Goal: Information Seeking & Learning: Learn about a topic

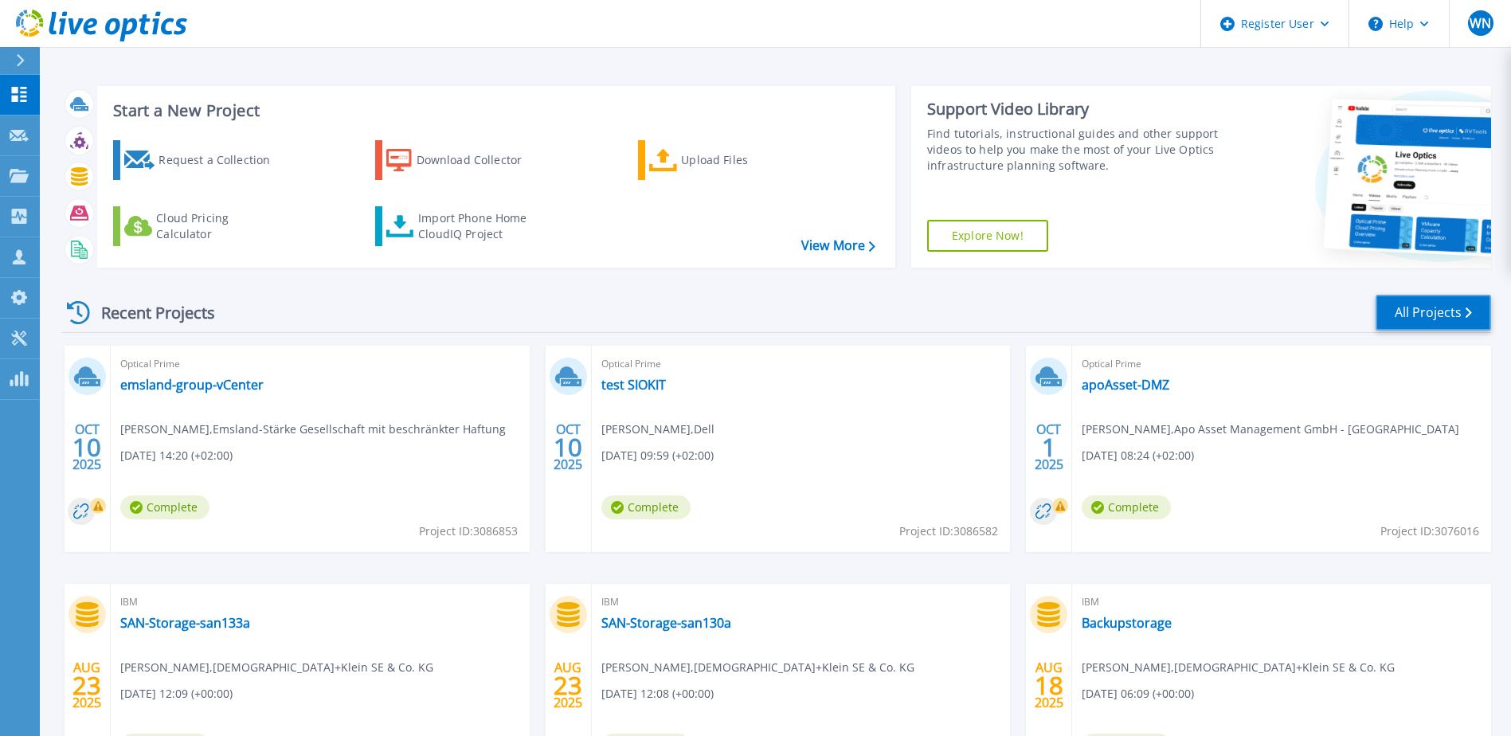
click at [1416, 311] on link "All Projects" at bounding box center [1432, 313] width 115 height 36
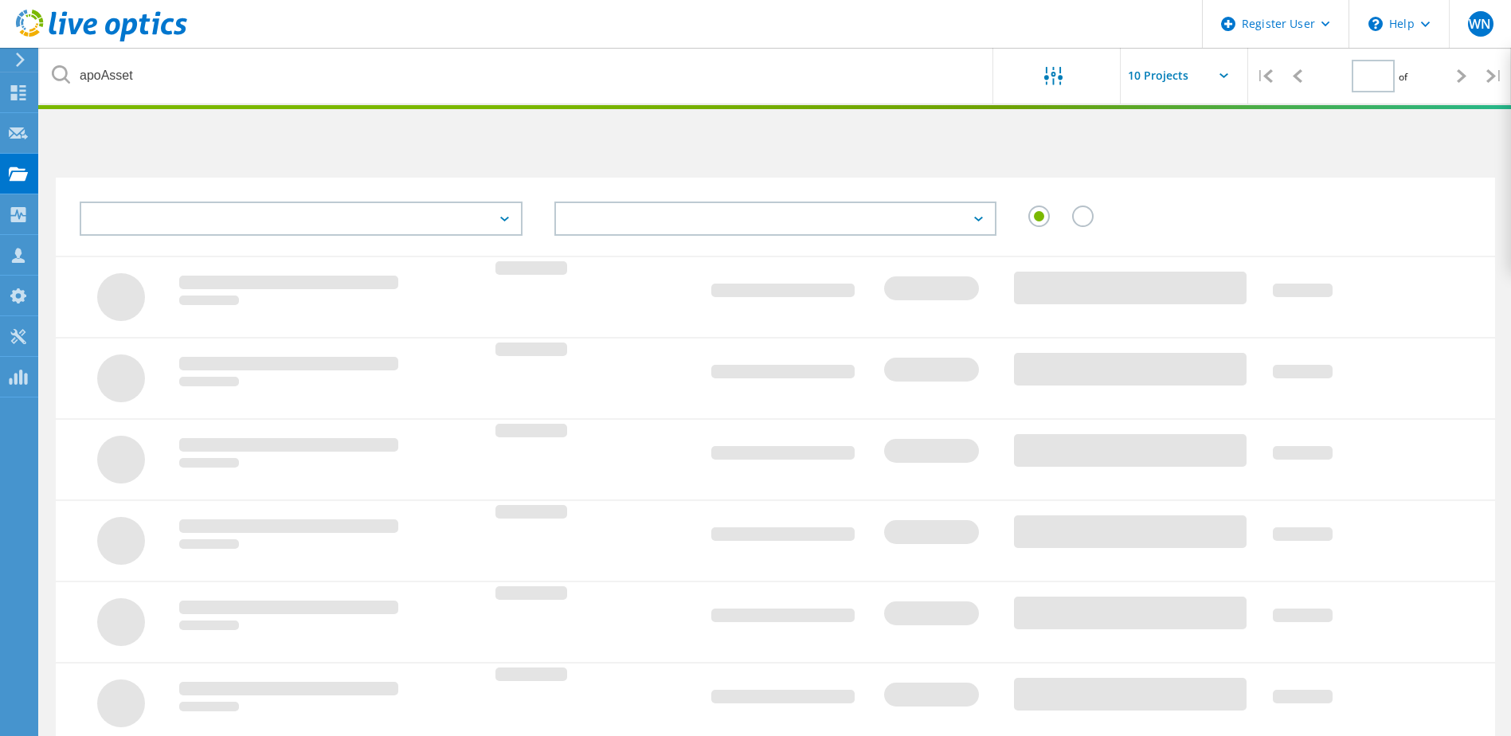
type input "1"
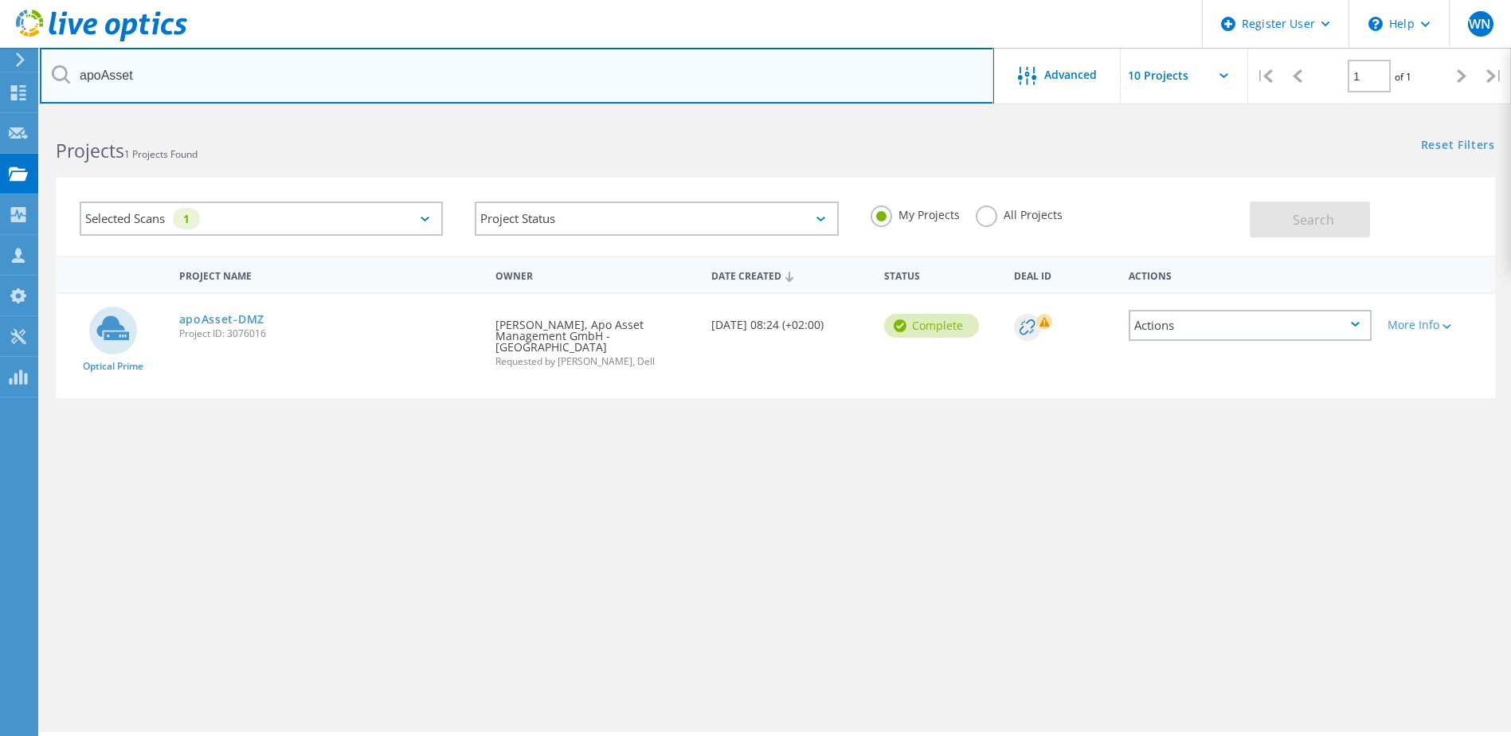
click at [246, 79] on input "apoAsset" at bounding box center [517, 76] width 954 height 56
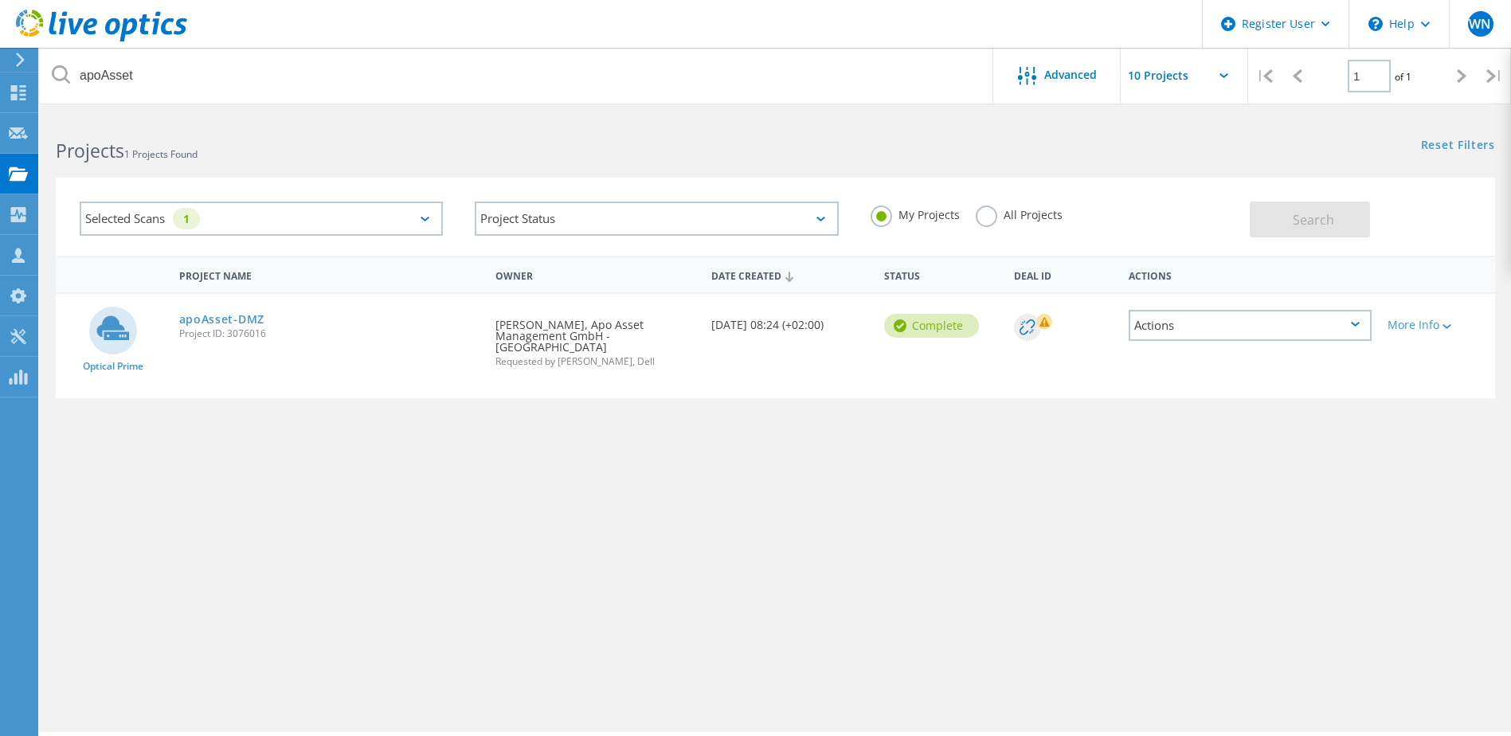
click at [989, 220] on label "All Projects" at bounding box center [1019, 212] width 87 height 15
click at [0, 0] on input "All Projects" at bounding box center [0, 0] width 0 height 0
click at [1320, 217] on span "Search" at bounding box center [1313, 220] width 41 height 18
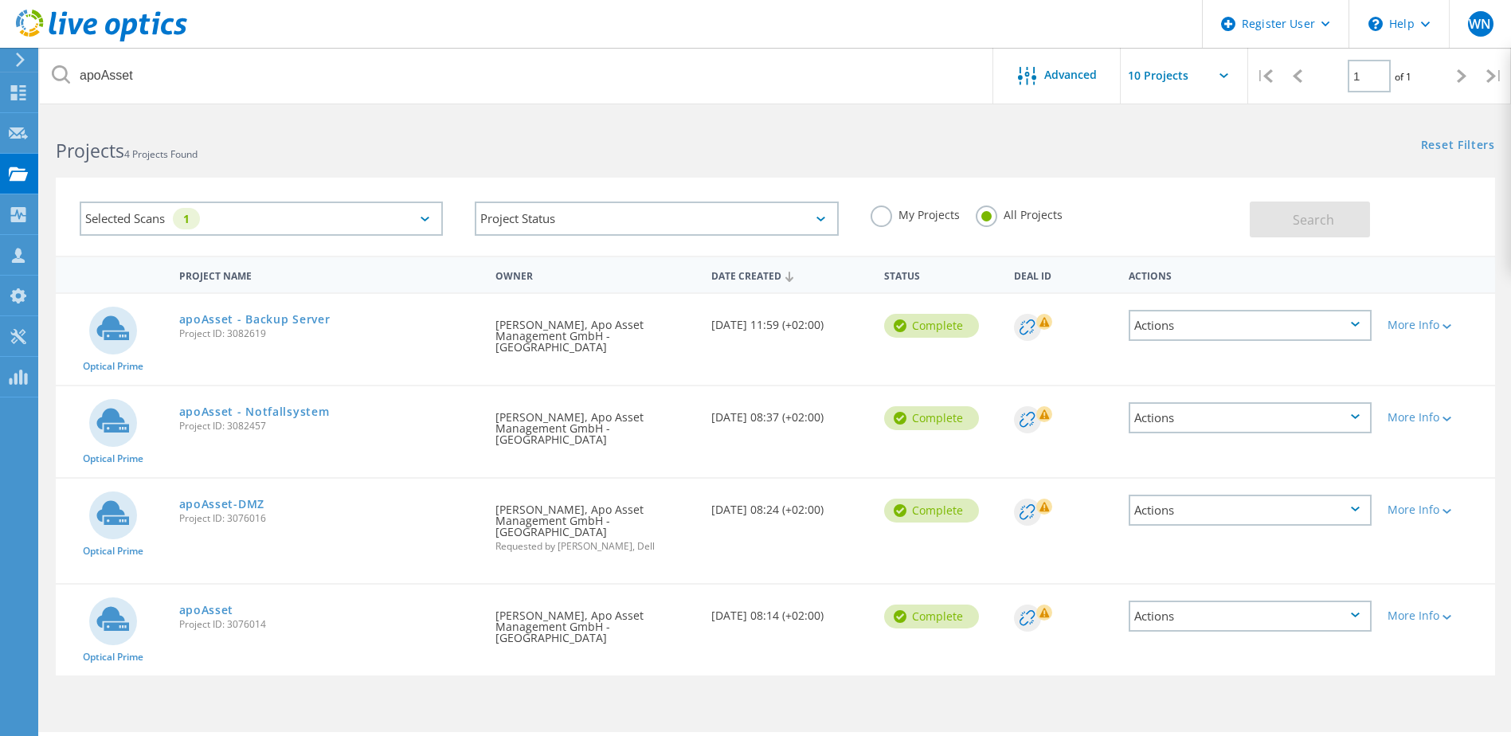
click at [1027, 323] on icon at bounding box center [1026, 326] width 15 height 15
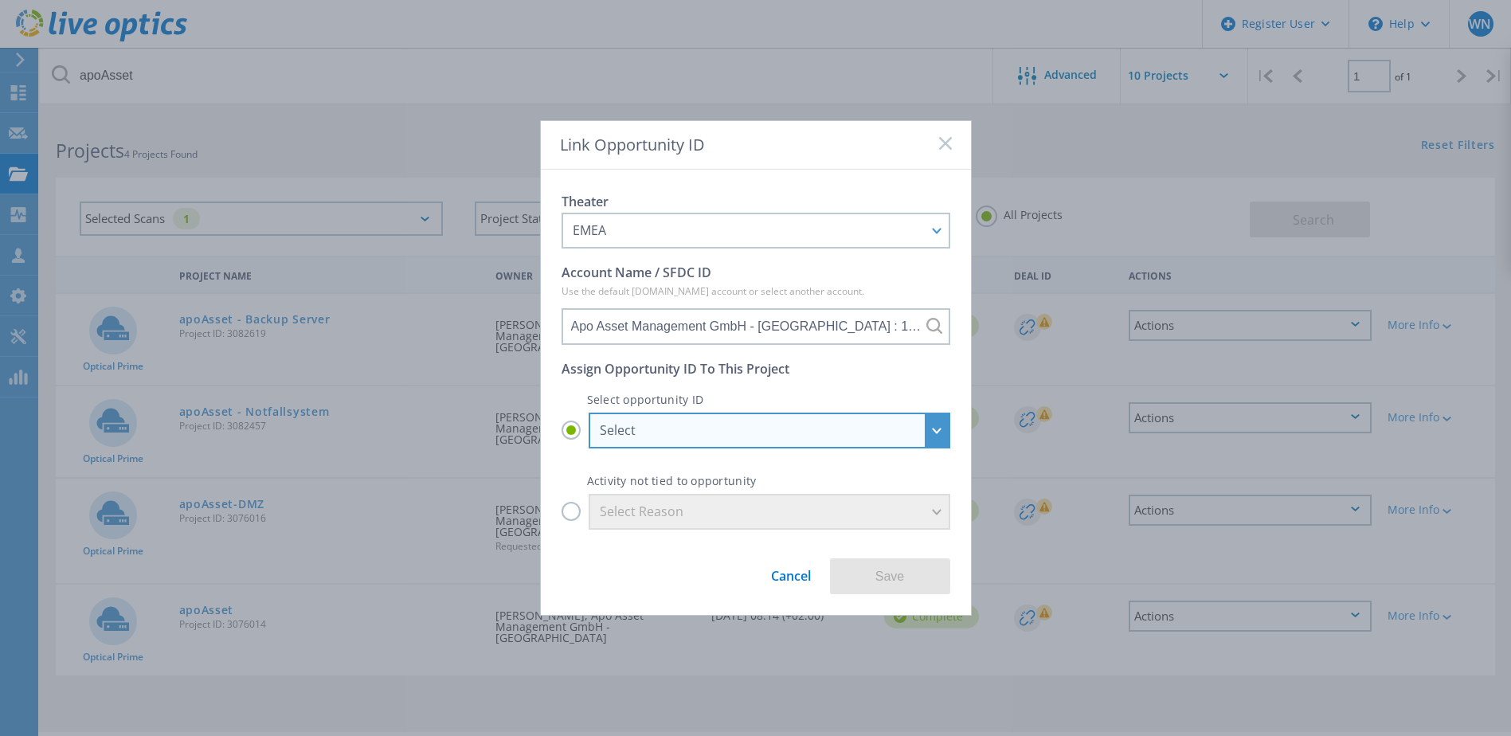
click at [944, 428] on div "Select" at bounding box center [770, 431] width 362 height 36
click at [0, 0] on input "Select Select Apo Asset Management GmbH - Düsseldorf - Ablöse SC5020 // 03/2026…" at bounding box center [0, 0] width 0 height 0
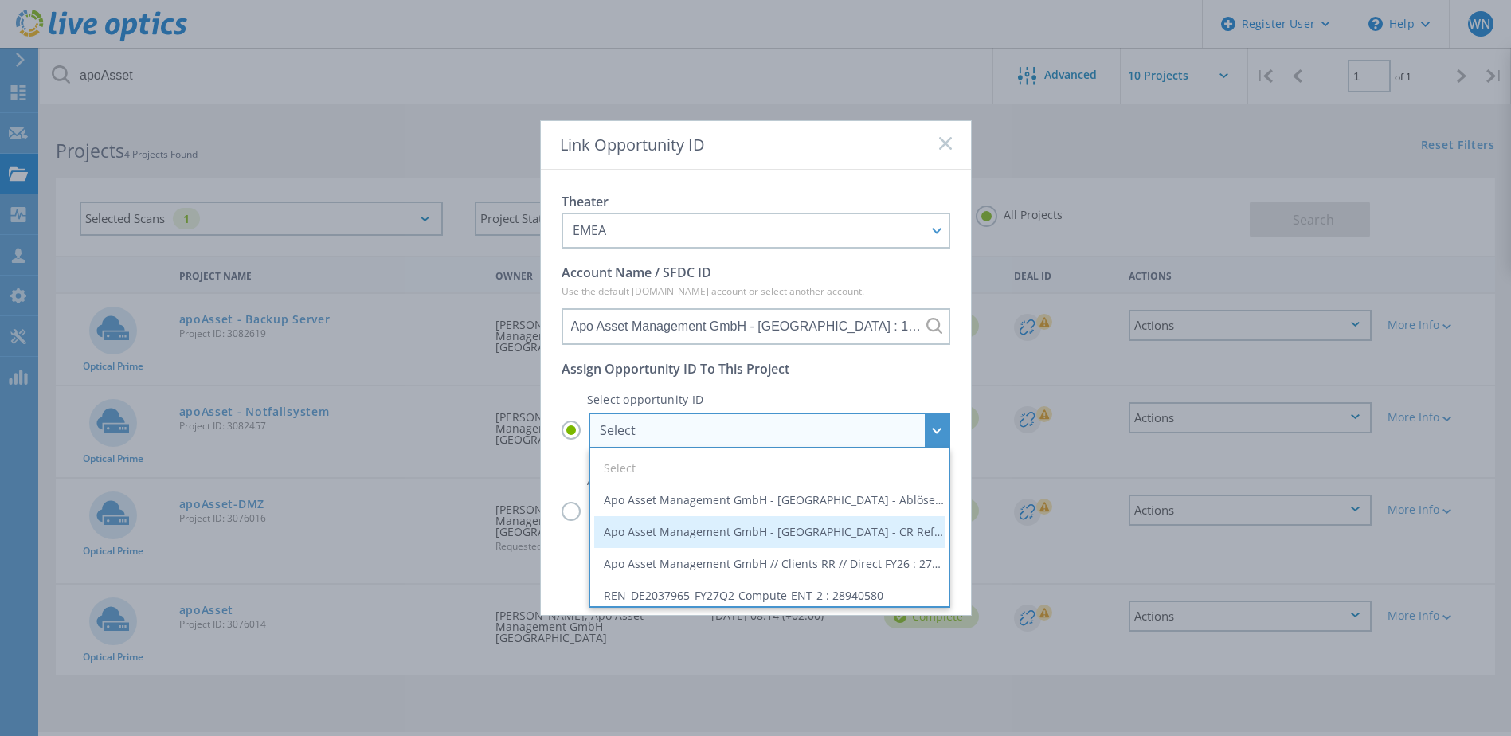
click at [887, 533] on li "Apo Asset Management GmbH - Düsseldorf - CR Refresh // Infrastructure as a Serv…" at bounding box center [769, 532] width 350 height 32
click at [0, 0] on input "Select Select Apo Asset Management GmbH - Düsseldorf - Ablöse SC5020 // 03/2026…" at bounding box center [0, 0] width 0 height 0
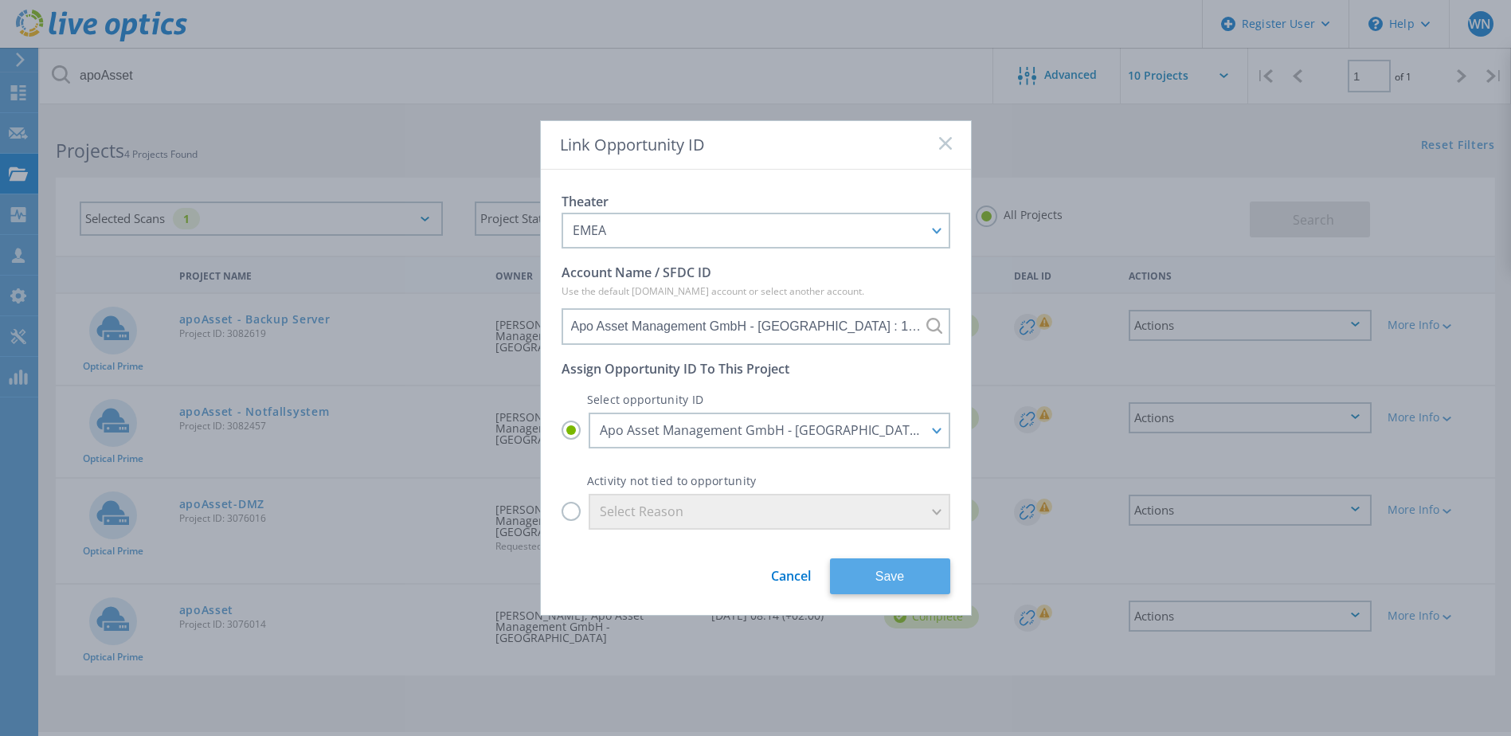
click at [907, 585] on button "Save" at bounding box center [890, 576] width 120 height 36
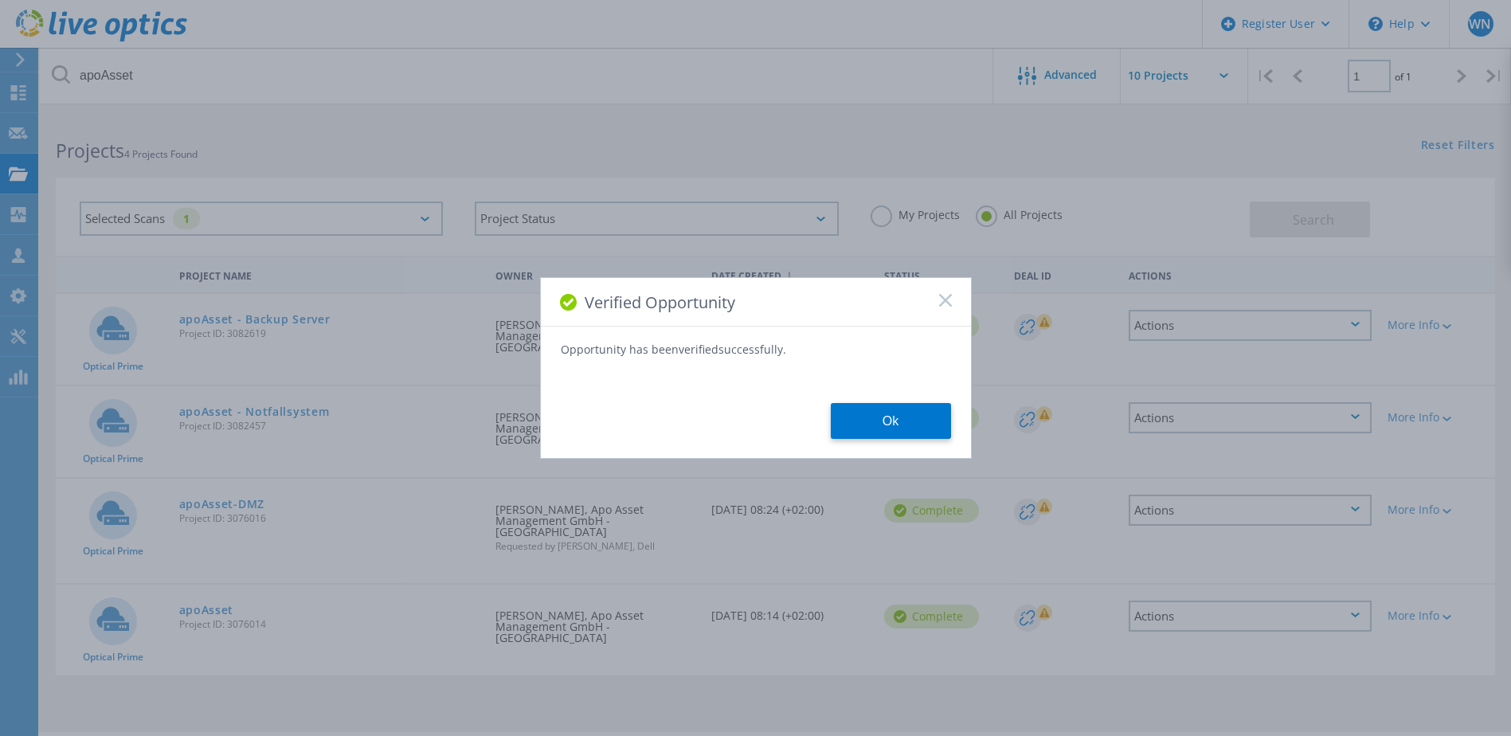
click at [909, 420] on button "Ok" at bounding box center [891, 421] width 120 height 36
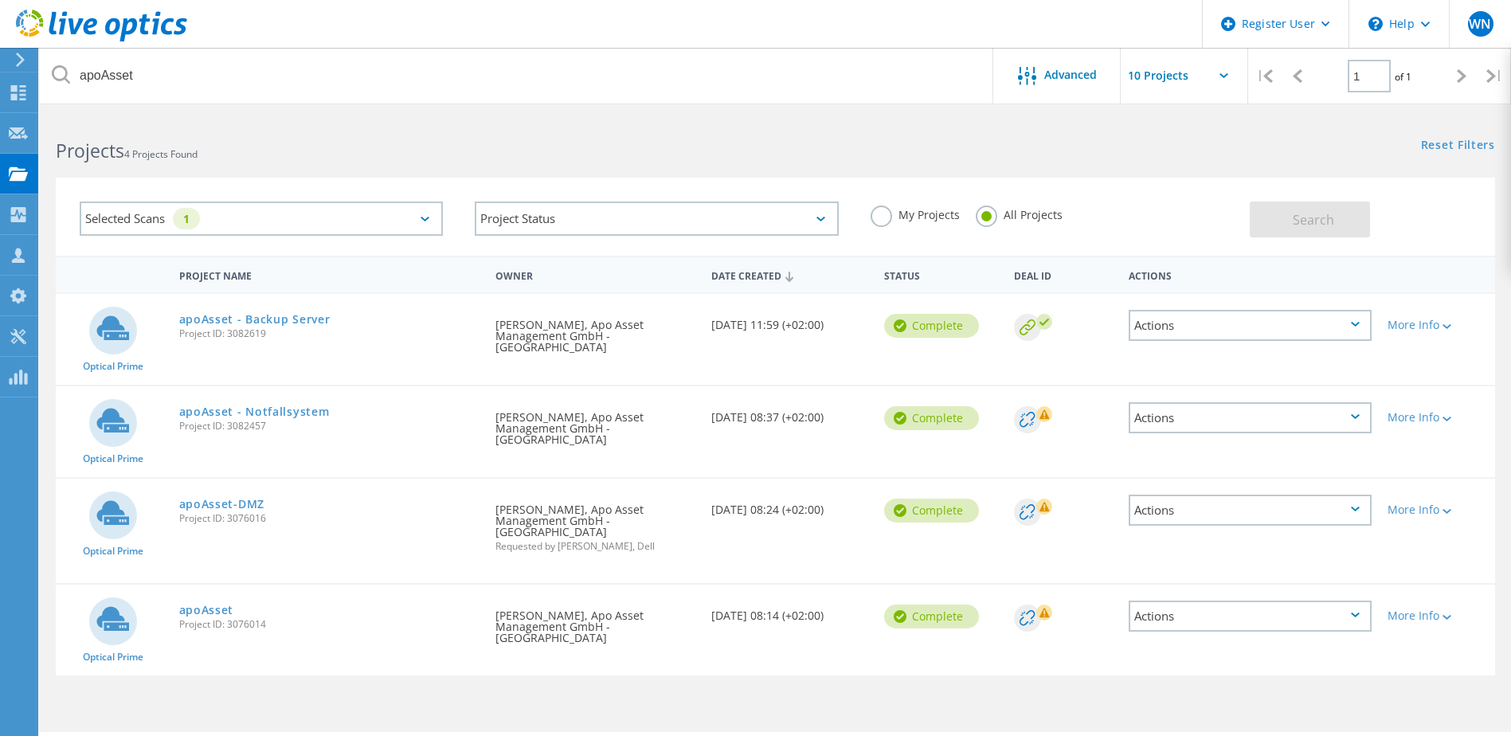
click at [1042, 409] on icon at bounding box center [1044, 414] width 10 height 10
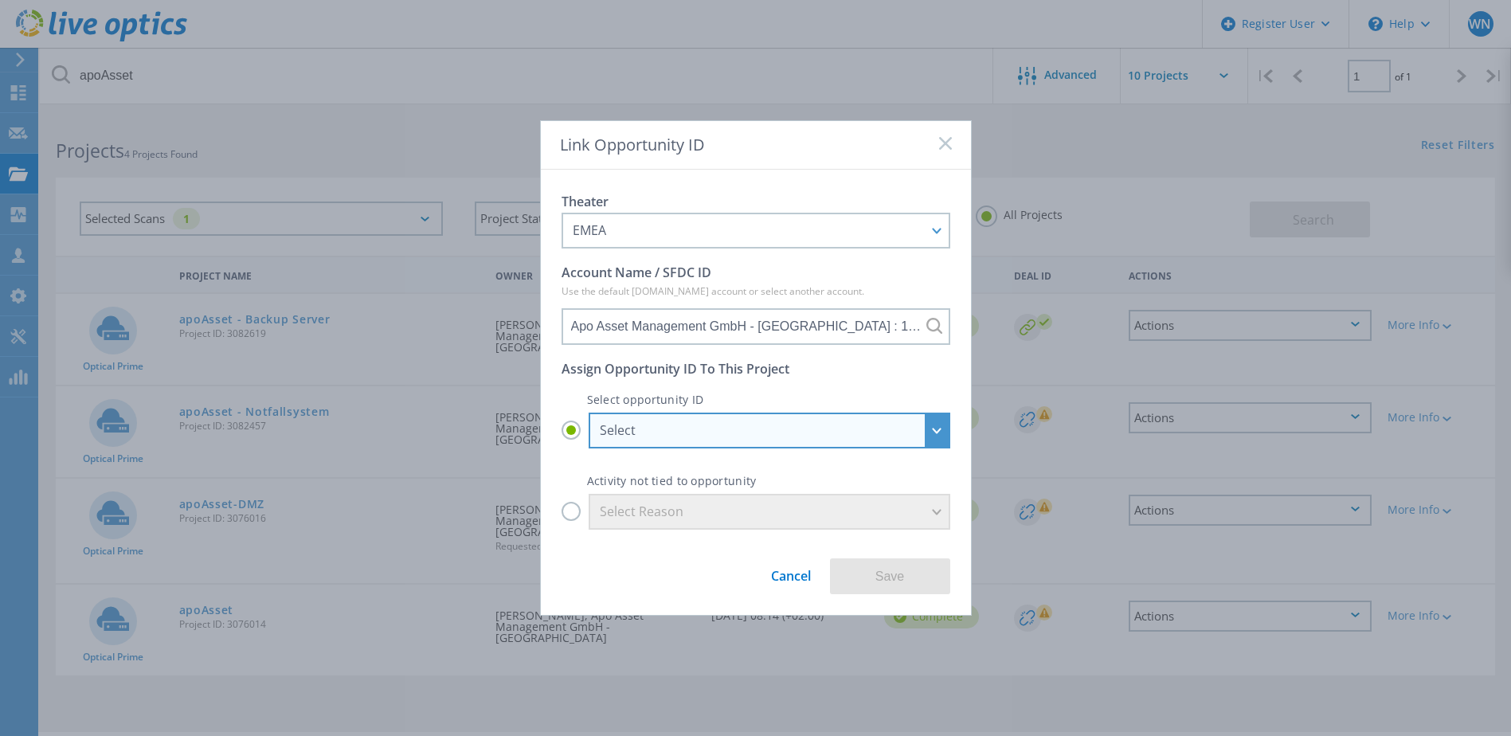
click at [937, 427] on div "Select" at bounding box center [770, 431] width 362 height 36
click at [0, 0] on input "Select Select Apo Asset Management GmbH - Düsseldorf - Ablöse SC5020 // 03/2026…" at bounding box center [0, 0] width 0 height 0
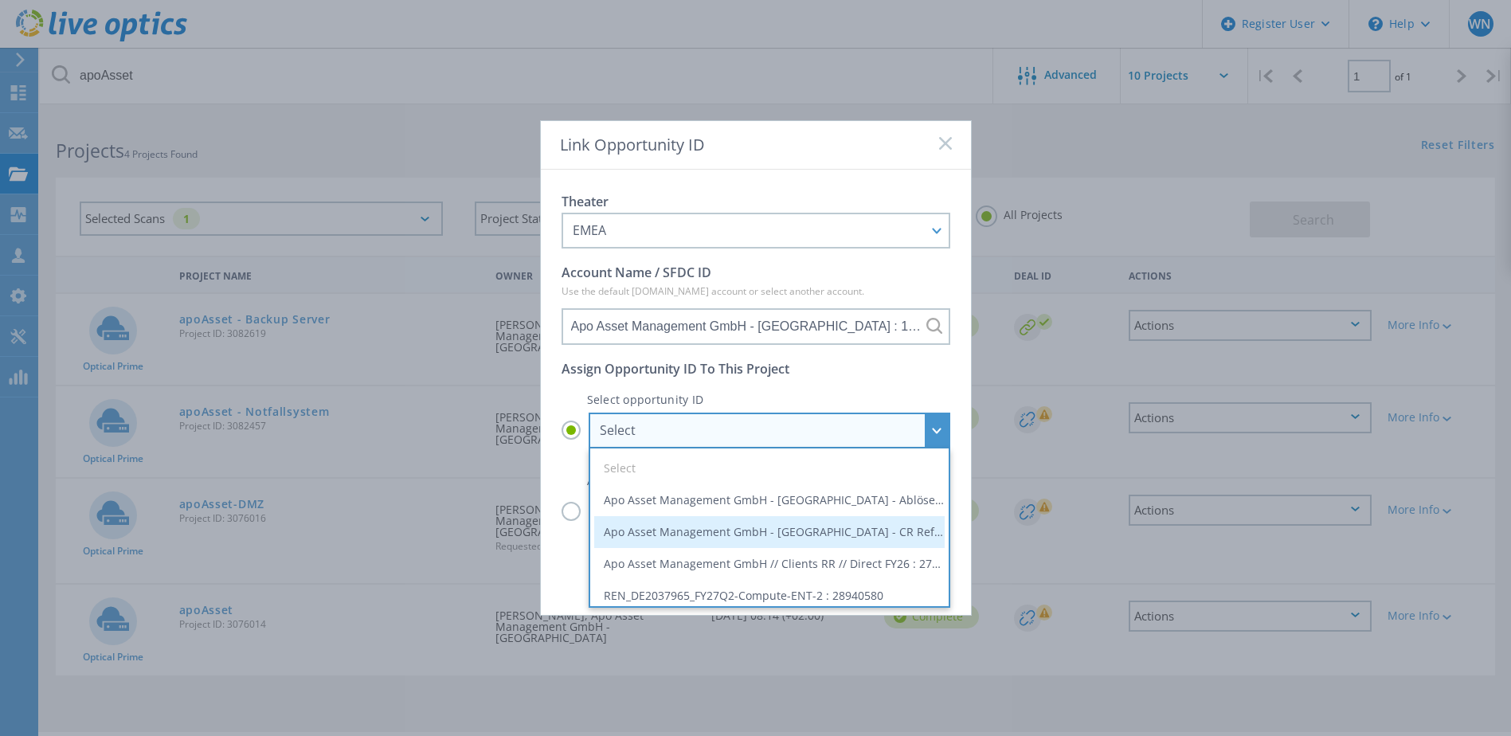
click at [903, 541] on li "Apo Asset Management GmbH - Düsseldorf - CR Refresh // Infrastructure as a Serv…" at bounding box center [769, 532] width 350 height 32
click at [0, 0] on input "Select Select Apo Asset Management GmbH - Düsseldorf - Ablöse SC5020 // 03/2026…" at bounding box center [0, 0] width 0 height 0
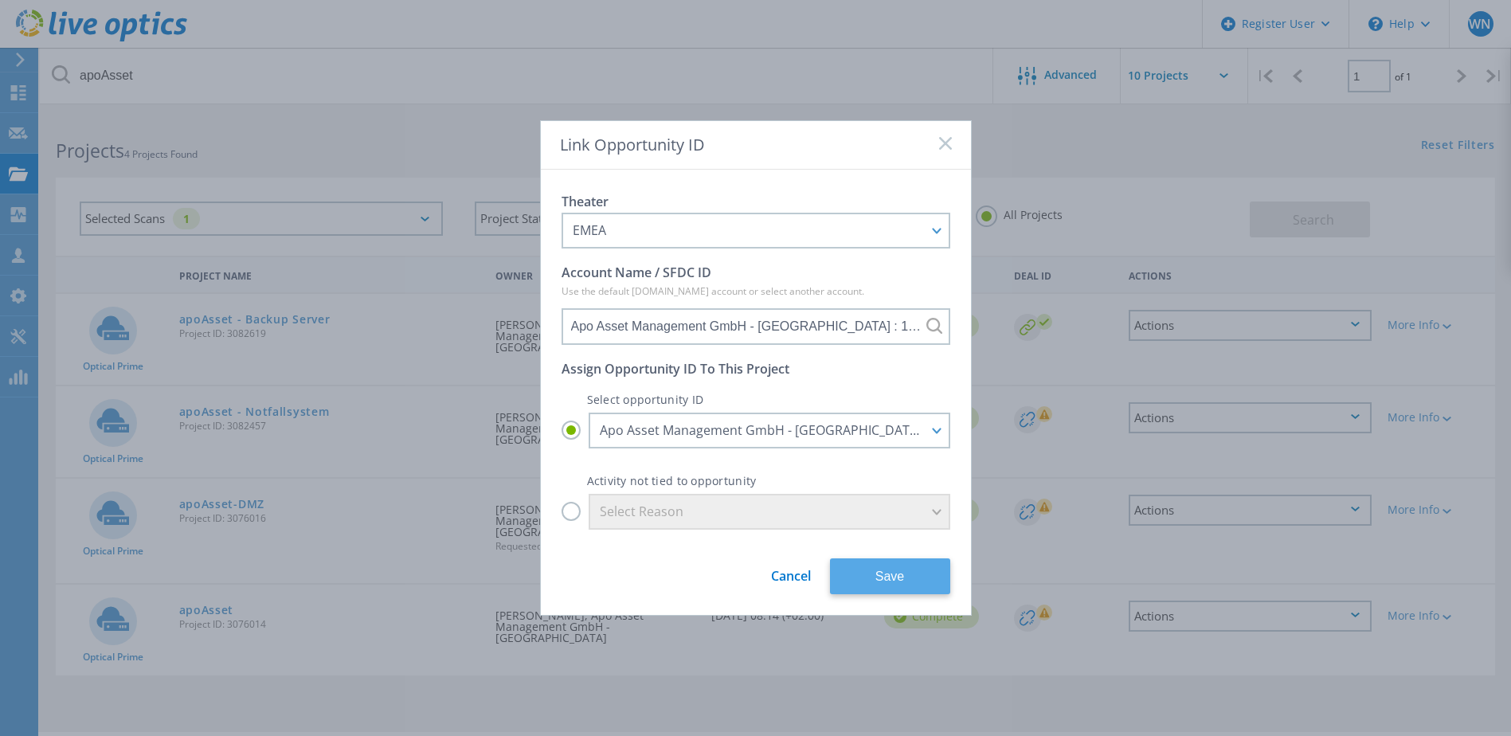
click at [898, 574] on button "Save" at bounding box center [890, 576] width 120 height 36
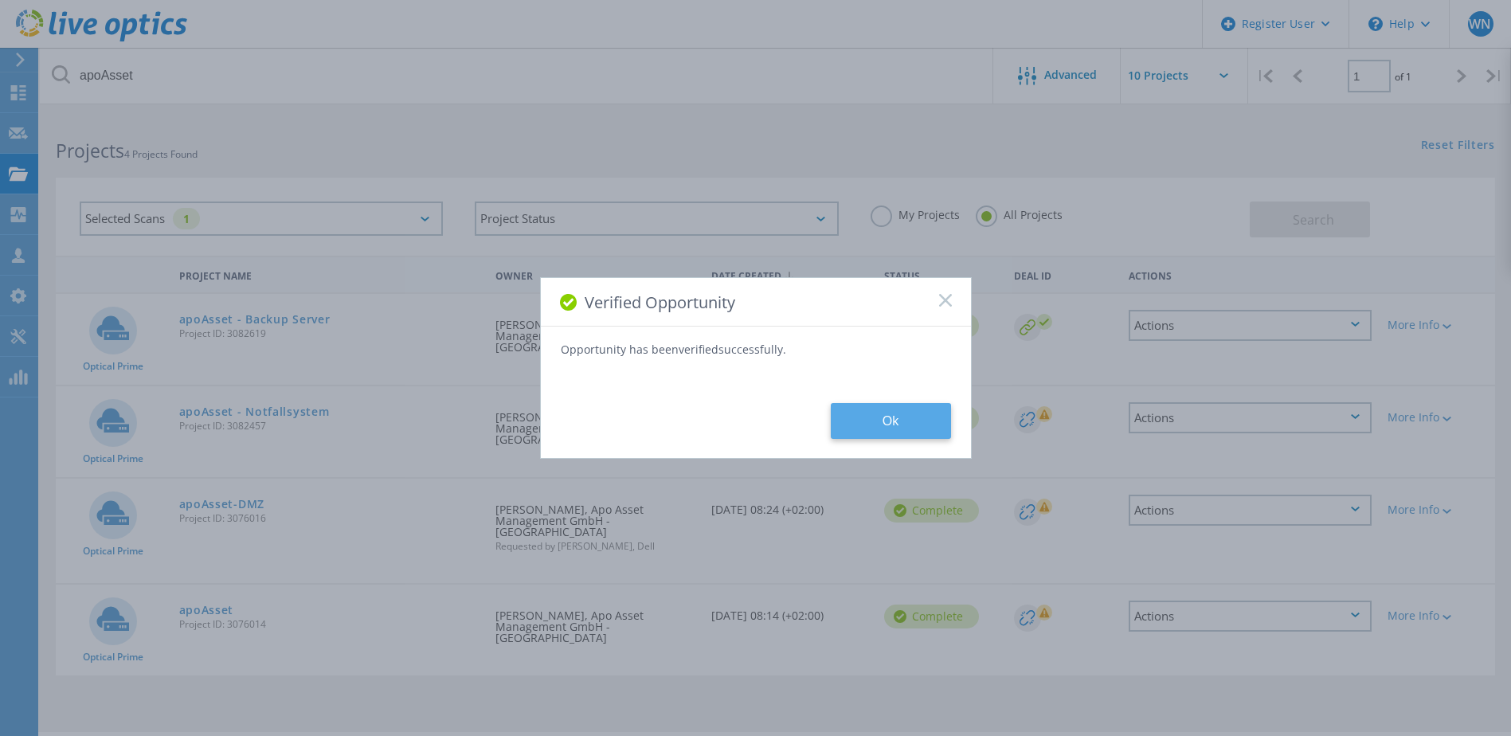
click at [930, 422] on button "Ok" at bounding box center [891, 421] width 120 height 36
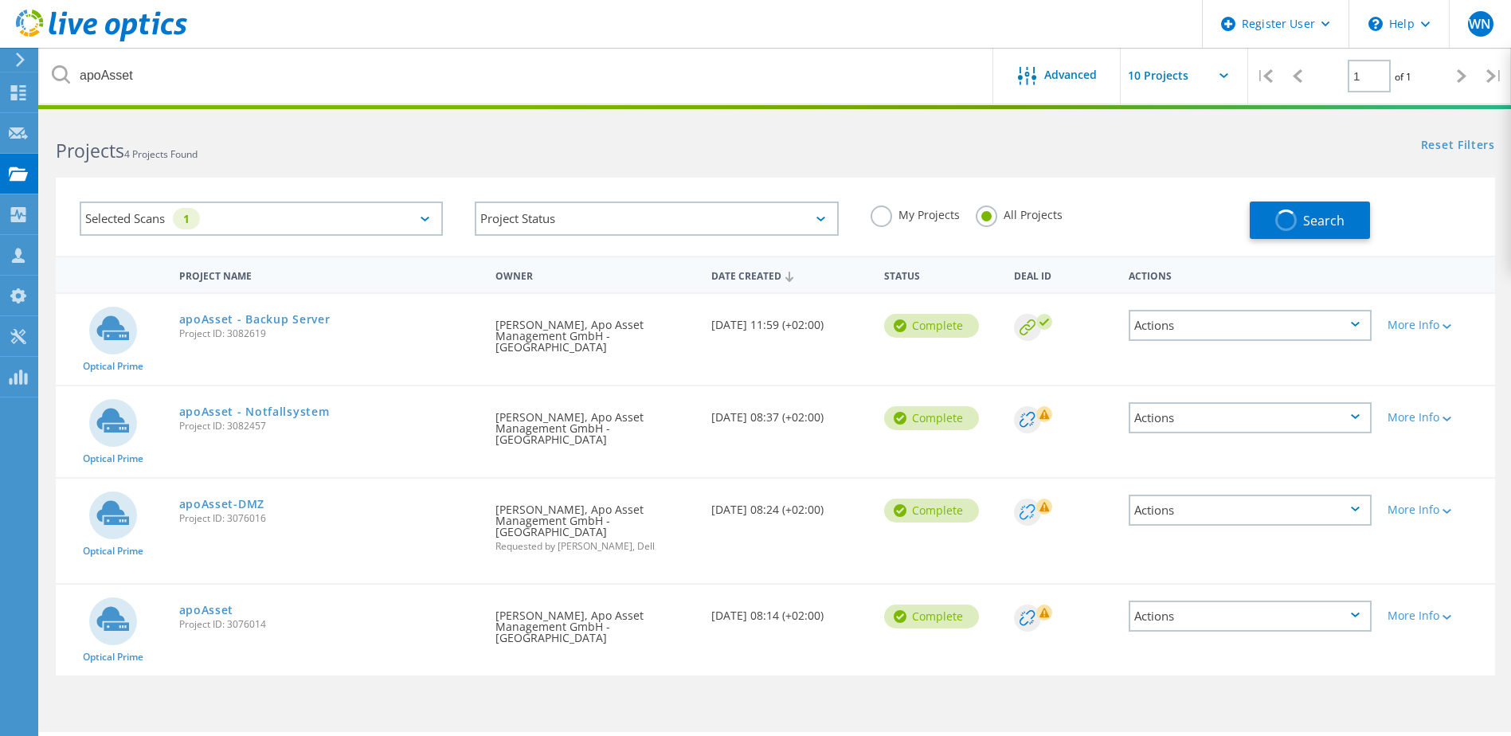
click at [1030, 499] on g at bounding box center [1027, 512] width 27 height 27
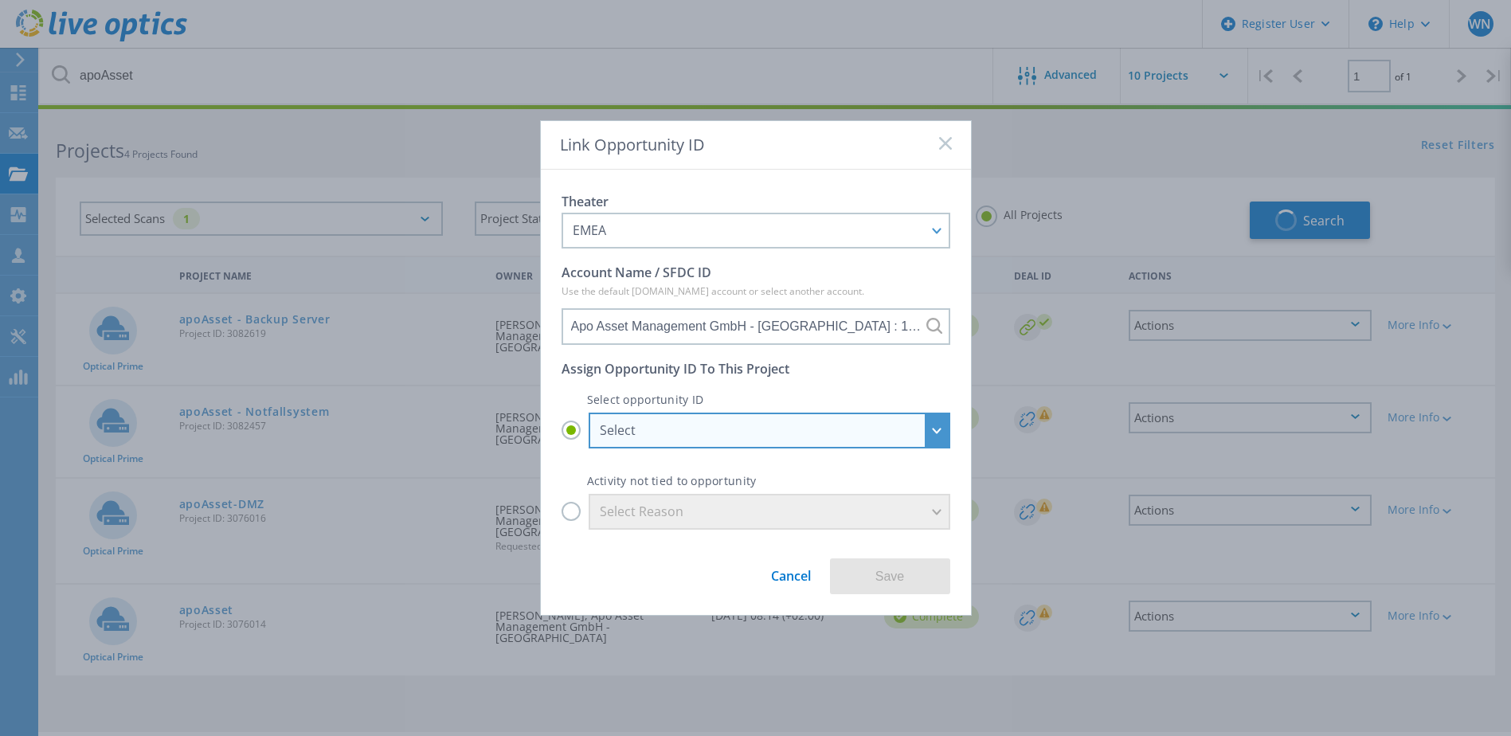
click at [943, 438] on div "Select" at bounding box center [770, 431] width 362 height 36
click at [0, 0] on input "Select Select Apo Asset Management GmbH - Düsseldorf - Ablöse SC5020 // 03/2026…" at bounding box center [0, 0] width 0 height 0
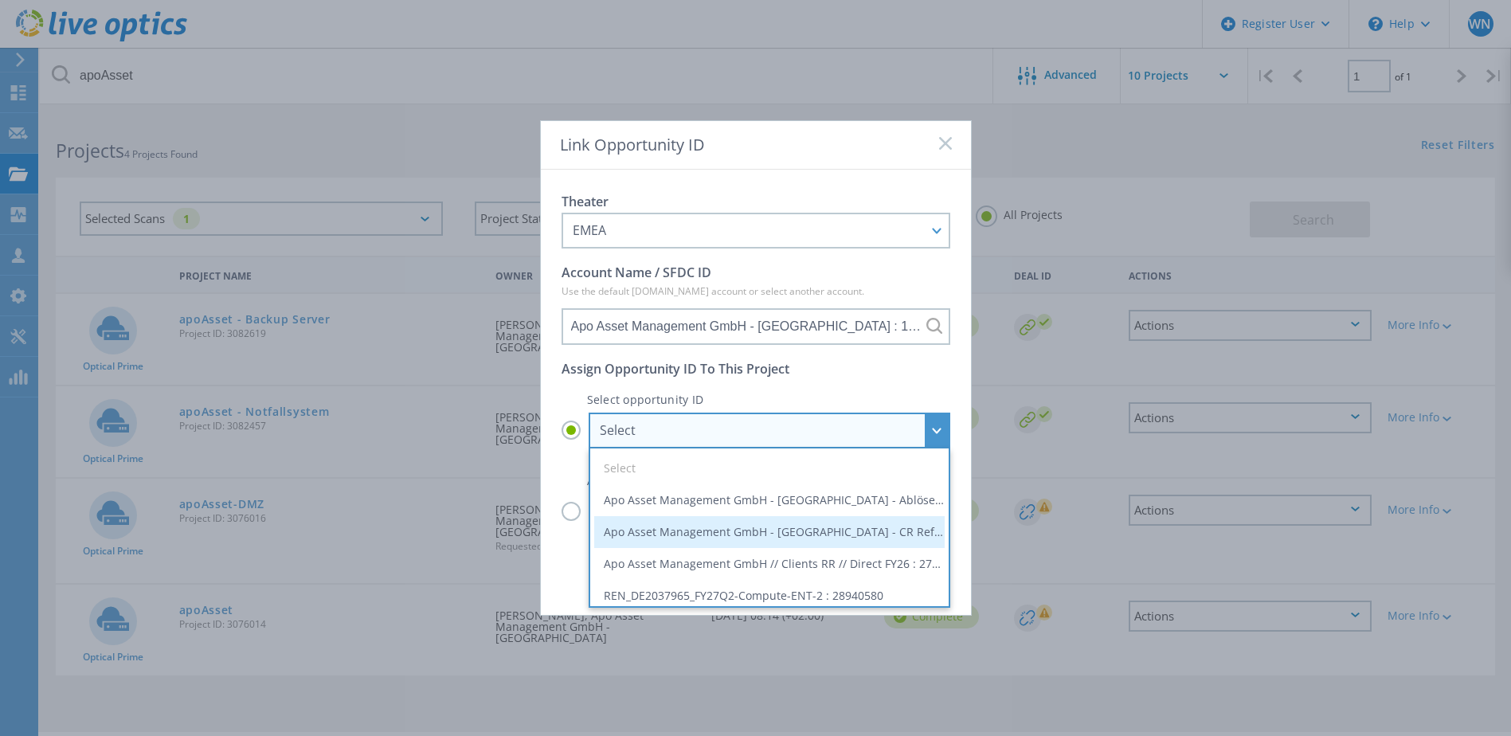
click at [913, 536] on li "Apo Asset Management GmbH - Düsseldorf - CR Refresh // Infrastructure as a Serv…" at bounding box center [769, 532] width 350 height 32
click at [0, 0] on input "Select Select Apo Asset Management GmbH - Düsseldorf - Ablöse SC5020 // 03/2026…" at bounding box center [0, 0] width 0 height 0
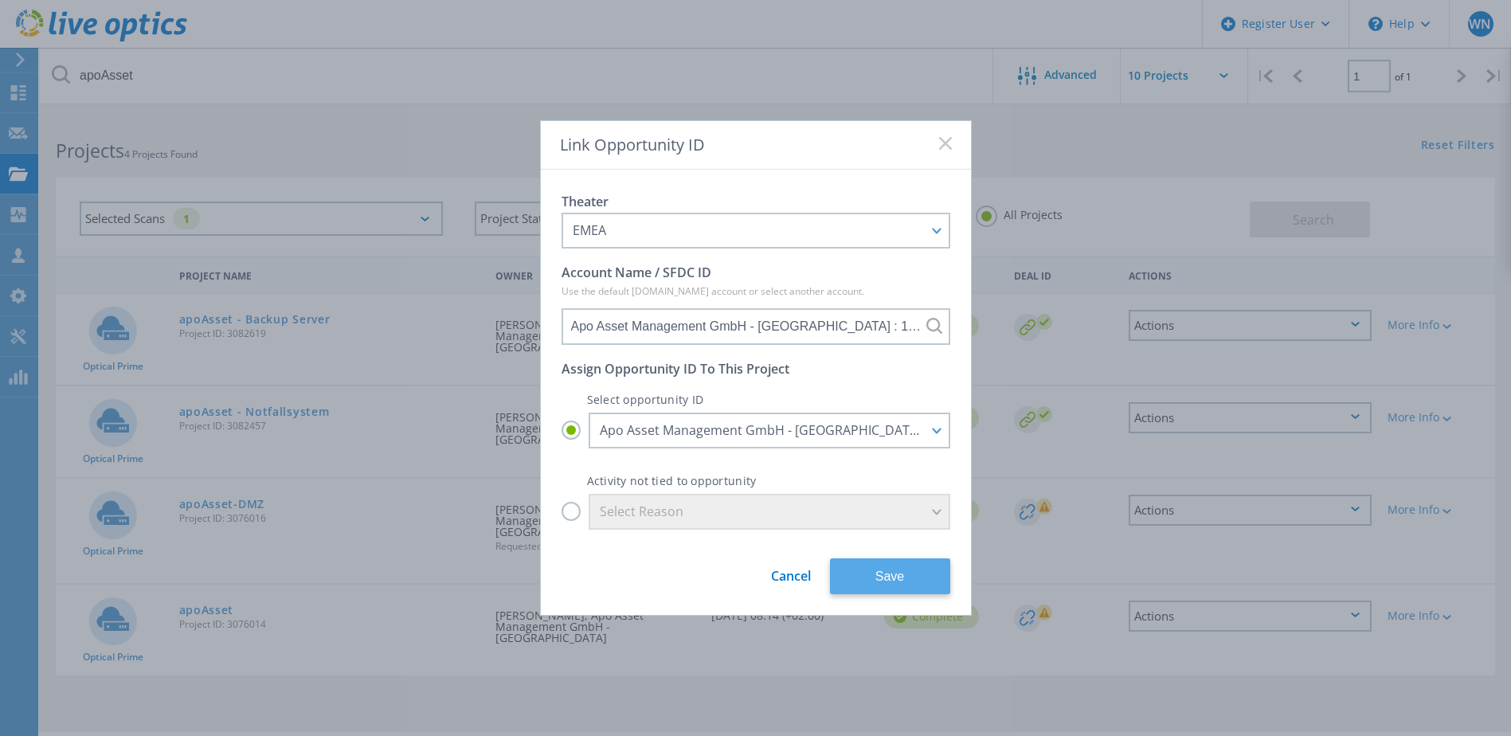
click at [897, 581] on button "Save" at bounding box center [890, 576] width 120 height 36
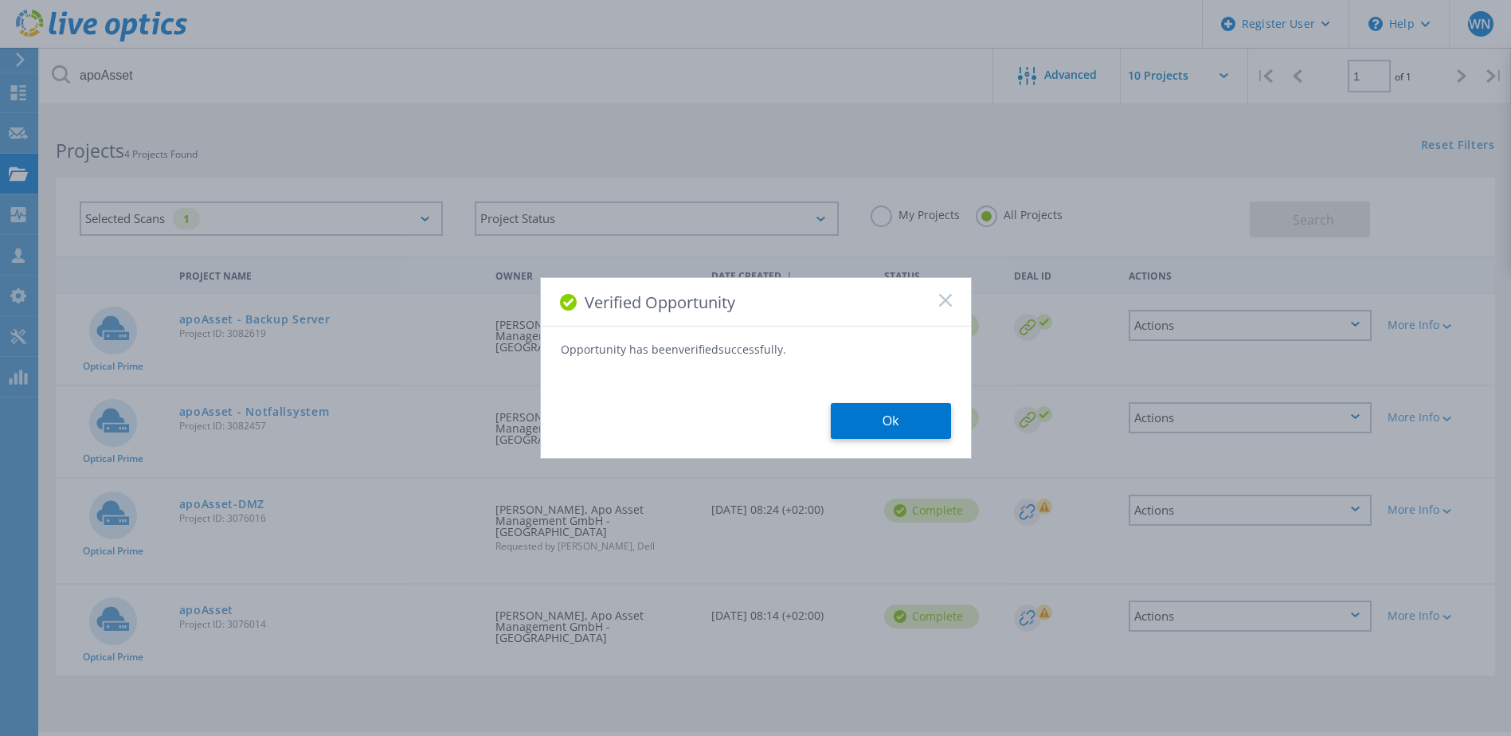
click at [917, 424] on button "Ok" at bounding box center [891, 421] width 120 height 36
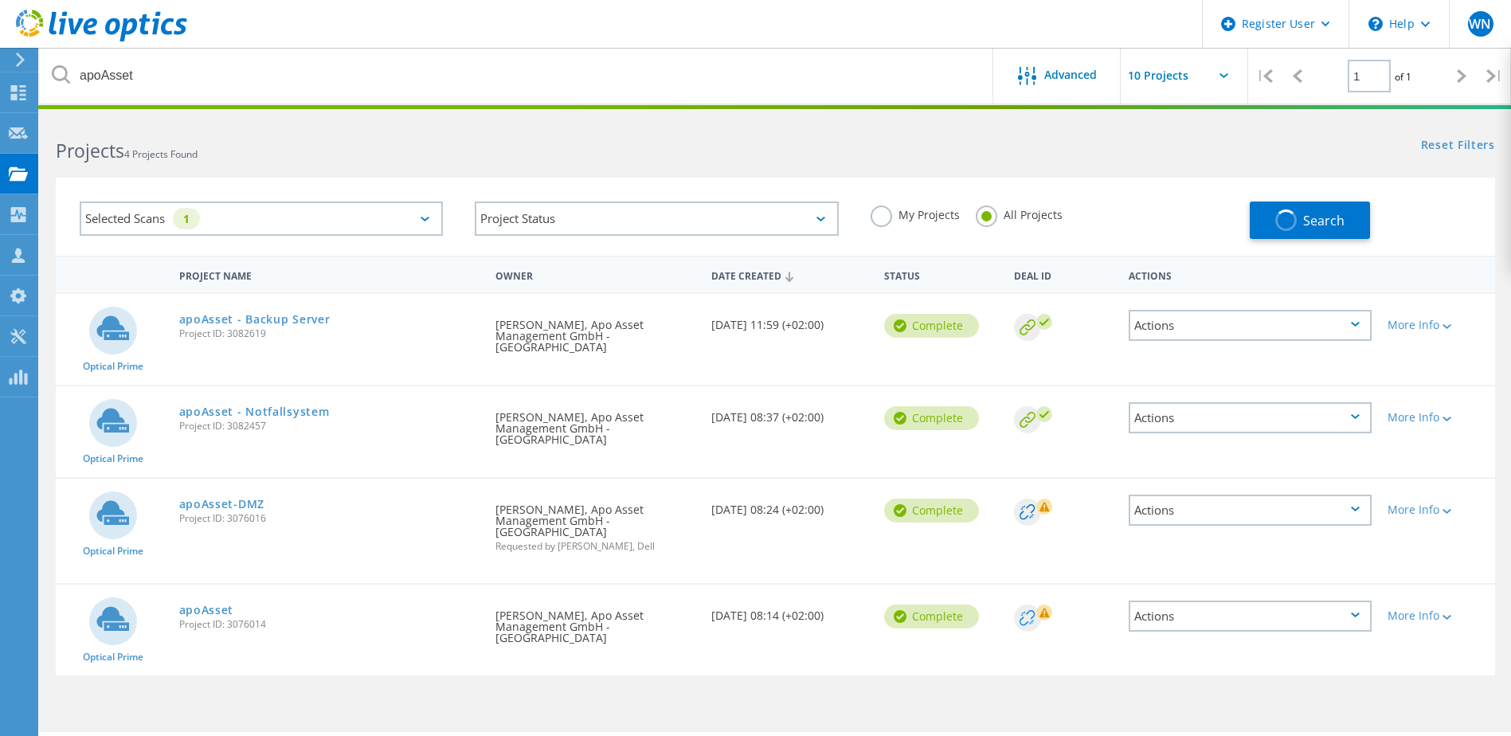
click at [1039, 604] on circle at bounding box center [1027, 617] width 27 height 27
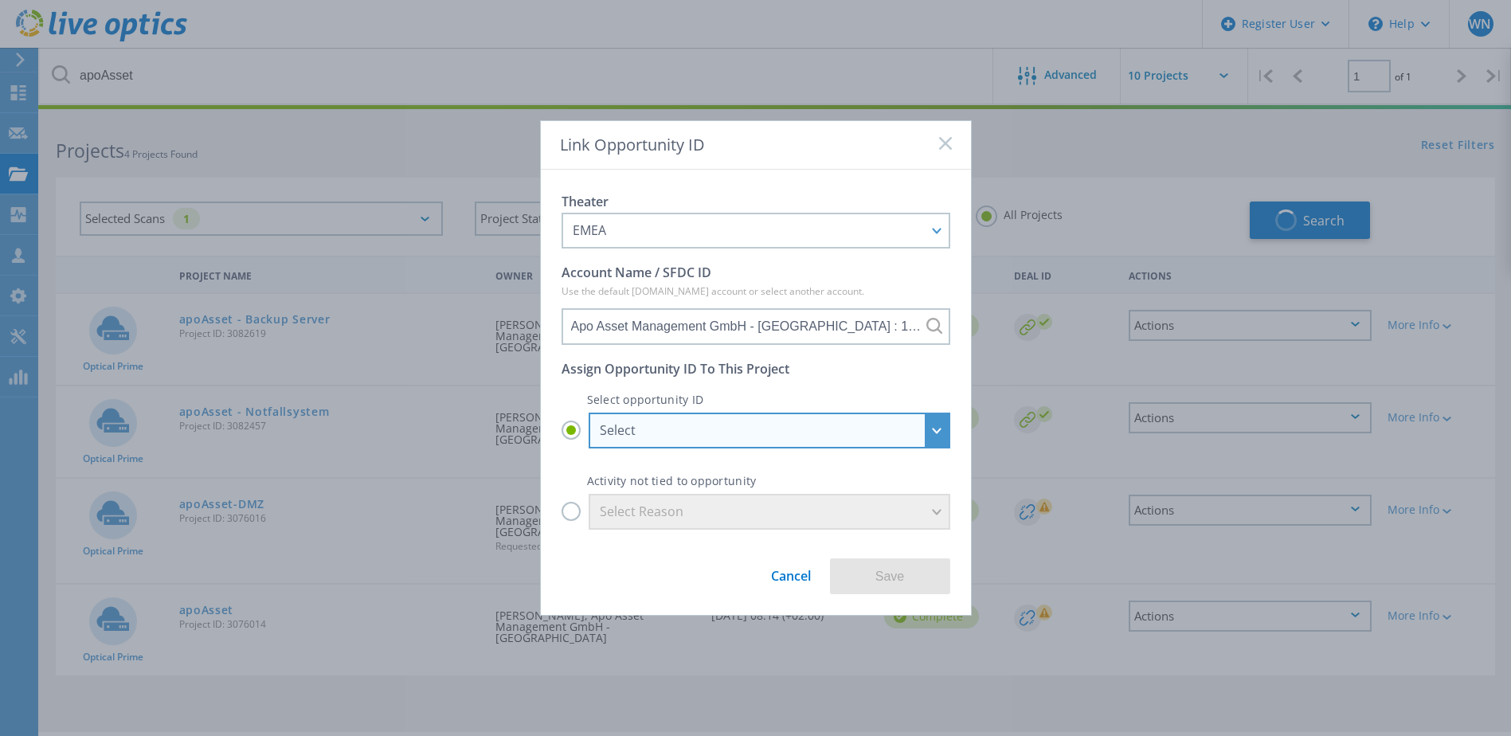
drag, startPoint x: 938, startPoint y: 423, endPoint x: 939, endPoint y: 431, distance: 8.0
click at [939, 429] on div "Select" at bounding box center [770, 431] width 362 height 36
click at [0, 0] on input "Select Select Apo Asset Management GmbH - Düsseldorf - Ablöse SC5020 // 03/2026…" at bounding box center [0, 0] width 0 height 0
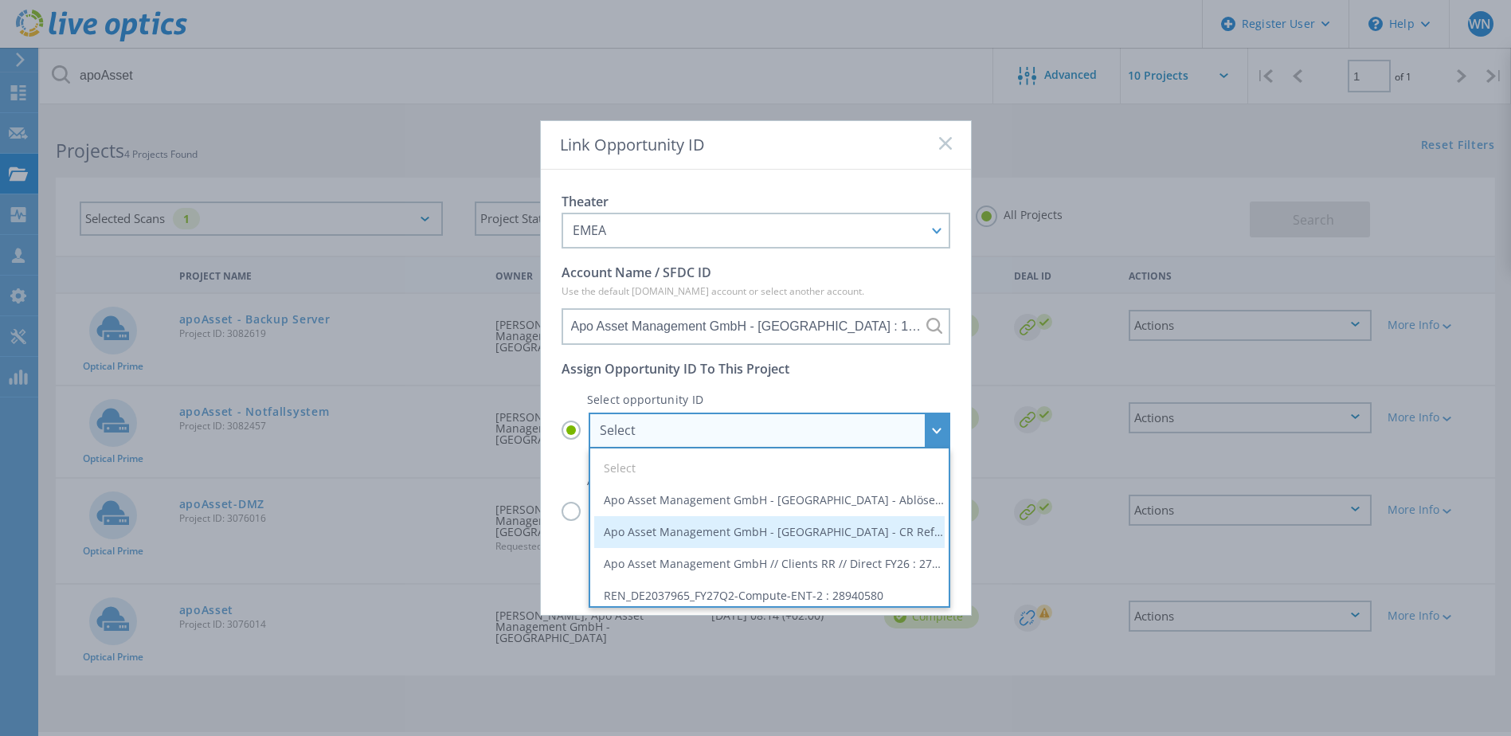
click at [908, 533] on li "Apo Asset Management GmbH - Düsseldorf - CR Refresh // Infrastructure as a Serv…" at bounding box center [769, 532] width 350 height 32
click at [0, 0] on input "Select Select Apo Asset Management GmbH - Düsseldorf - Ablöse SC5020 // 03/2026…" at bounding box center [0, 0] width 0 height 0
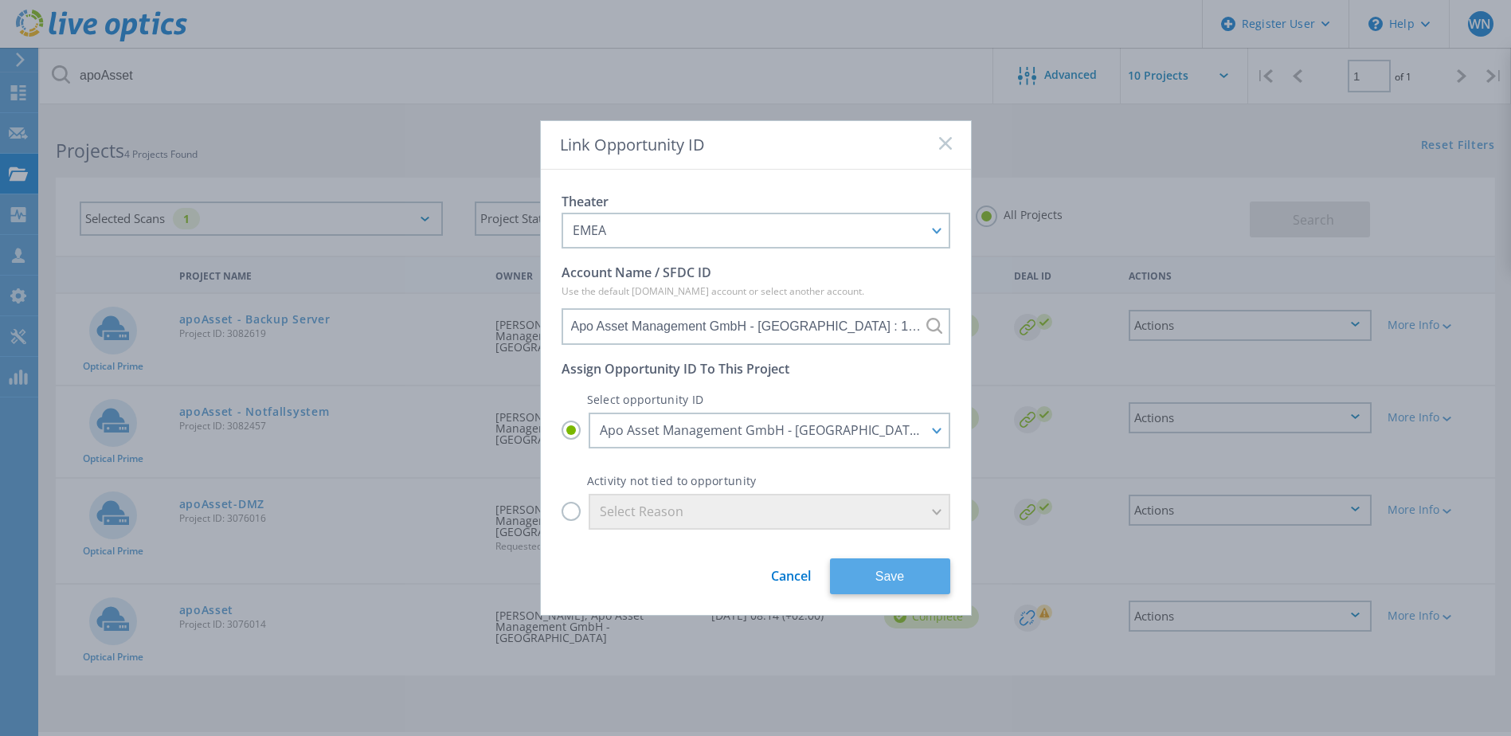
click at [902, 584] on button "Save" at bounding box center [890, 576] width 120 height 36
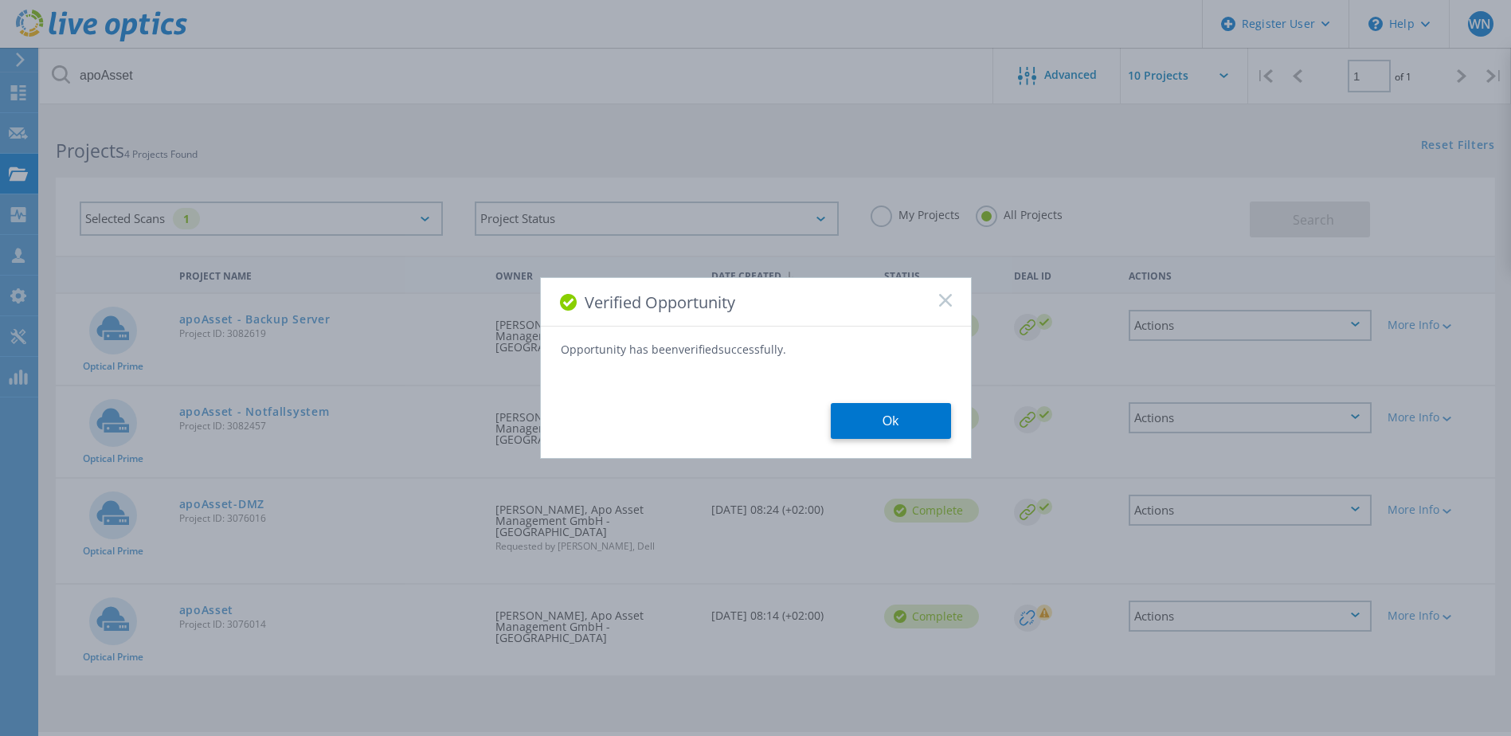
click at [890, 420] on button "Ok" at bounding box center [891, 421] width 120 height 36
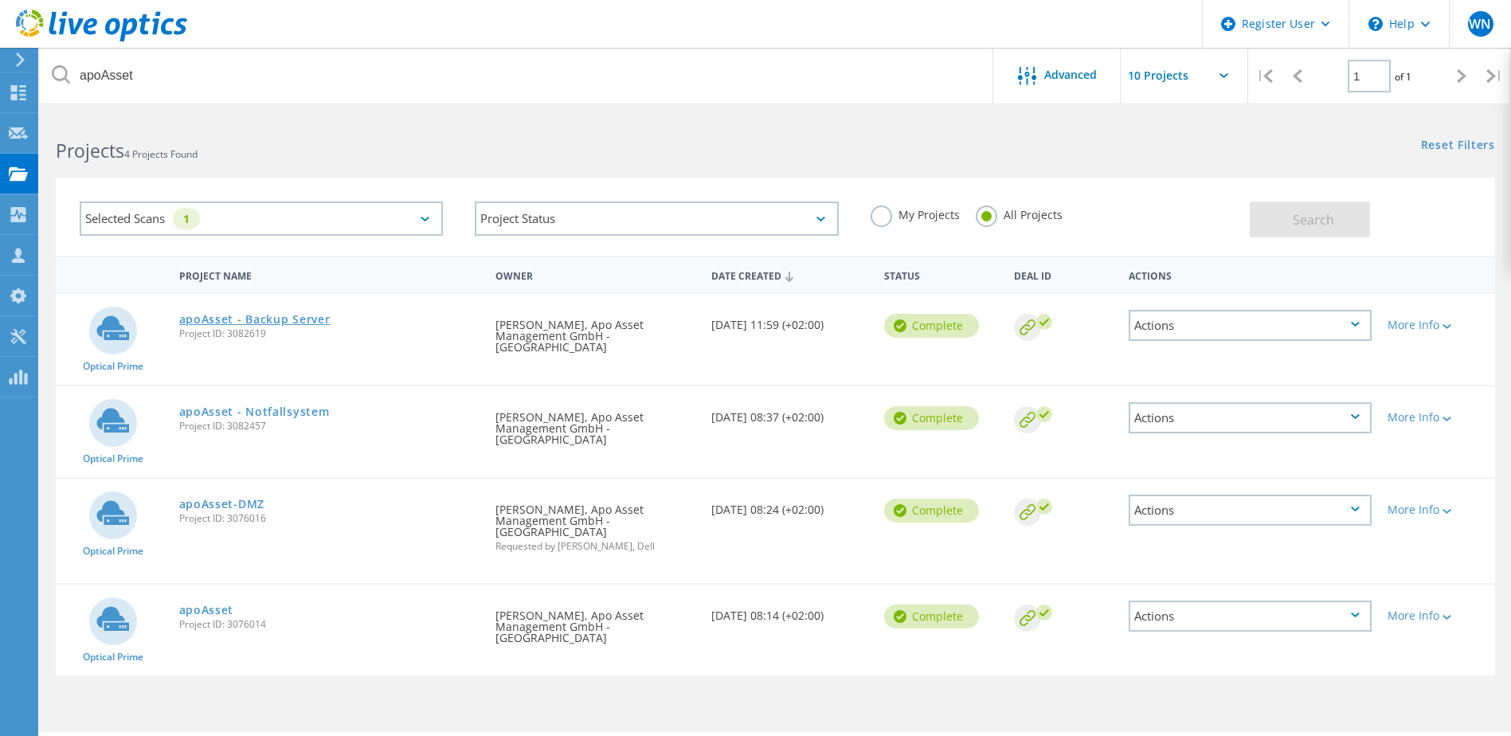
click at [294, 323] on link "apoAsset - Backup Server" at bounding box center [254, 319] width 151 height 11
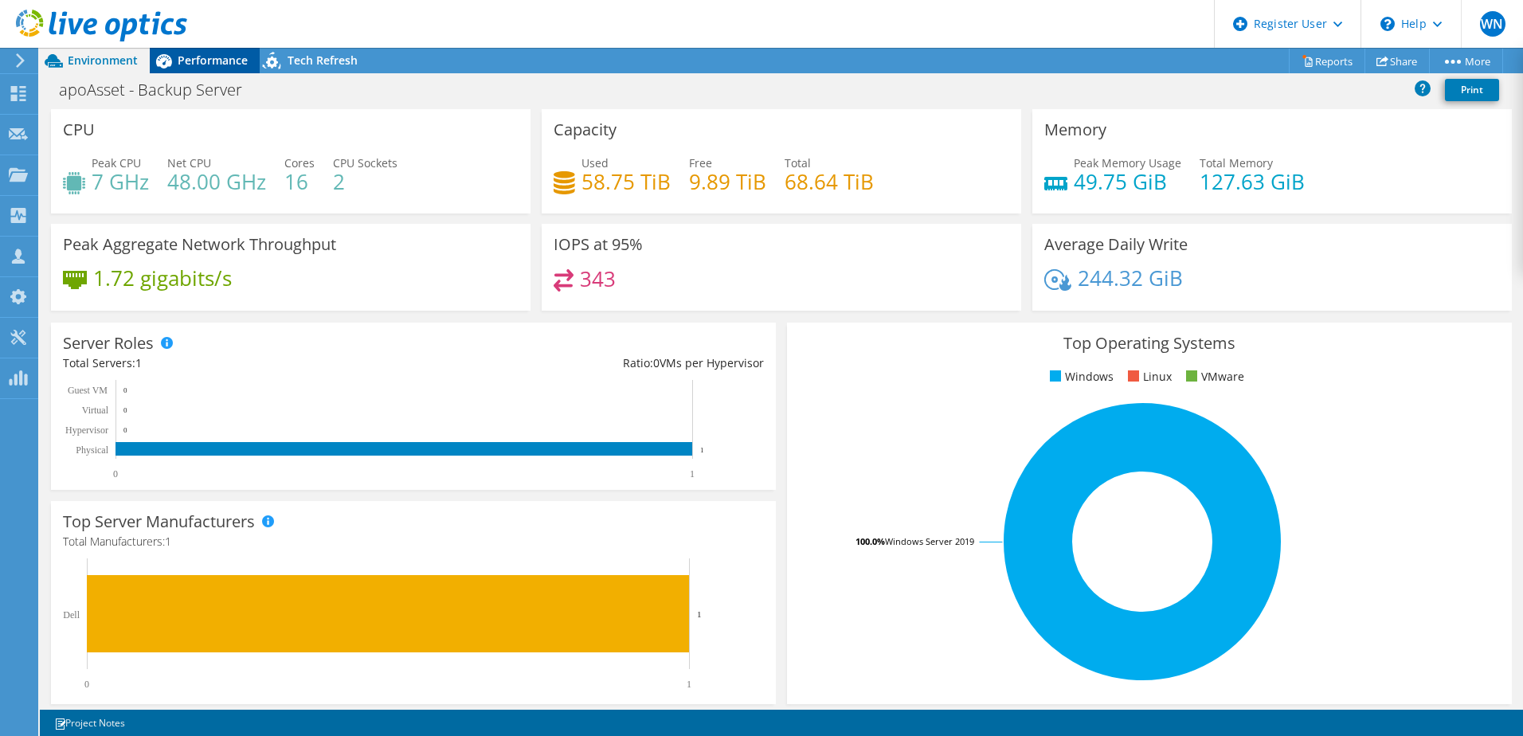
click at [223, 53] on span "Performance" at bounding box center [213, 60] width 70 height 15
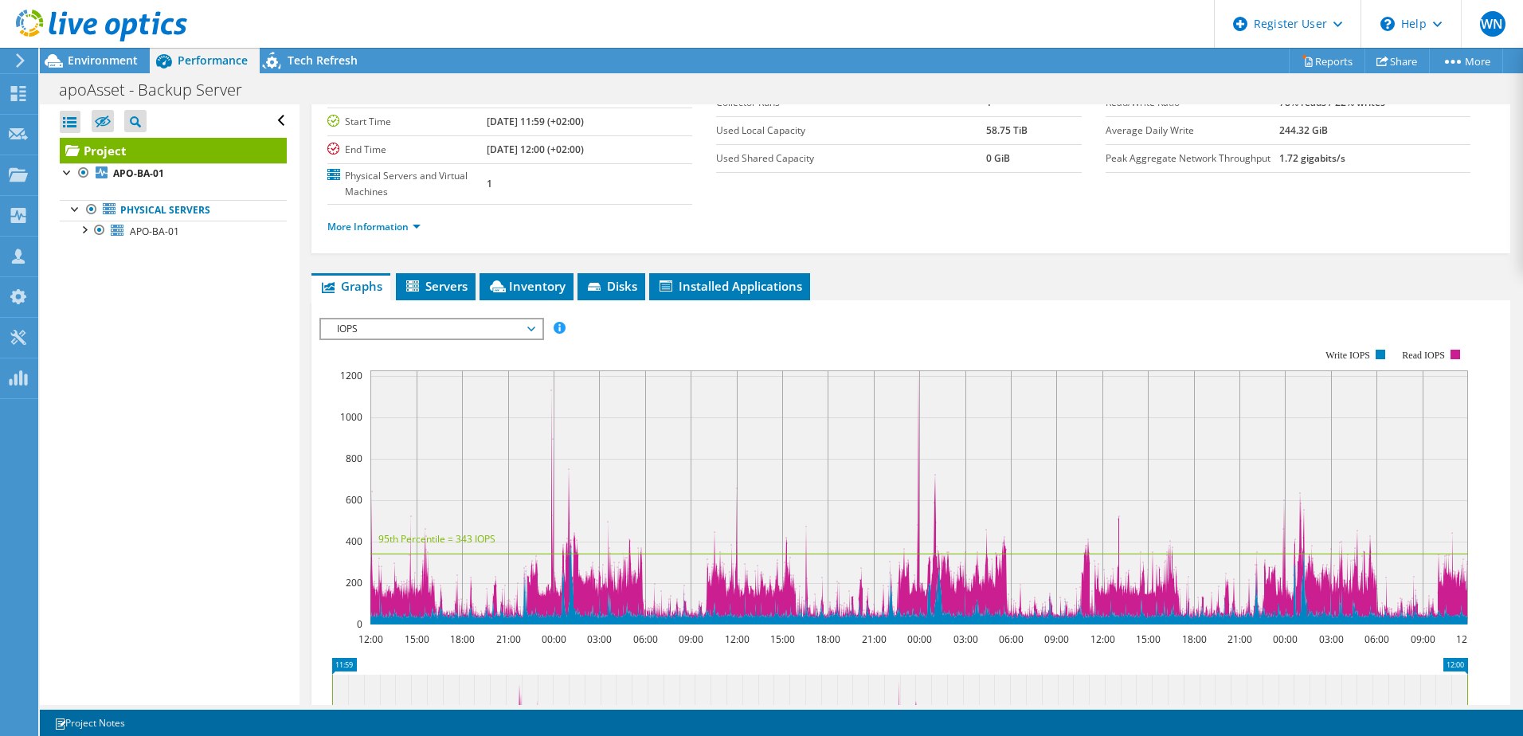
scroll to position [319, 0]
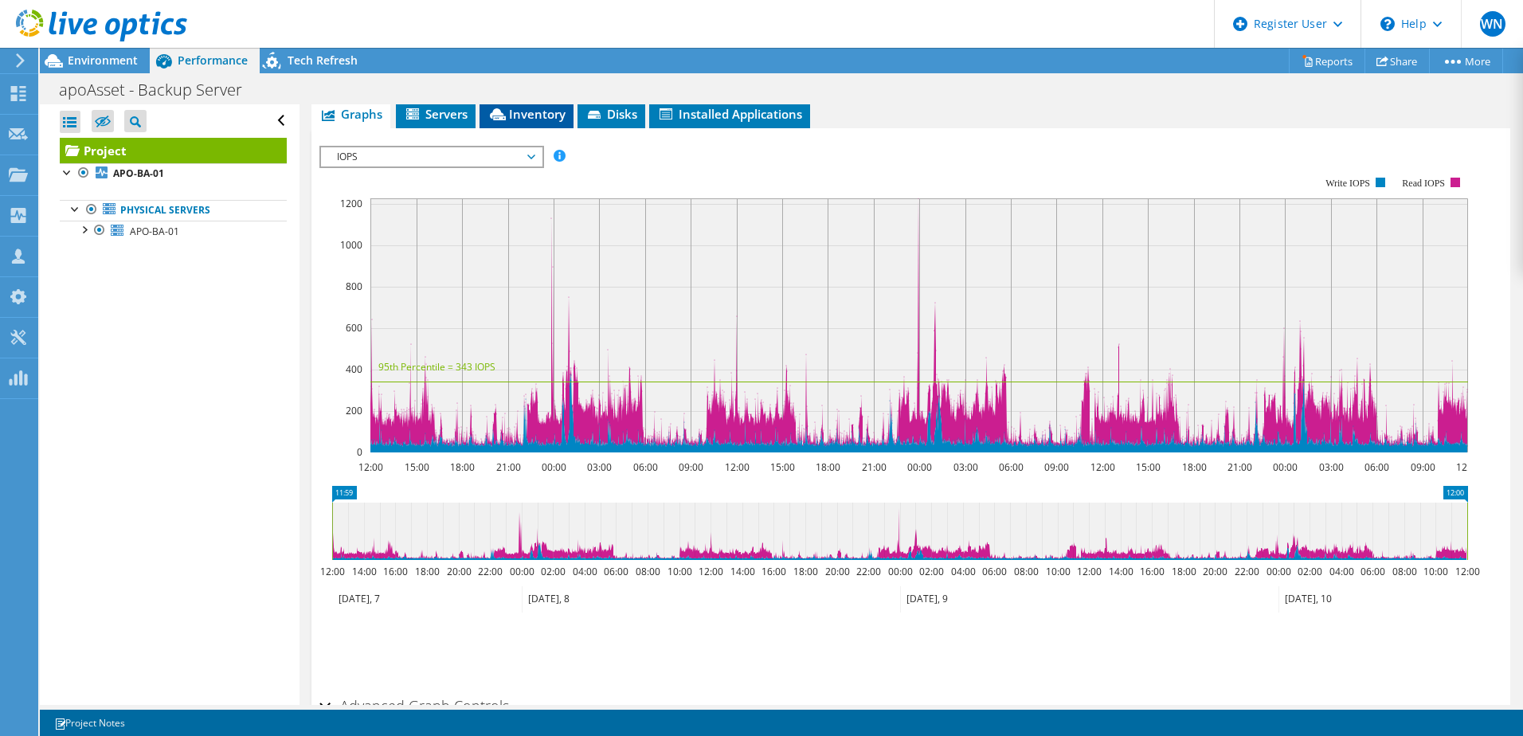
click at [531, 109] on span "Inventory" at bounding box center [526, 114] width 78 height 16
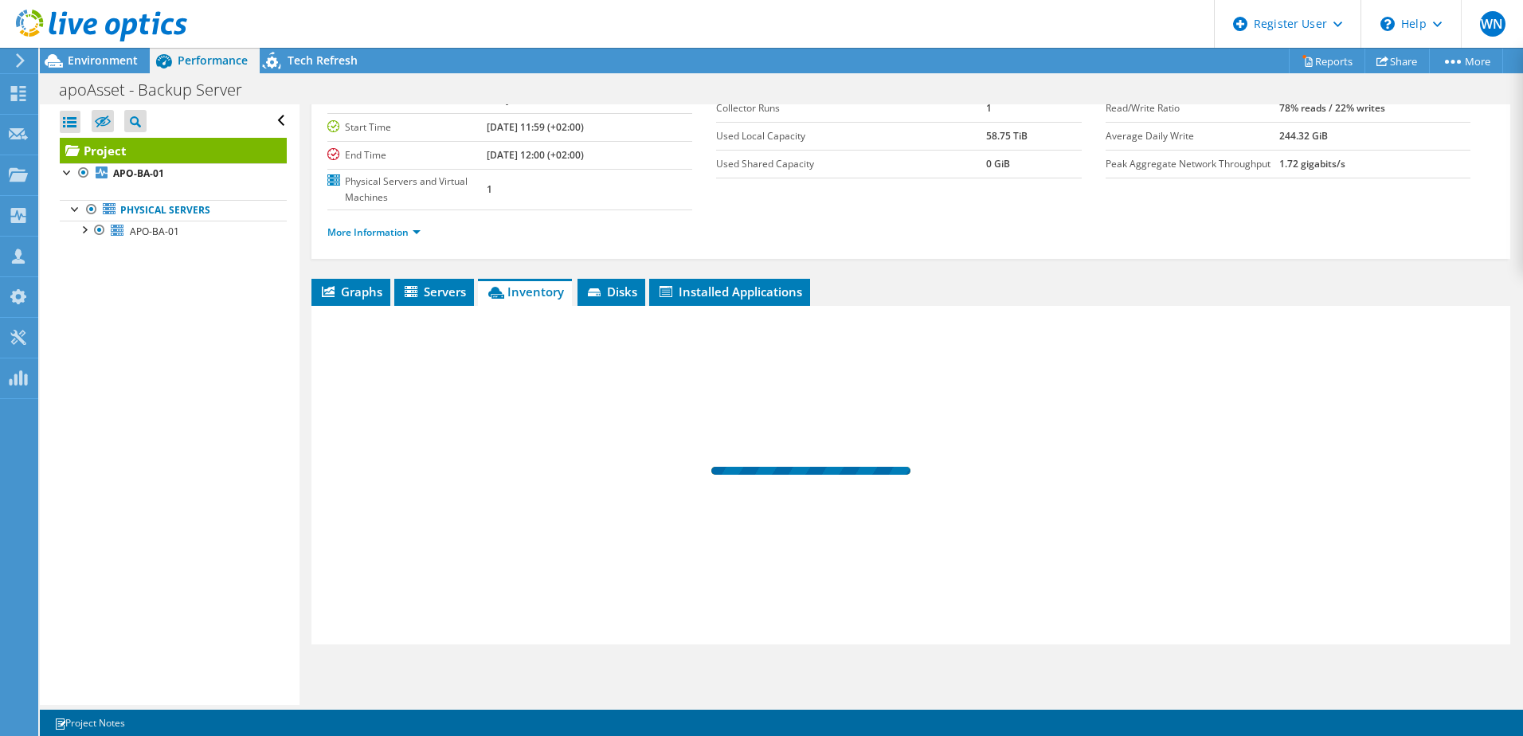
scroll to position [141, 0]
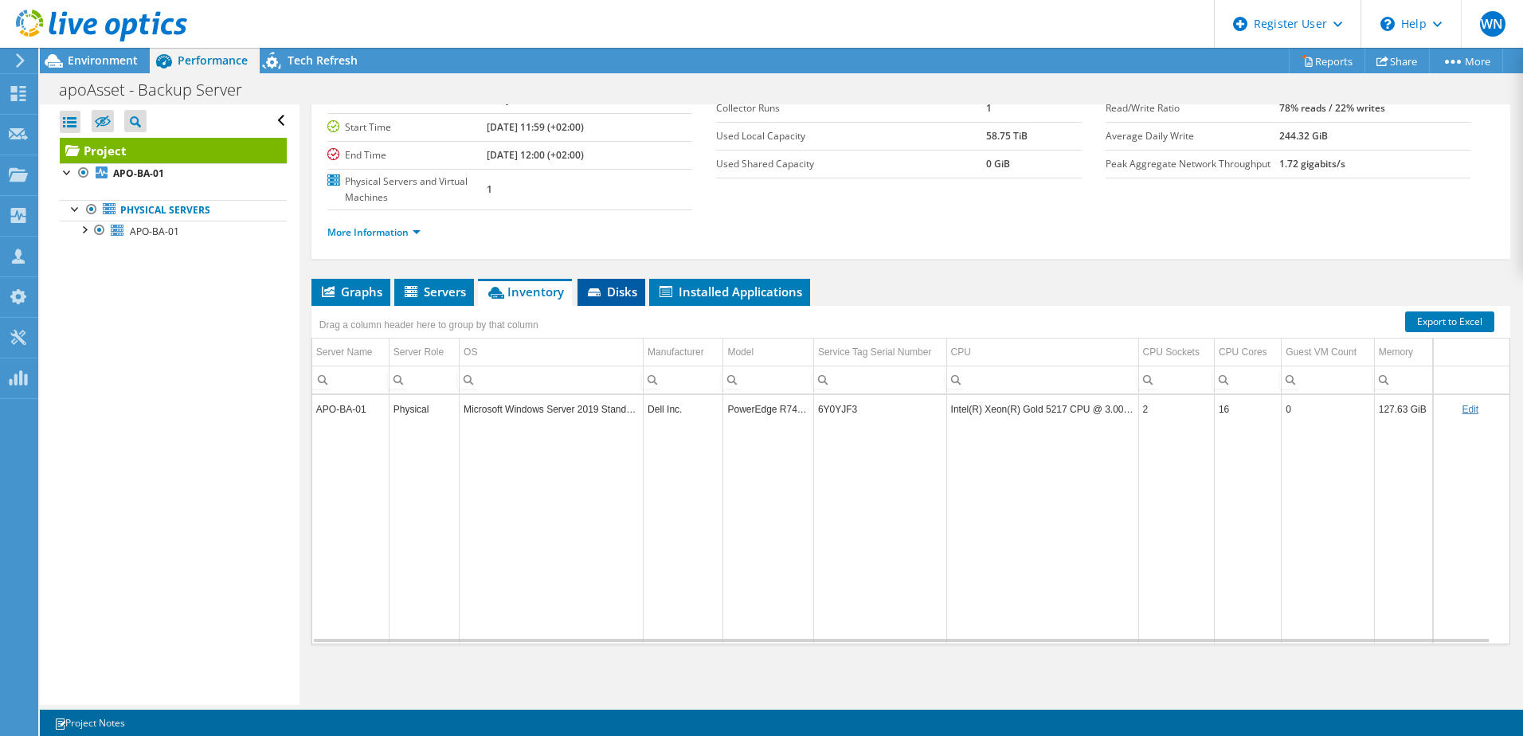
click at [625, 293] on span "Disks" at bounding box center [611, 292] width 52 height 16
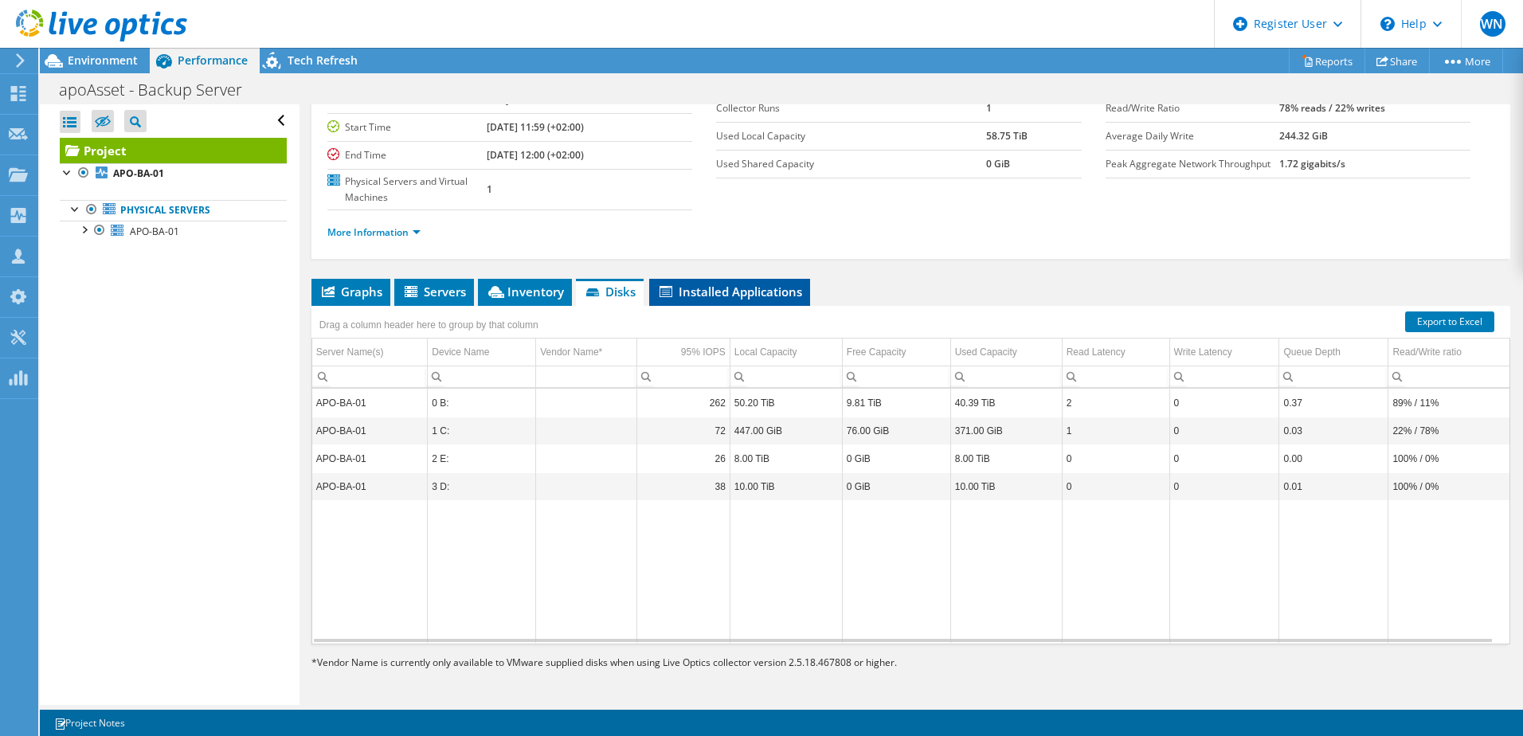
click at [723, 299] on span "Installed Applications" at bounding box center [729, 292] width 145 height 16
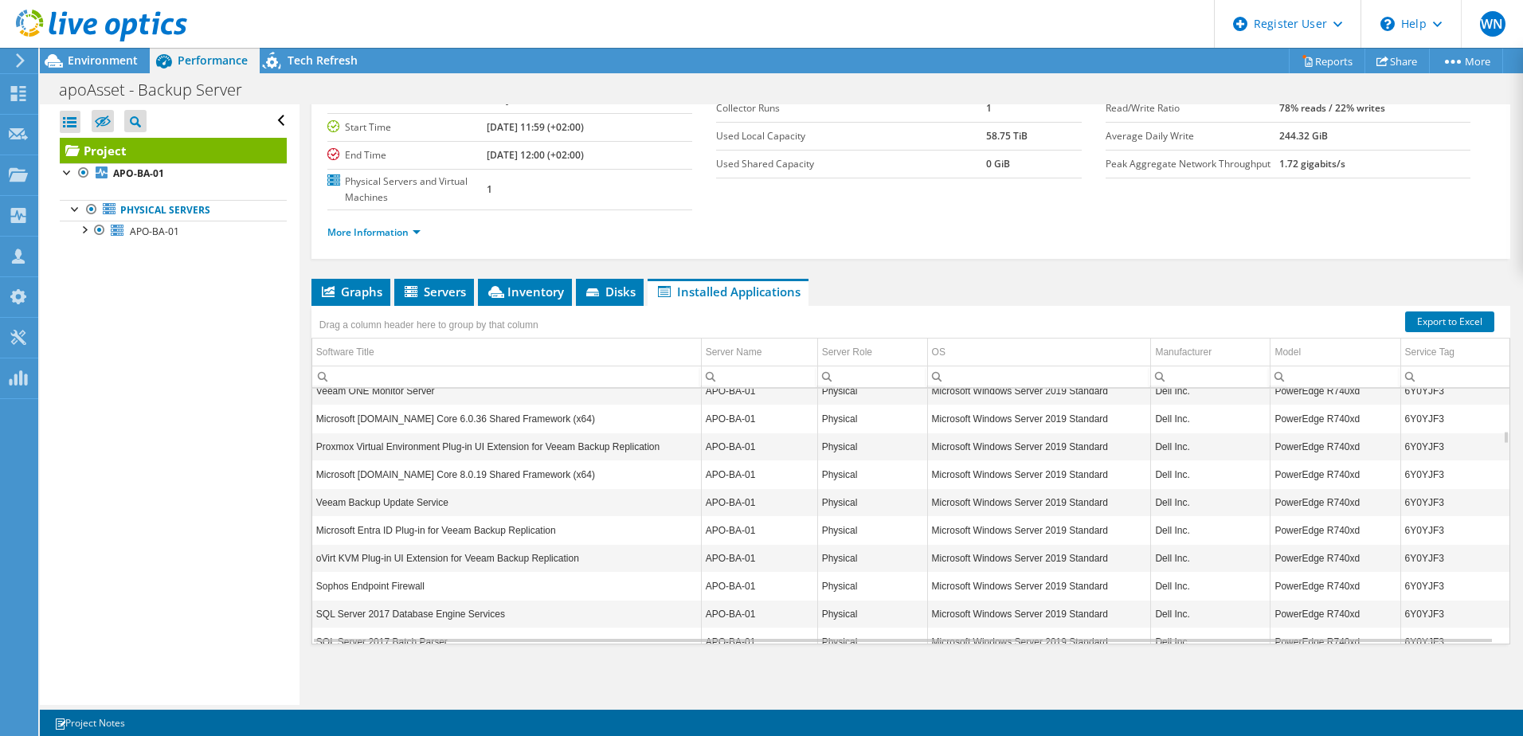
scroll to position [860, 0]
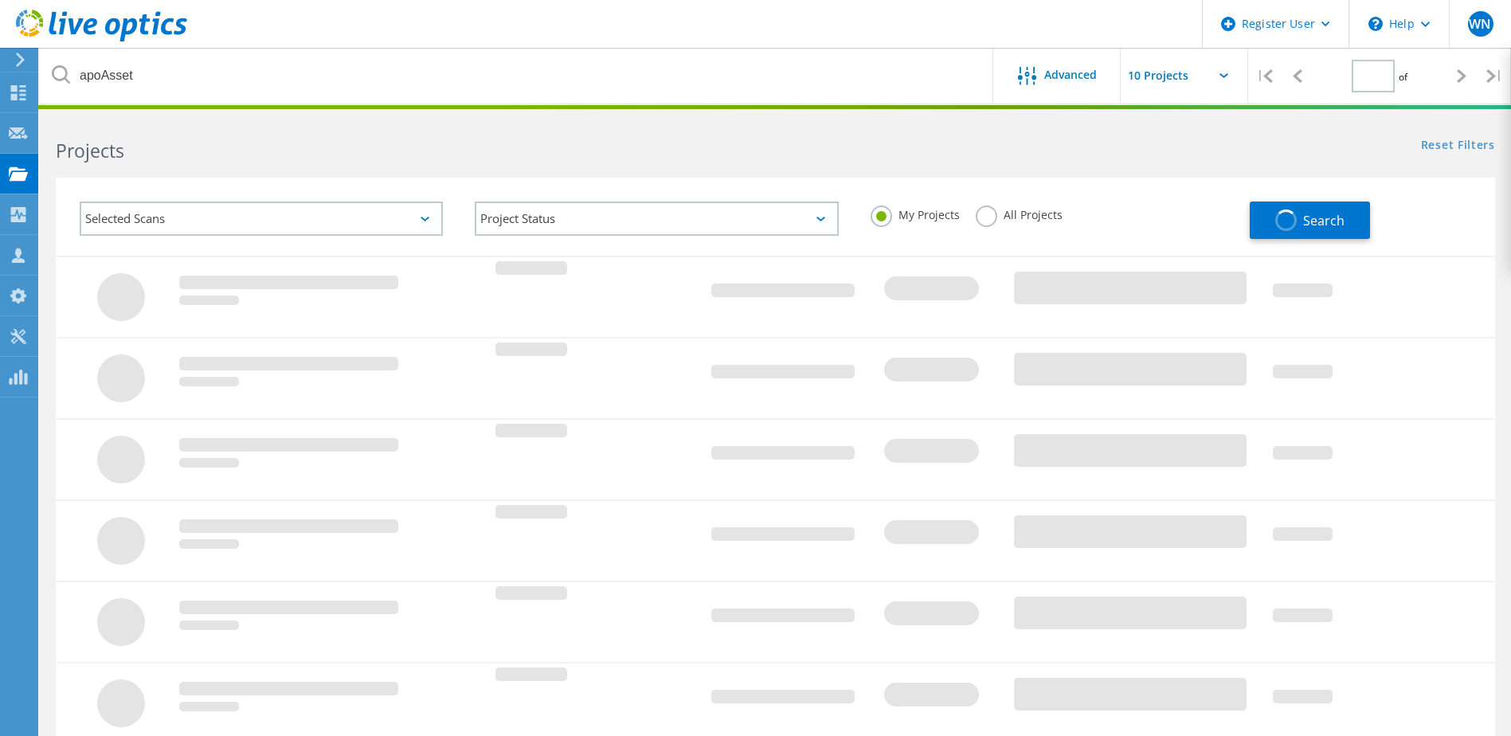
type input "1"
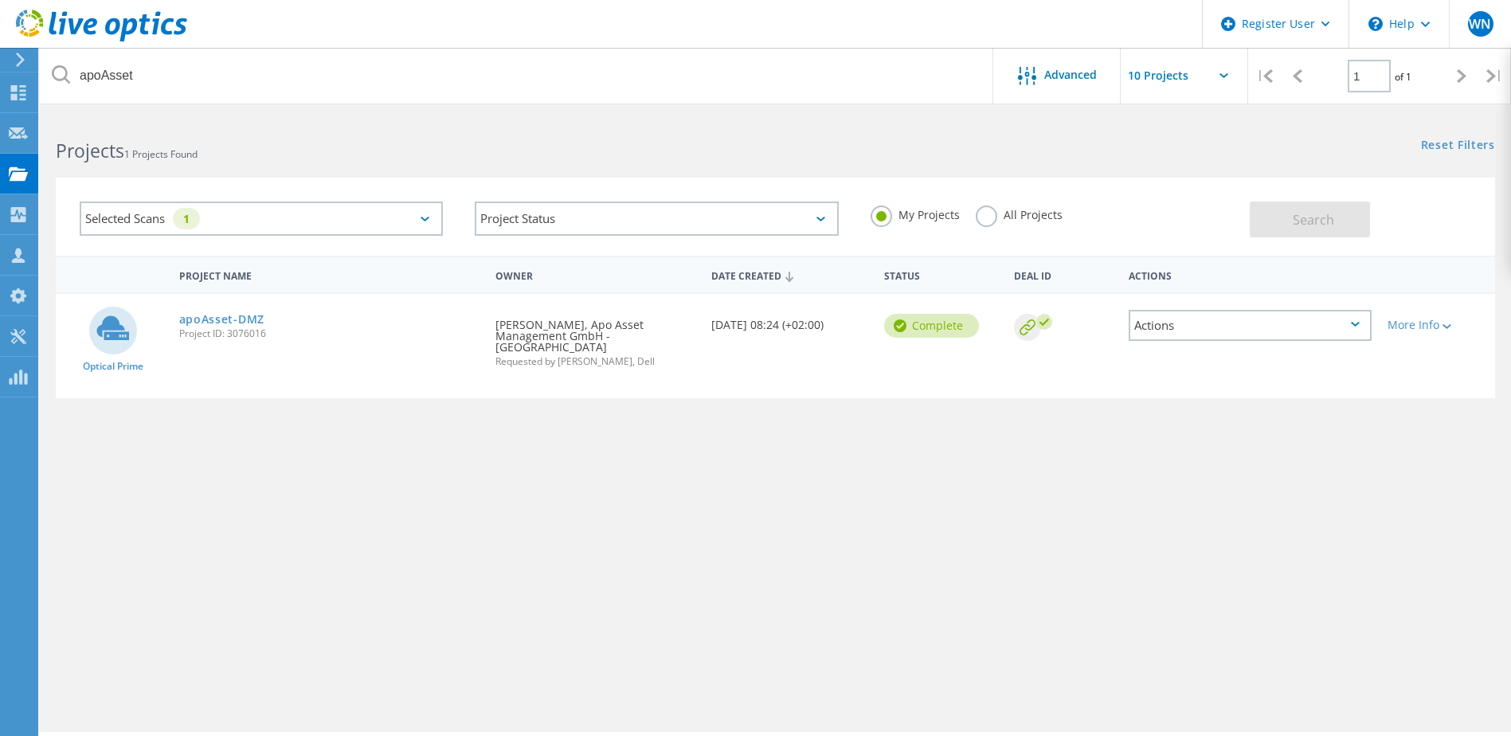
click at [988, 214] on label "All Projects" at bounding box center [1019, 212] width 87 height 15
click at [0, 0] on input "All Projects" at bounding box center [0, 0] width 0 height 0
click at [1321, 221] on span "Search" at bounding box center [1313, 220] width 41 height 18
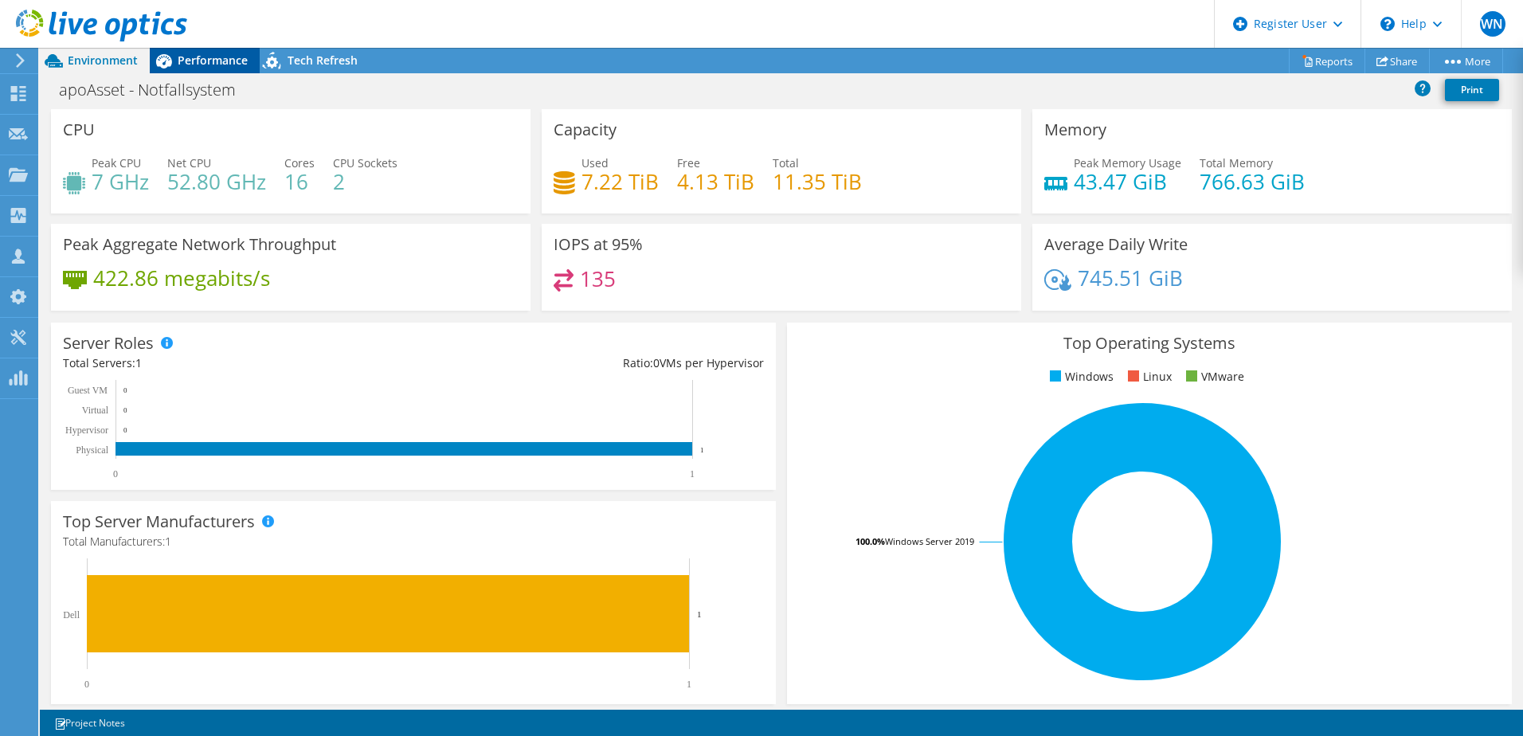
click at [205, 58] on span "Performance" at bounding box center [213, 60] width 70 height 15
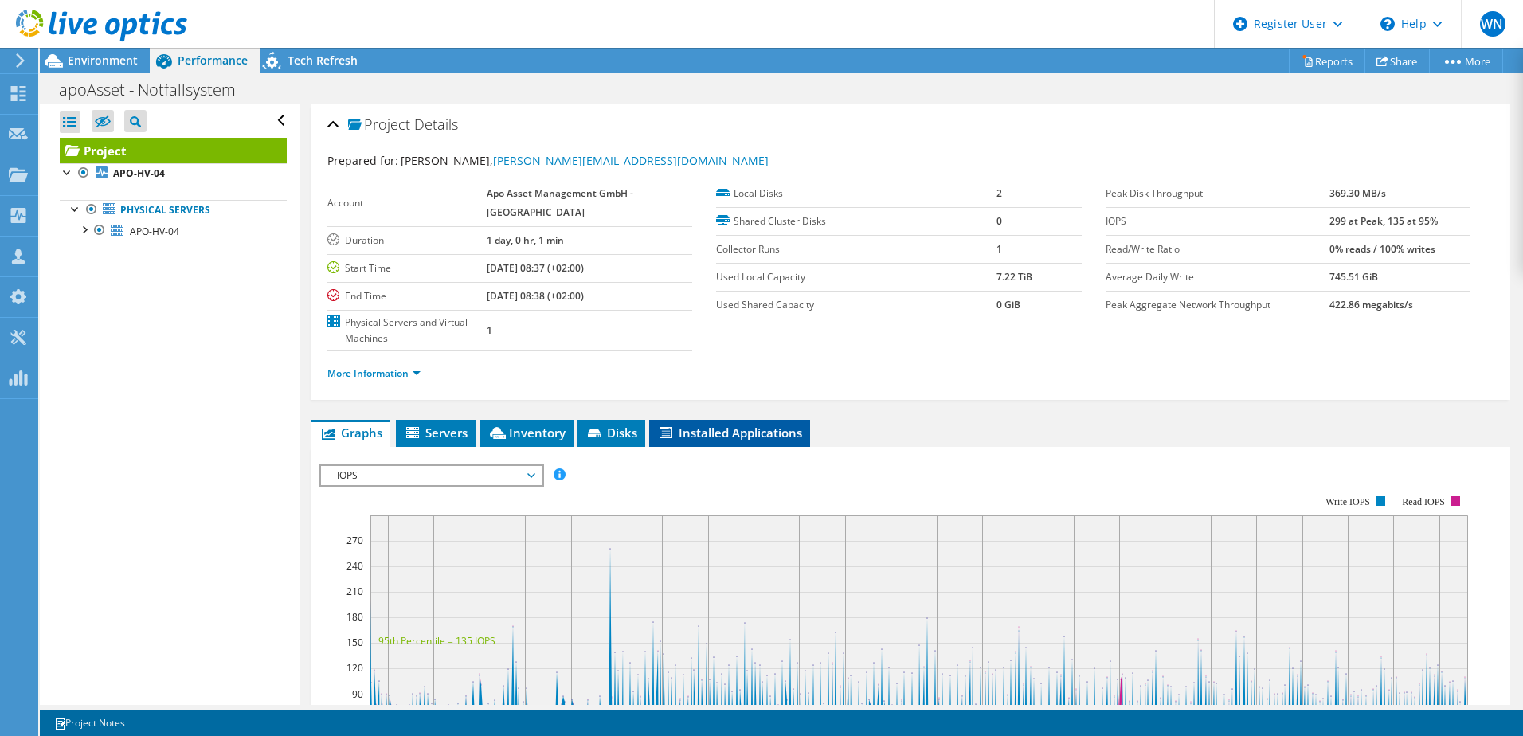
click at [775, 430] on span "Installed Applications" at bounding box center [729, 432] width 145 height 16
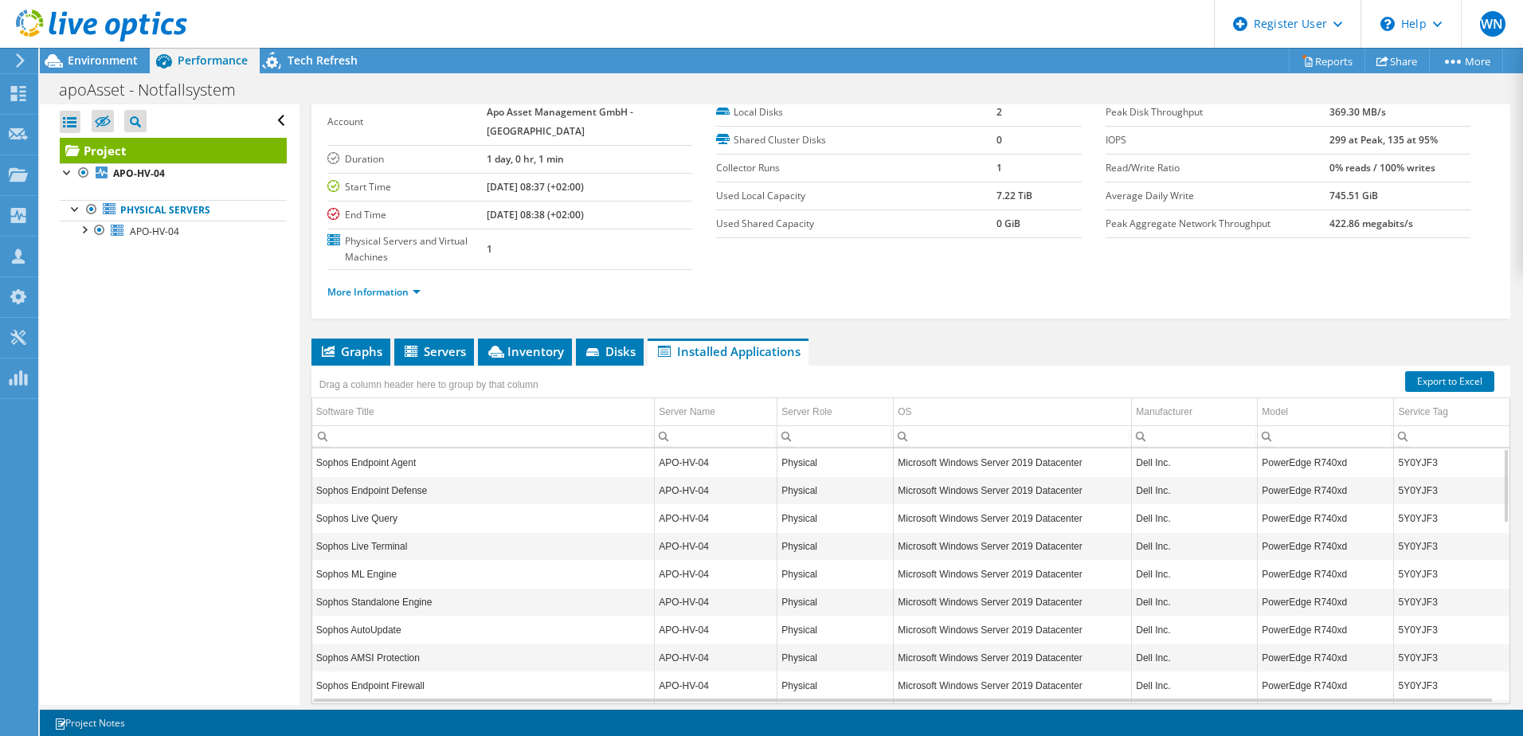
scroll to position [141, 0]
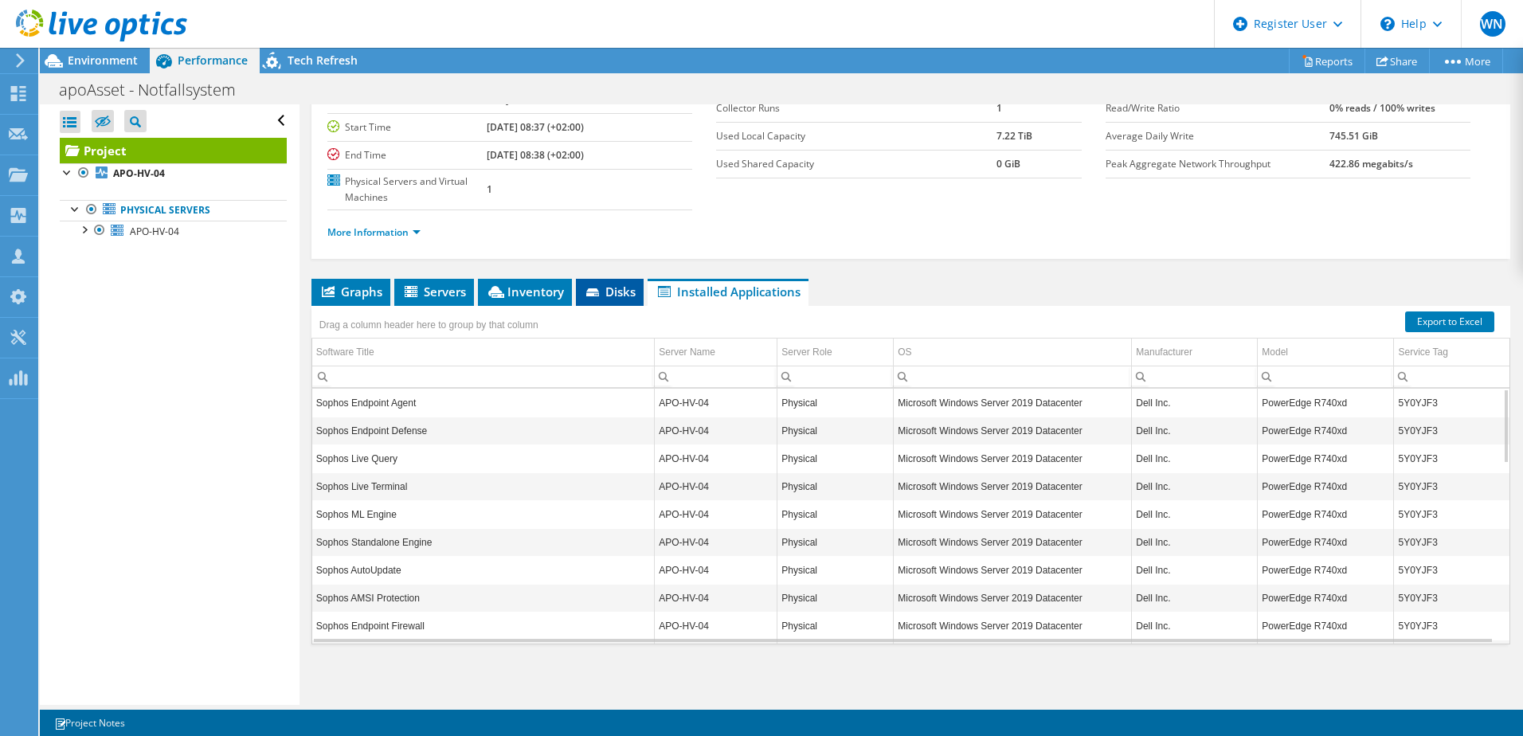
click at [616, 288] on span "Disks" at bounding box center [610, 292] width 52 height 16
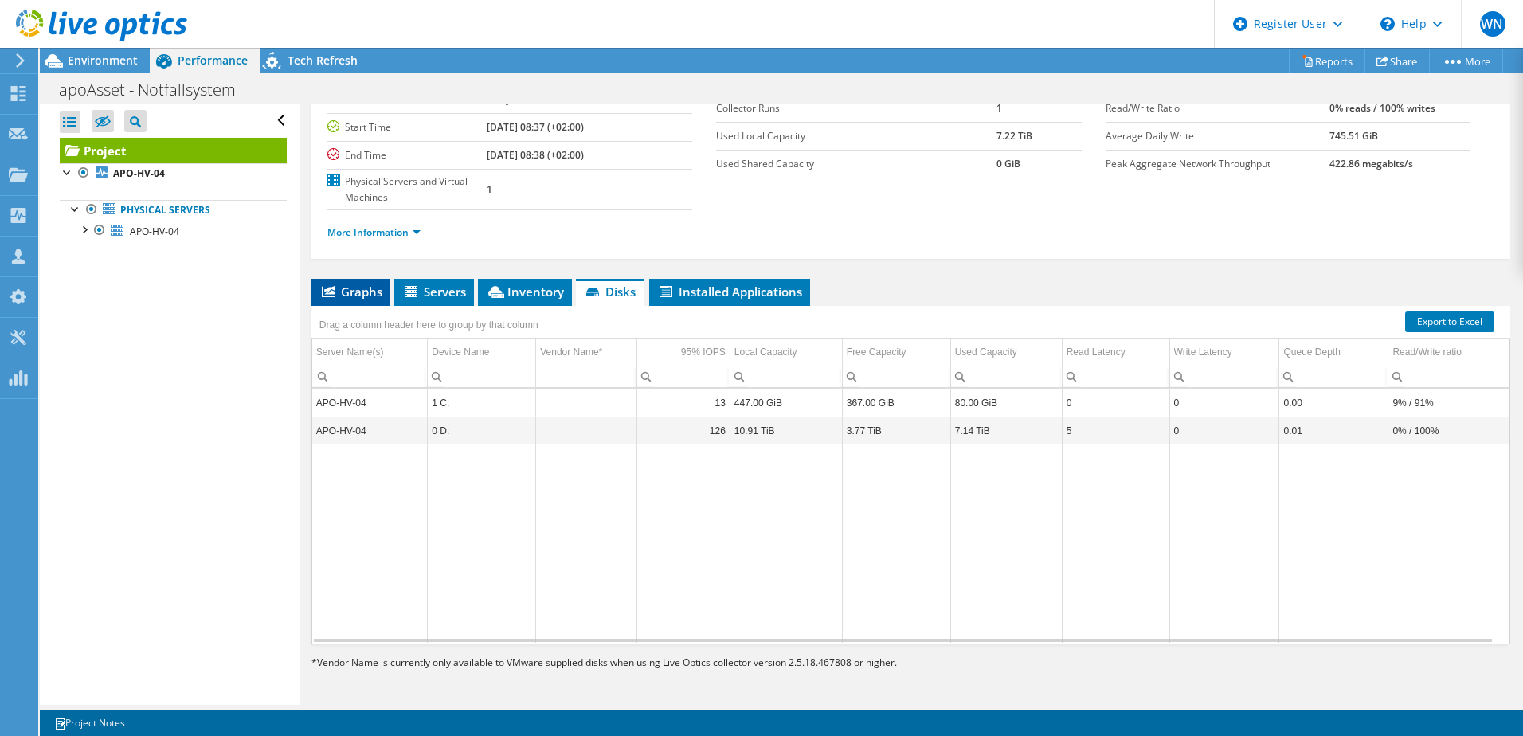
click at [369, 292] on span "Graphs" at bounding box center [350, 292] width 63 height 16
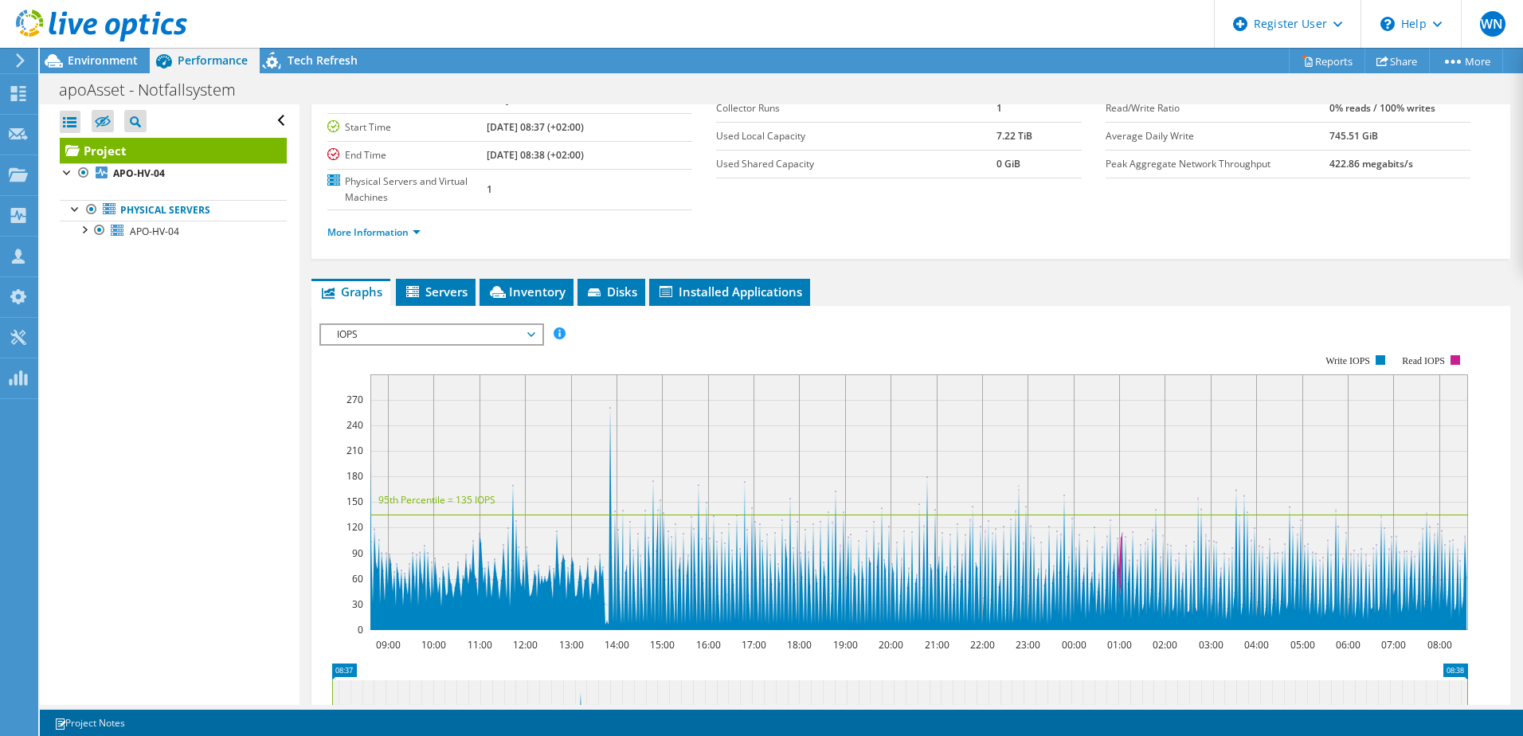
click at [538, 333] on span "IOPS" at bounding box center [431, 334] width 221 height 19
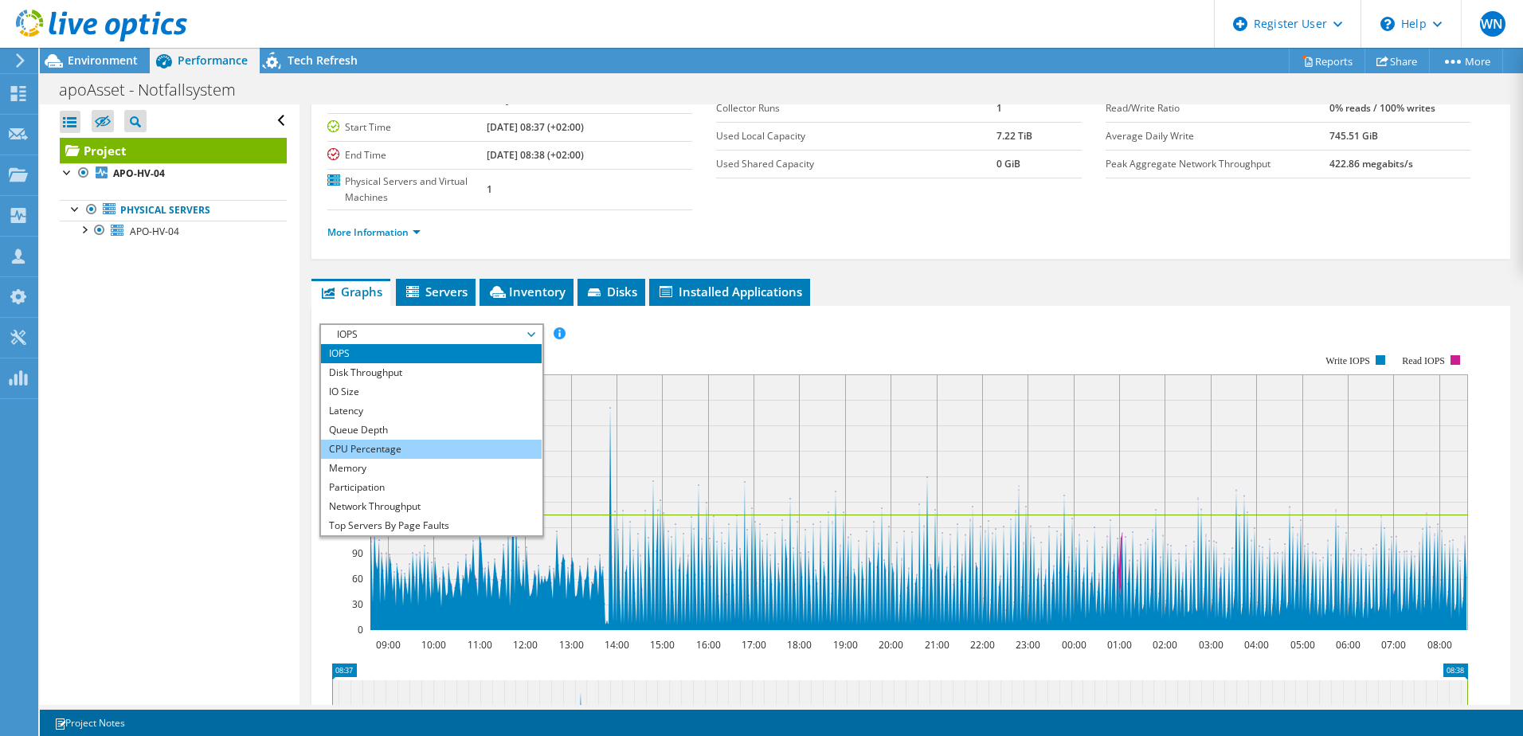
click at [473, 452] on li "CPU Percentage" at bounding box center [431, 449] width 221 height 19
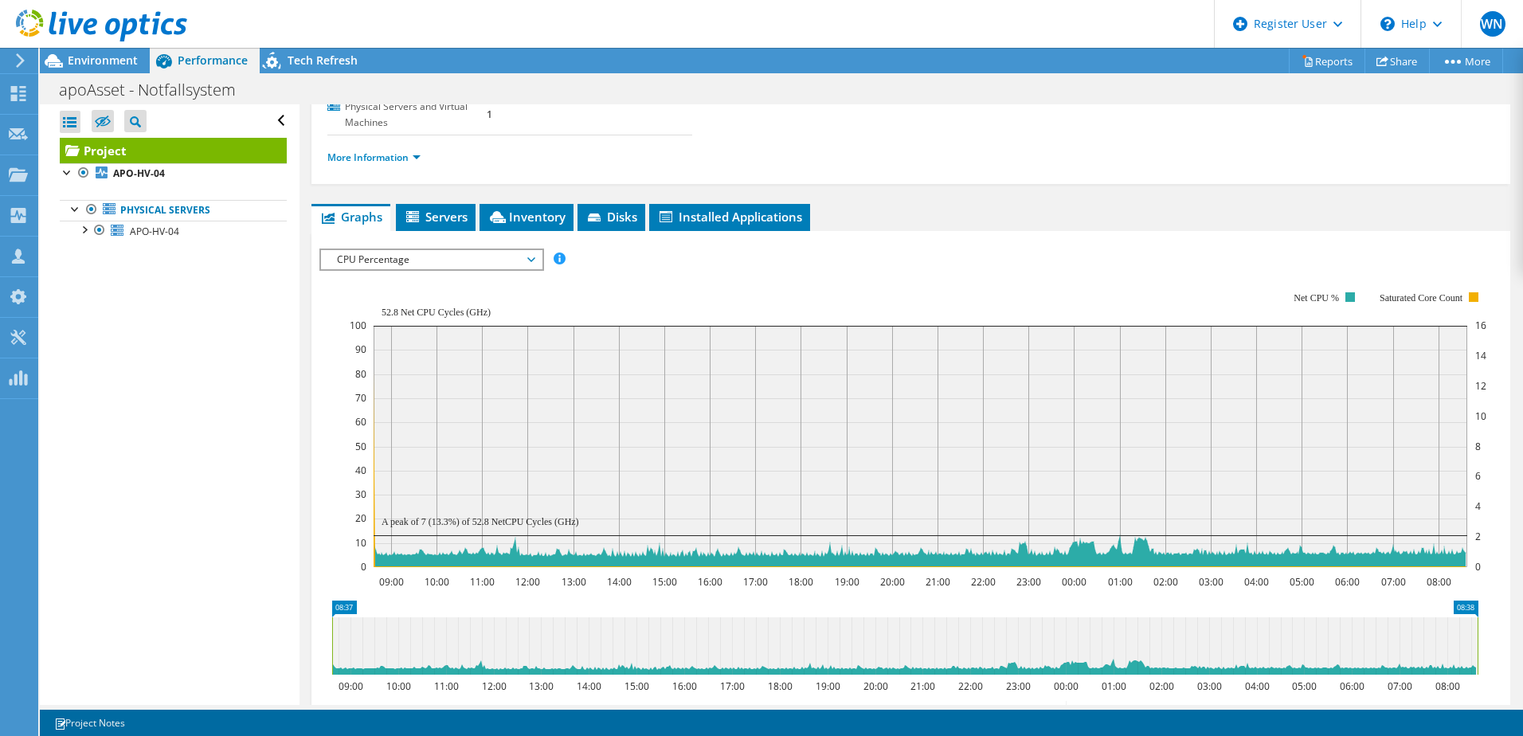
scroll to position [300, 0]
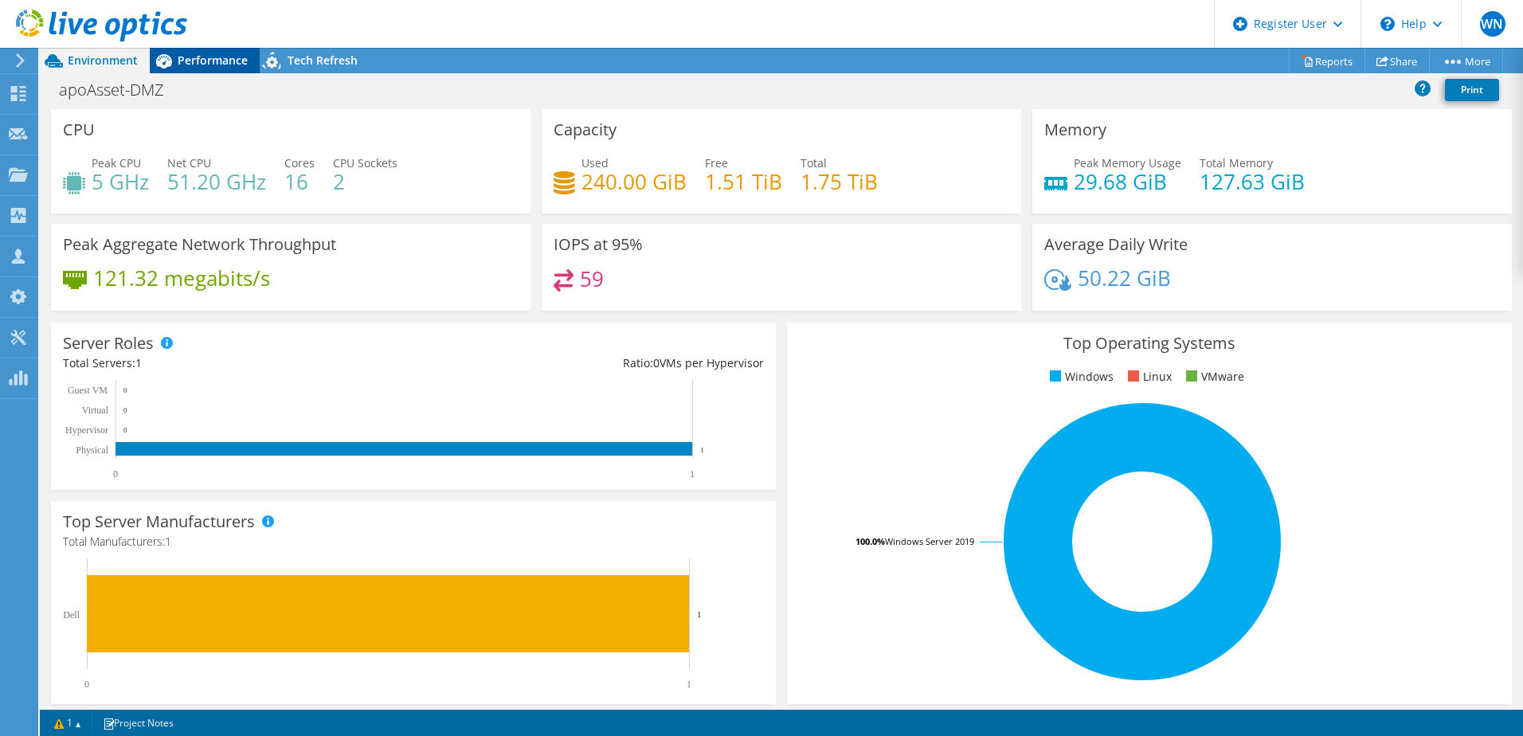
click at [215, 68] on div "Performance" at bounding box center [205, 60] width 110 height 25
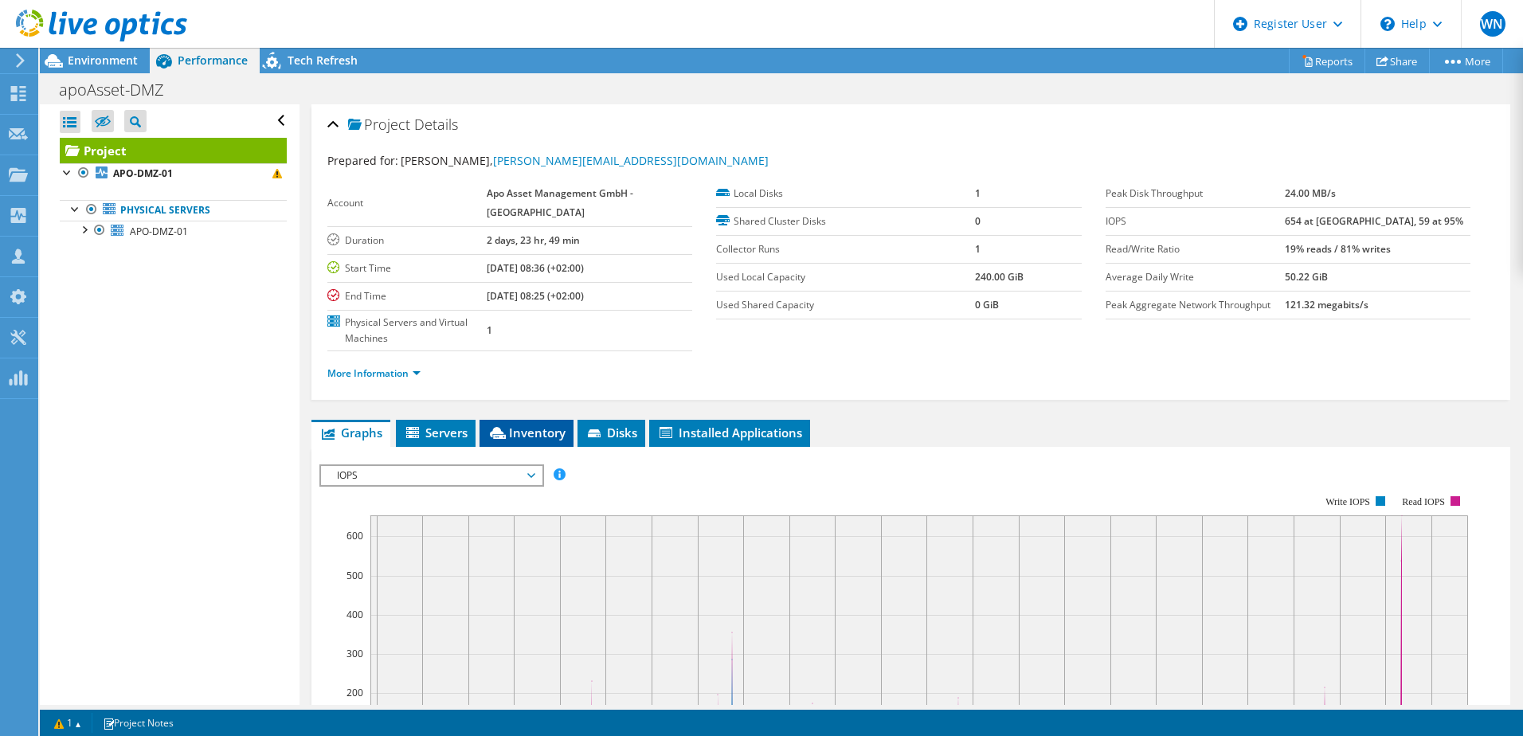
click at [545, 431] on span "Inventory" at bounding box center [526, 432] width 78 height 16
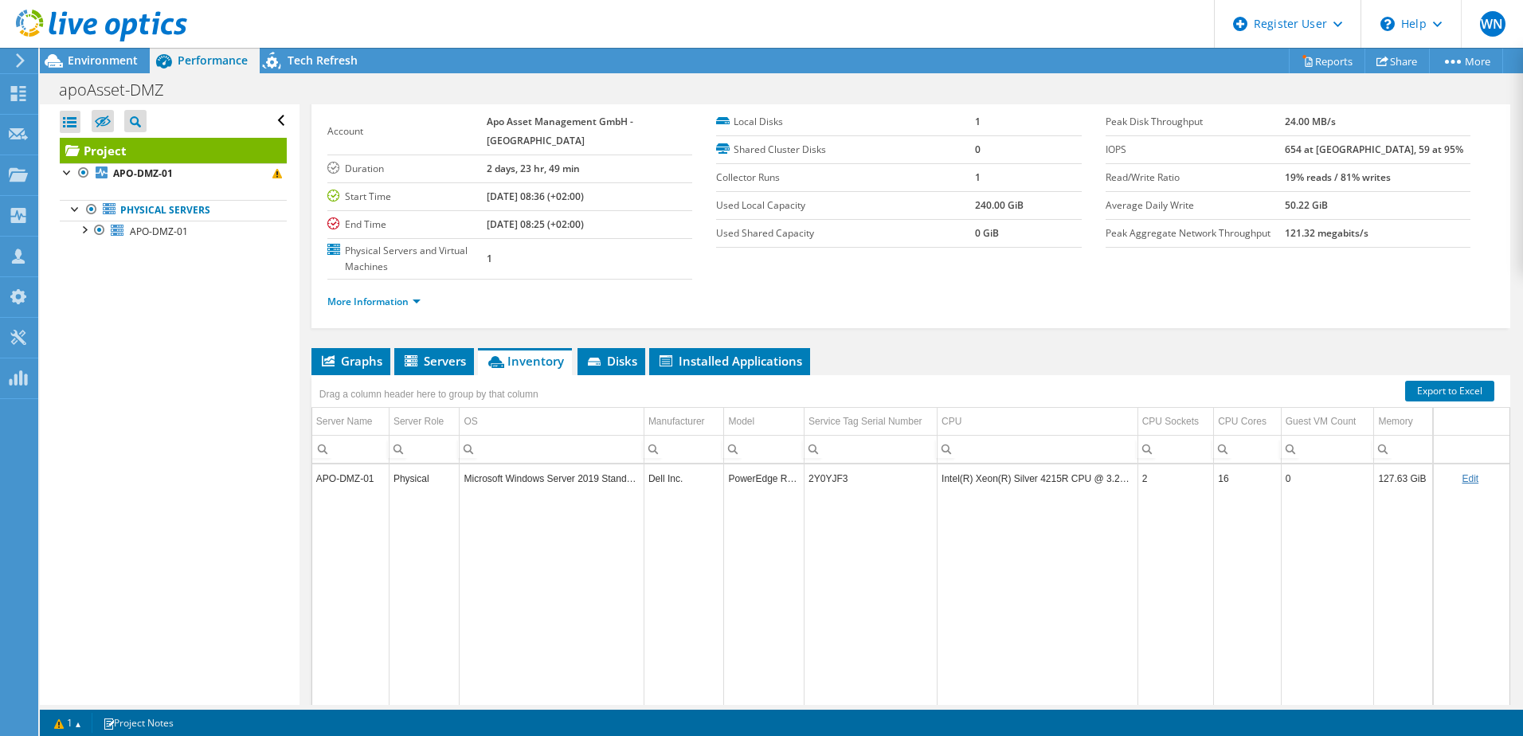
scroll to position [80, 0]
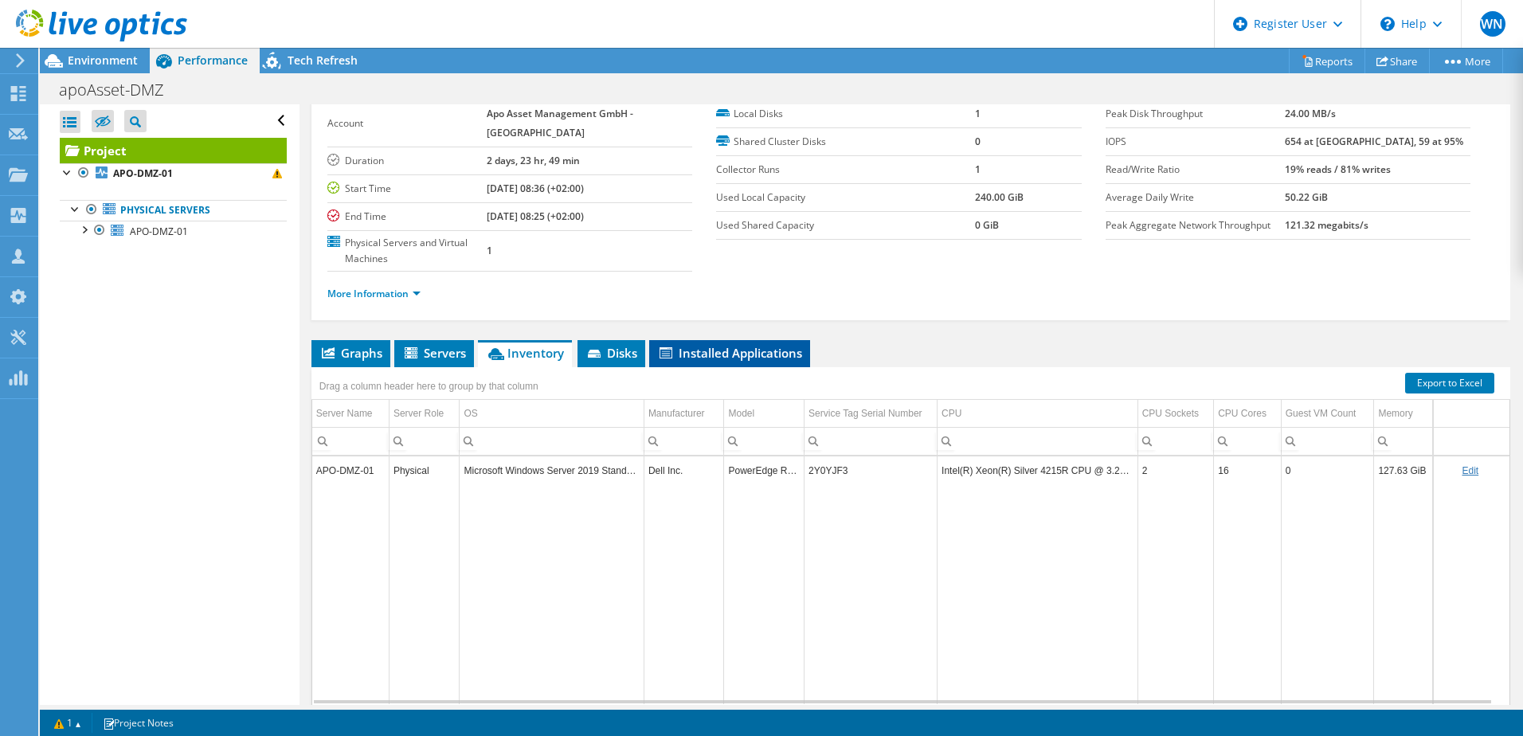
click at [761, 351] on span "Installed Applications" at bounding box center [729, 353] width 145 height 16
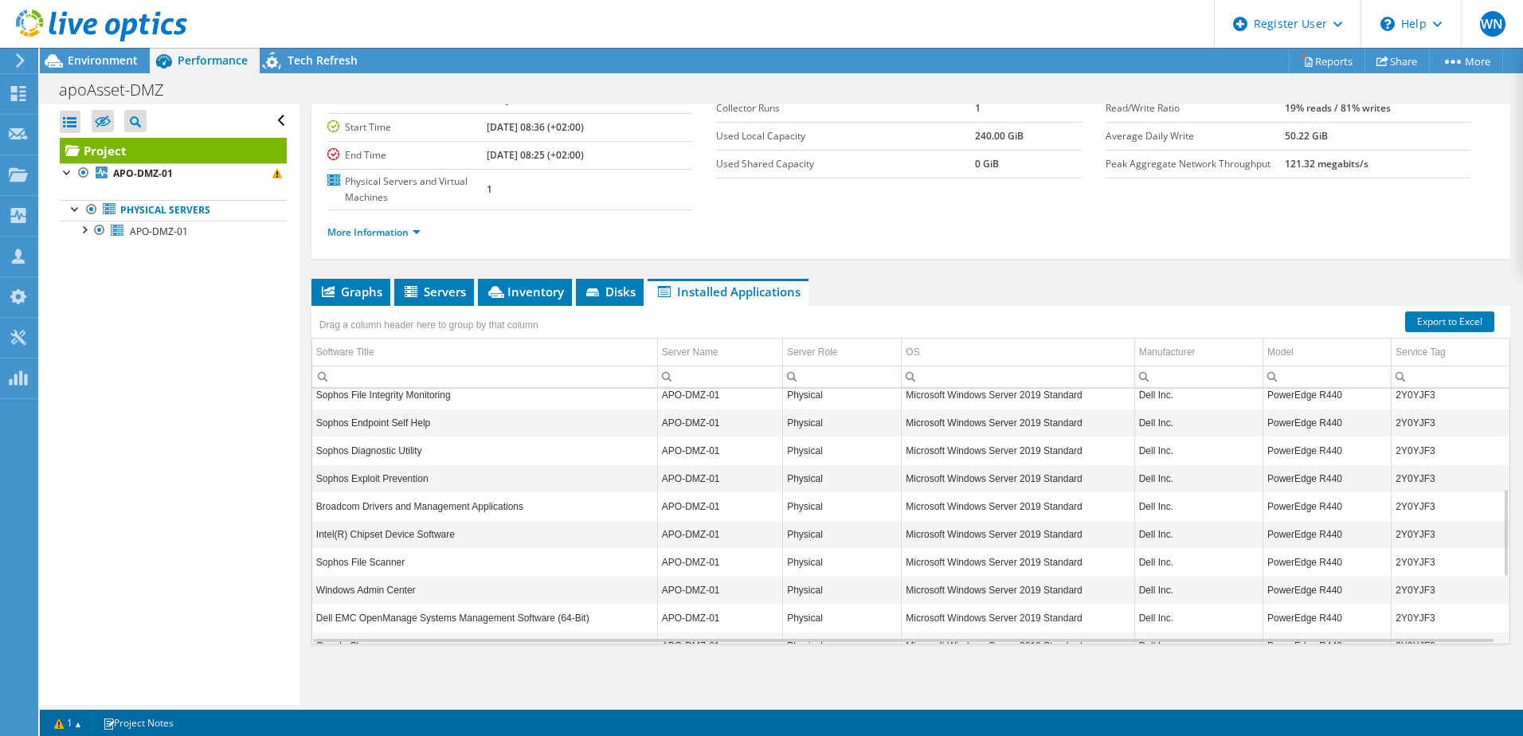
scroll to position [477, 0]
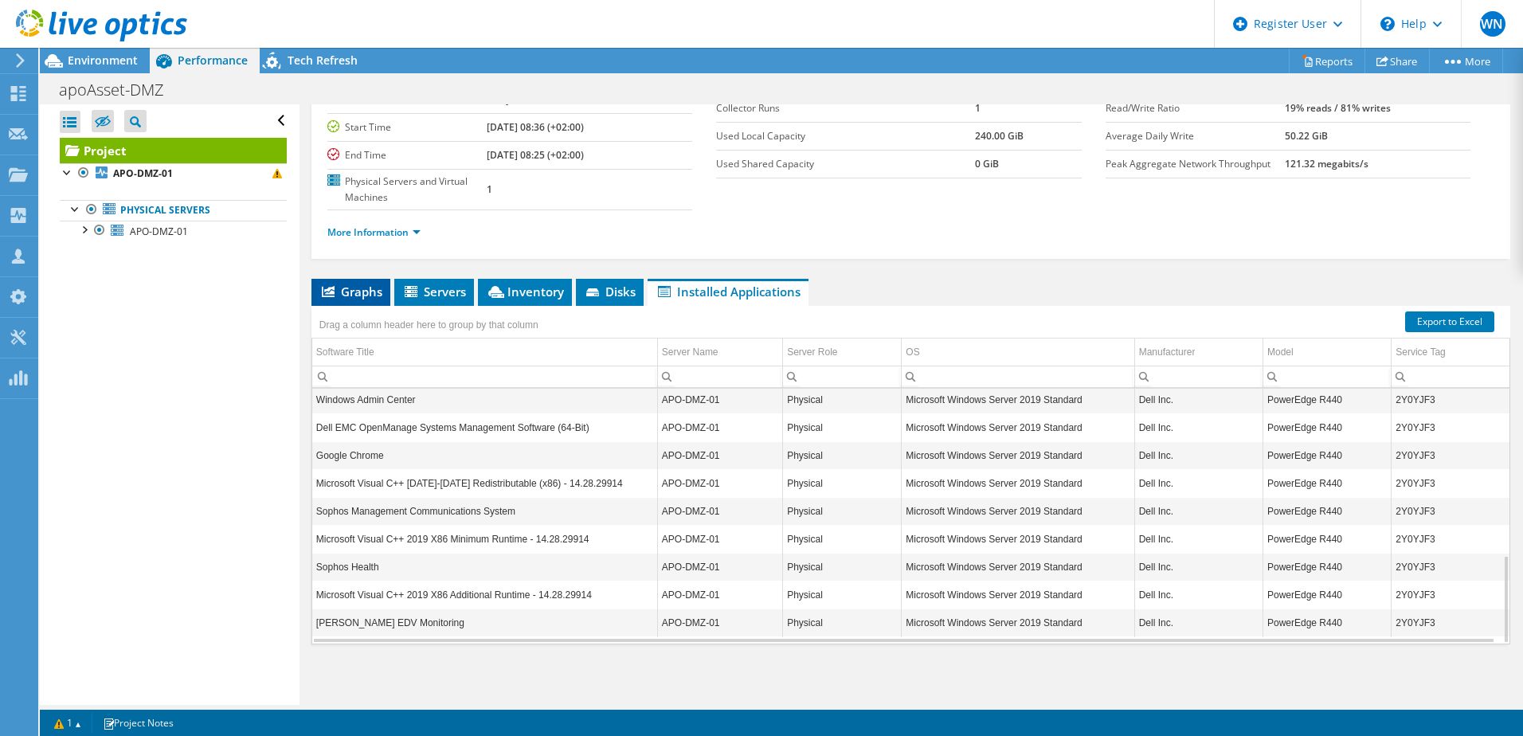
click at [370, 287] on span "Graphs" at bounding box center [350, 292] width 63 height 16
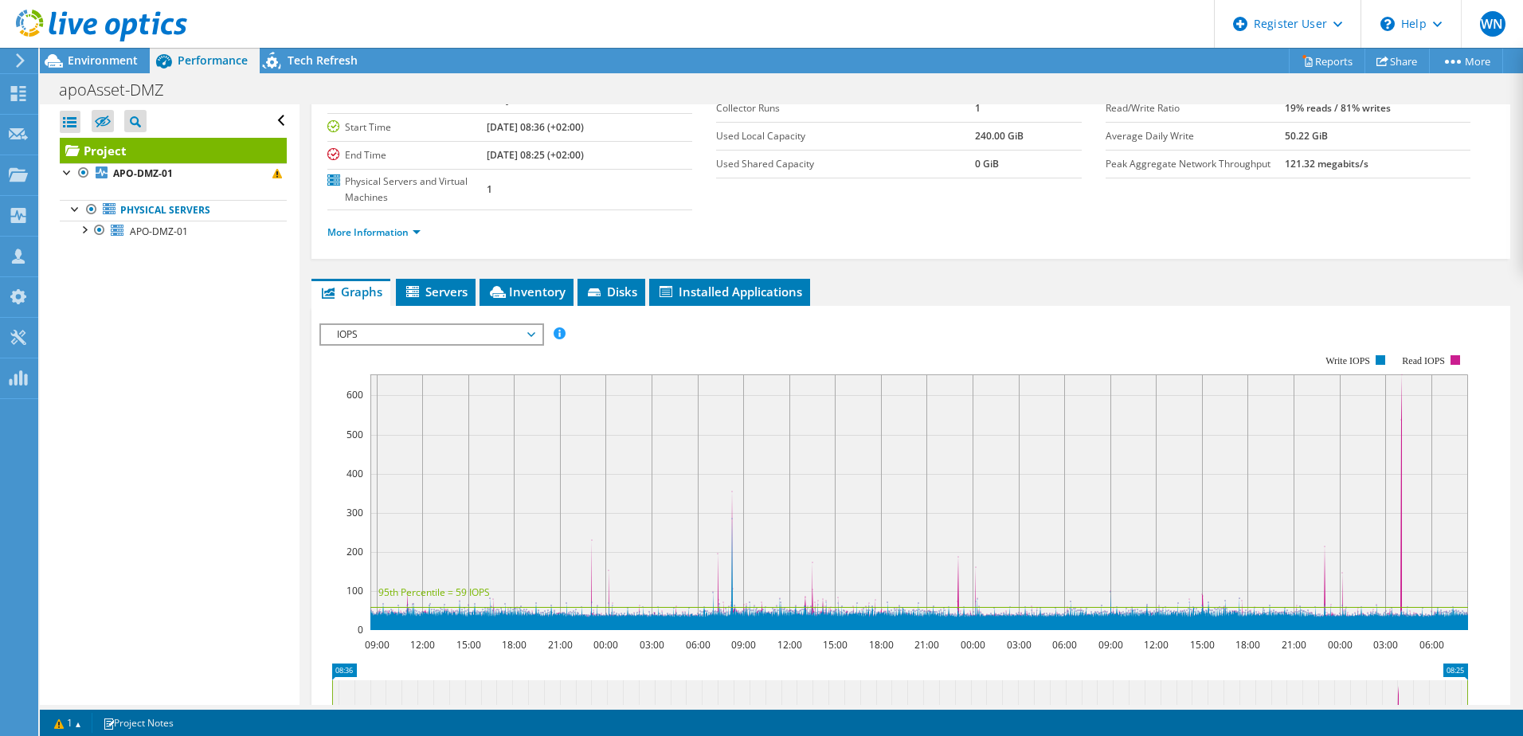
click at [532, 342] on span "IOPS" at bounding box center [431, 334] width 205 height 19
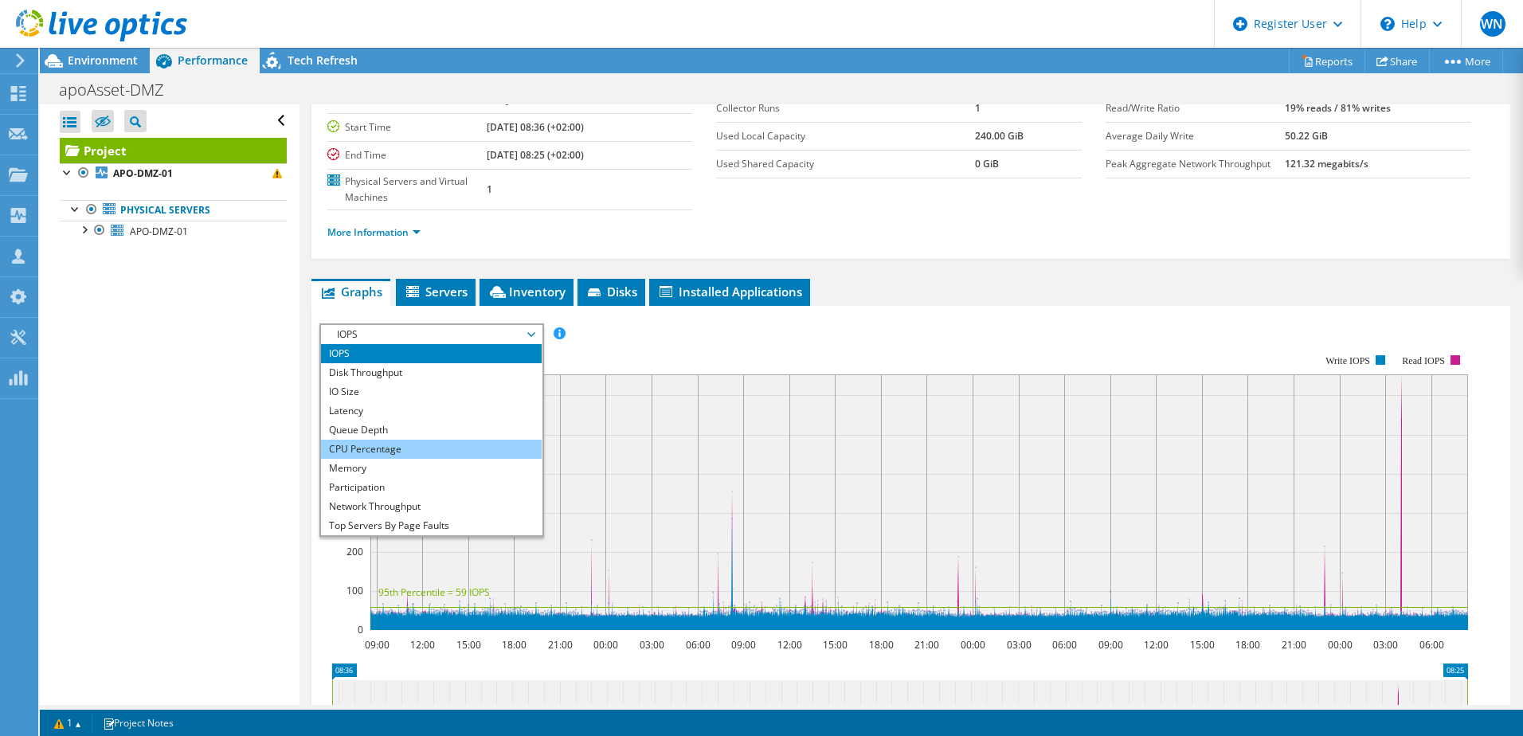
click at [453, 443] on li "CPU Percentage" at bounding box center [431, 449] width 221 height 19
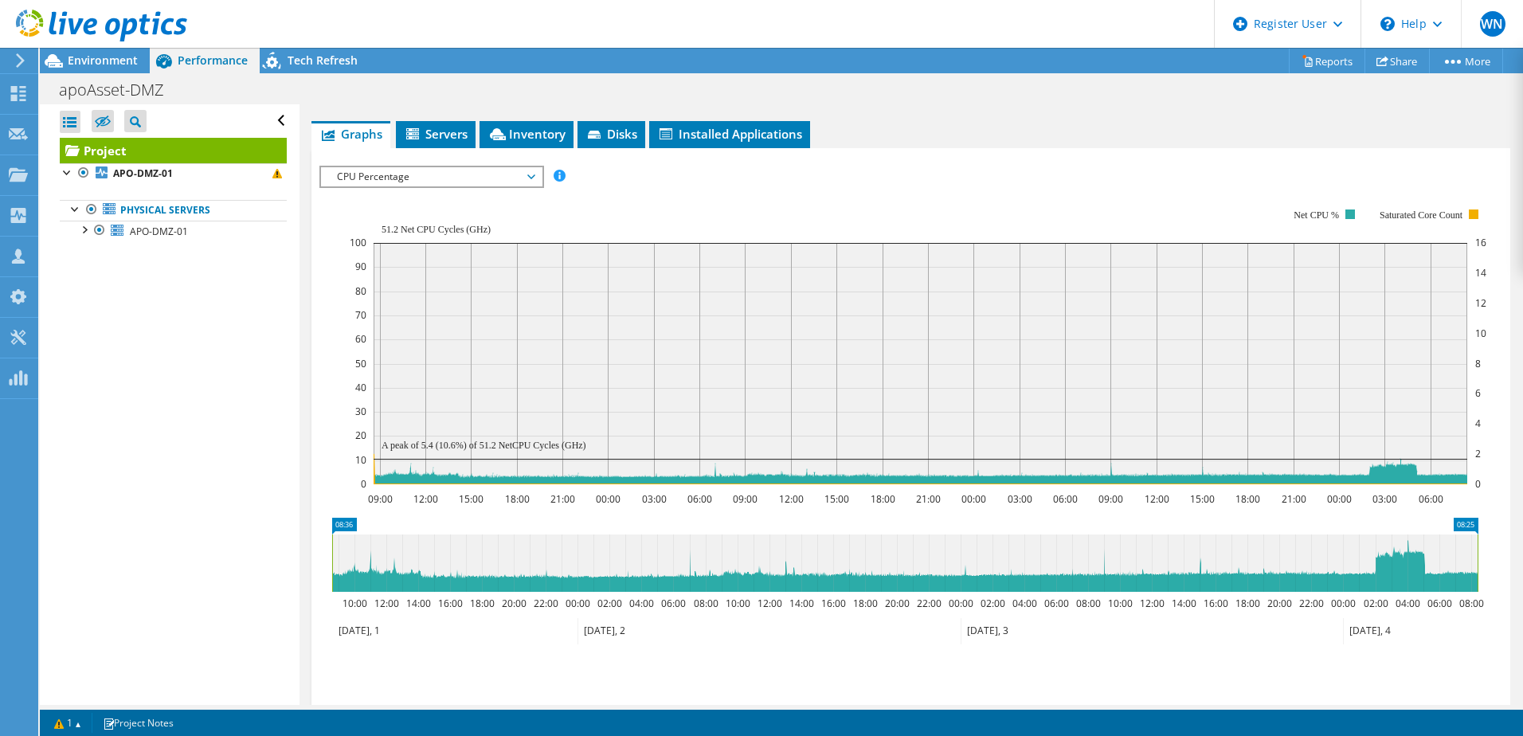
scroll to position [300, 0]
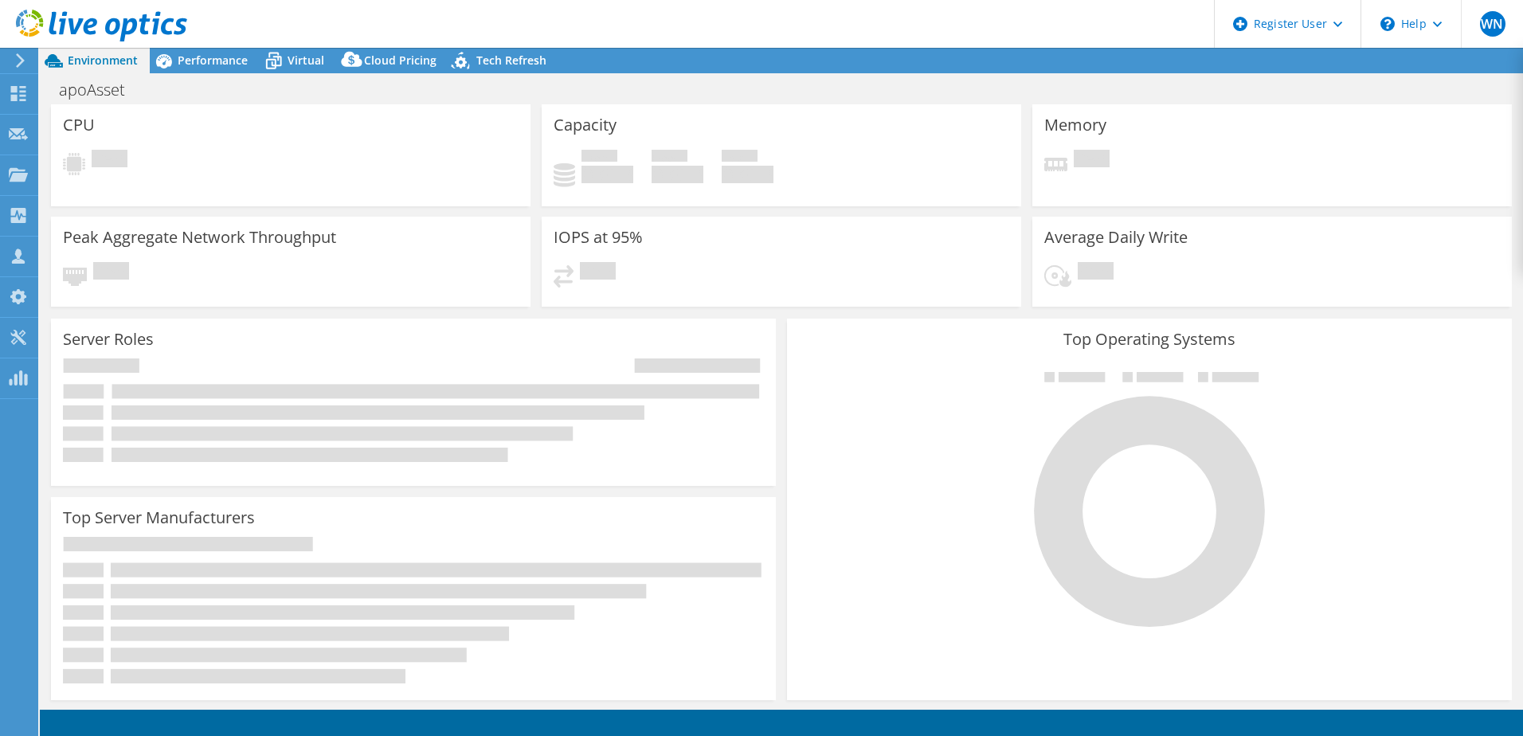
select select "EUFrankfurt"
select select "EUR"
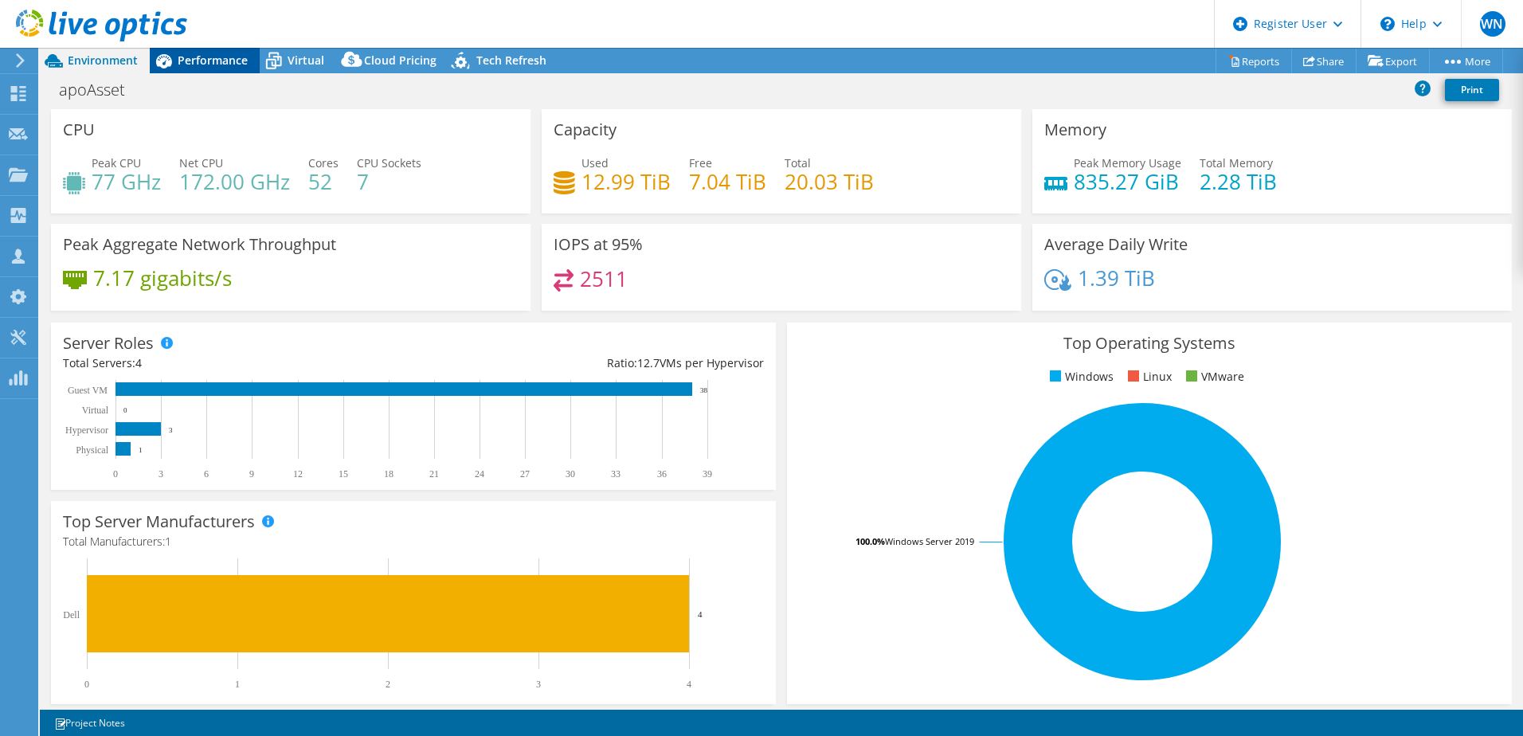
click at [192, 50] on div "Performance" at bounding box center [205, 60] width 110 height 25
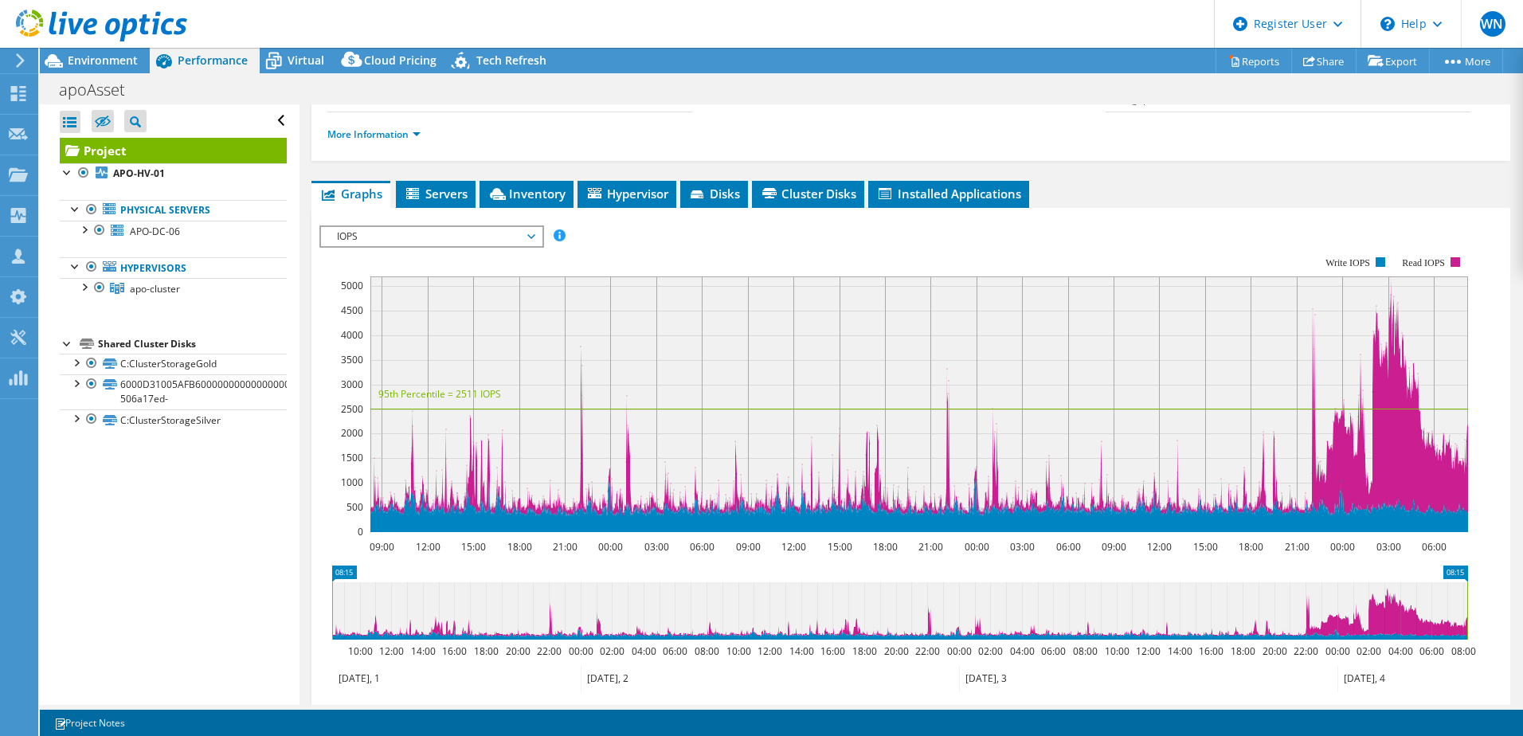
scroll to position [319, 0]
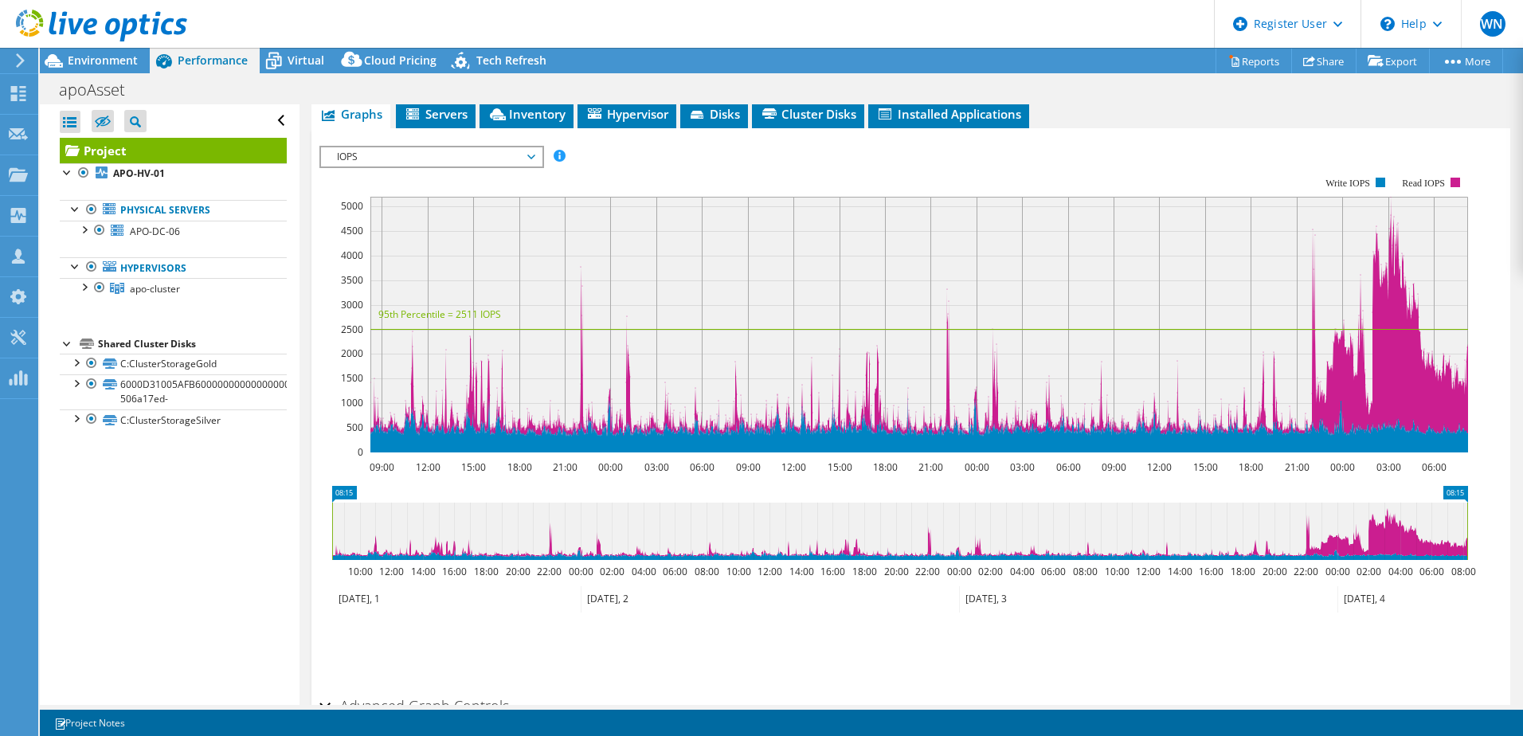
click at [818, 108] on span "Cluster Disks" at bounding box center [808, 114] width 96 height 16
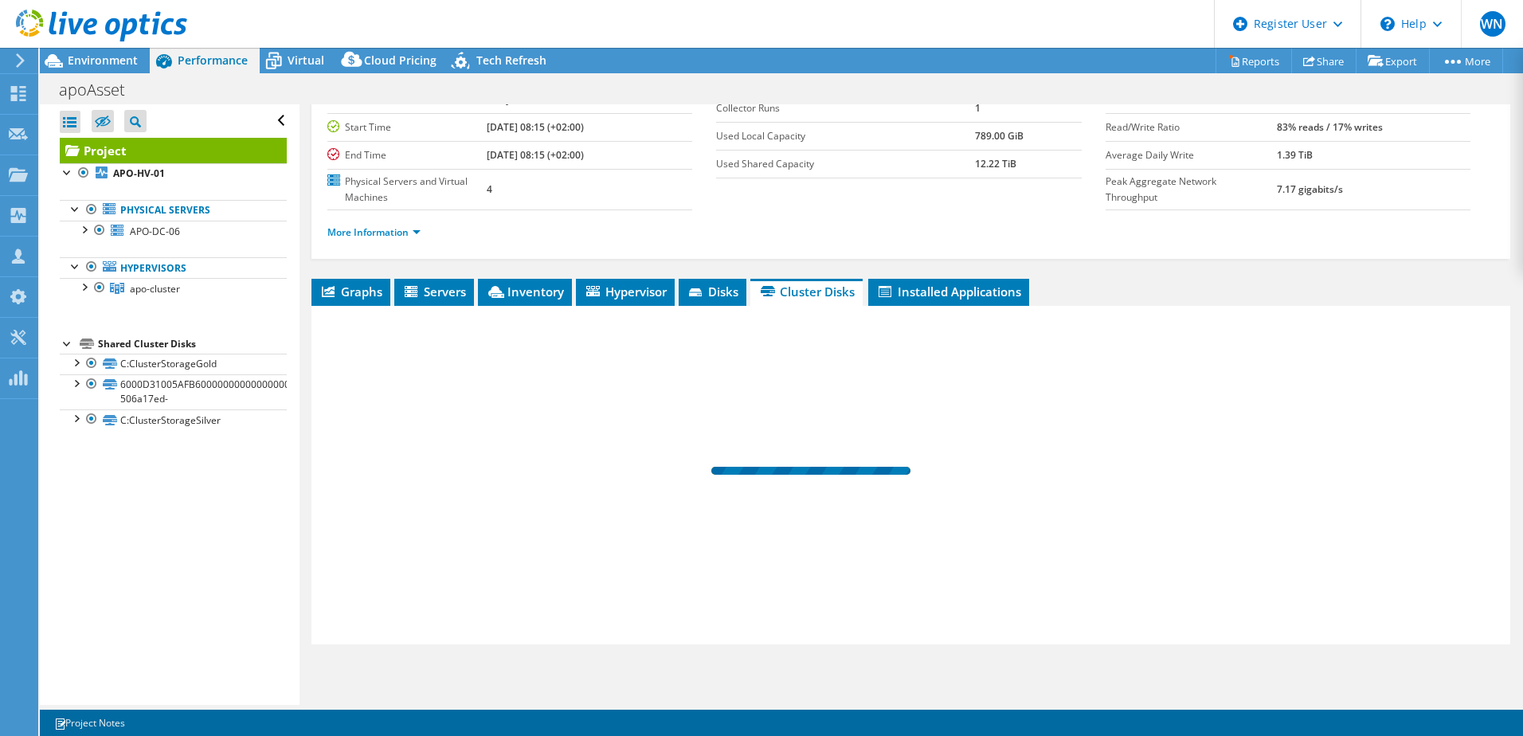
scroll to position [141, 0]
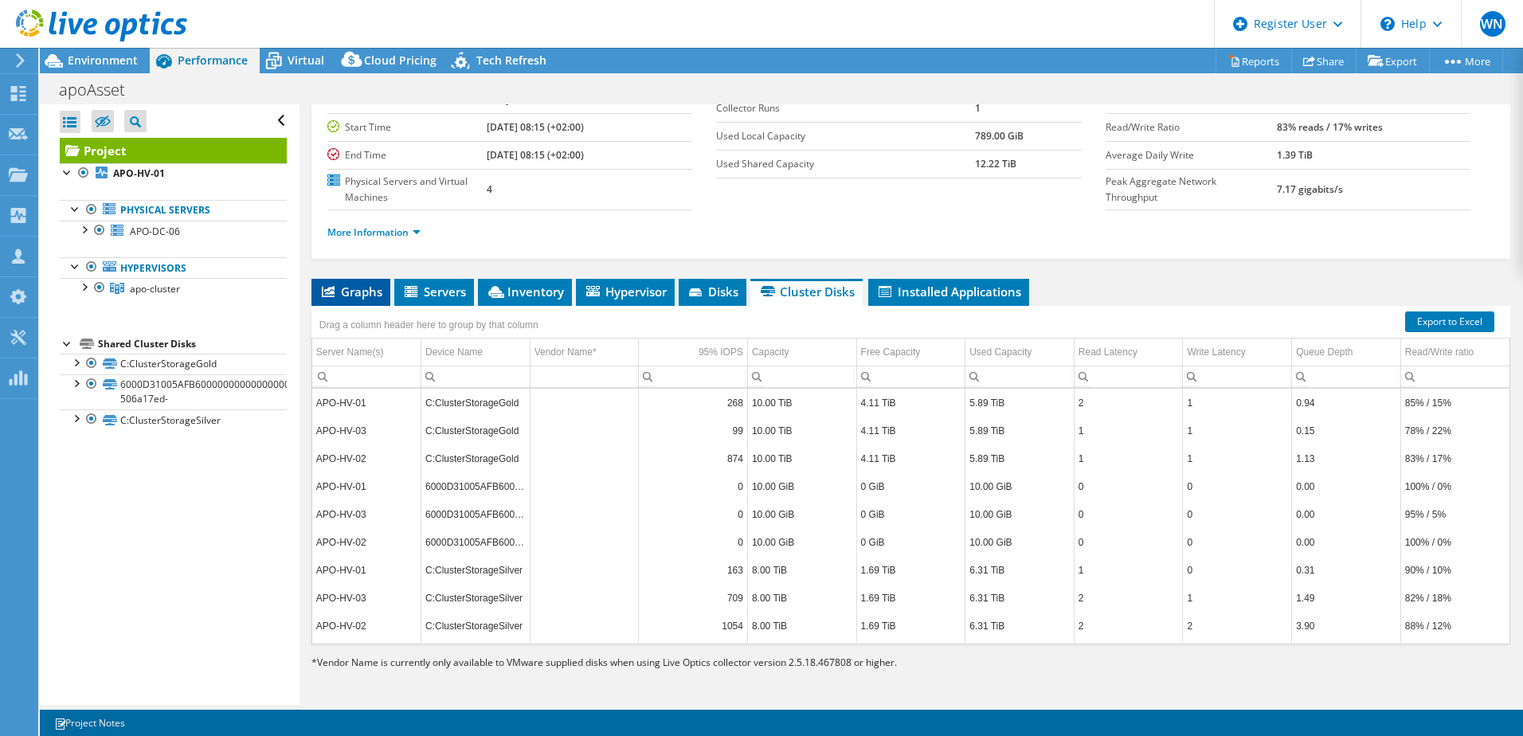
click at [354, 299] on li "Graphs" at bounding box center [350, 292] width 79 height 27
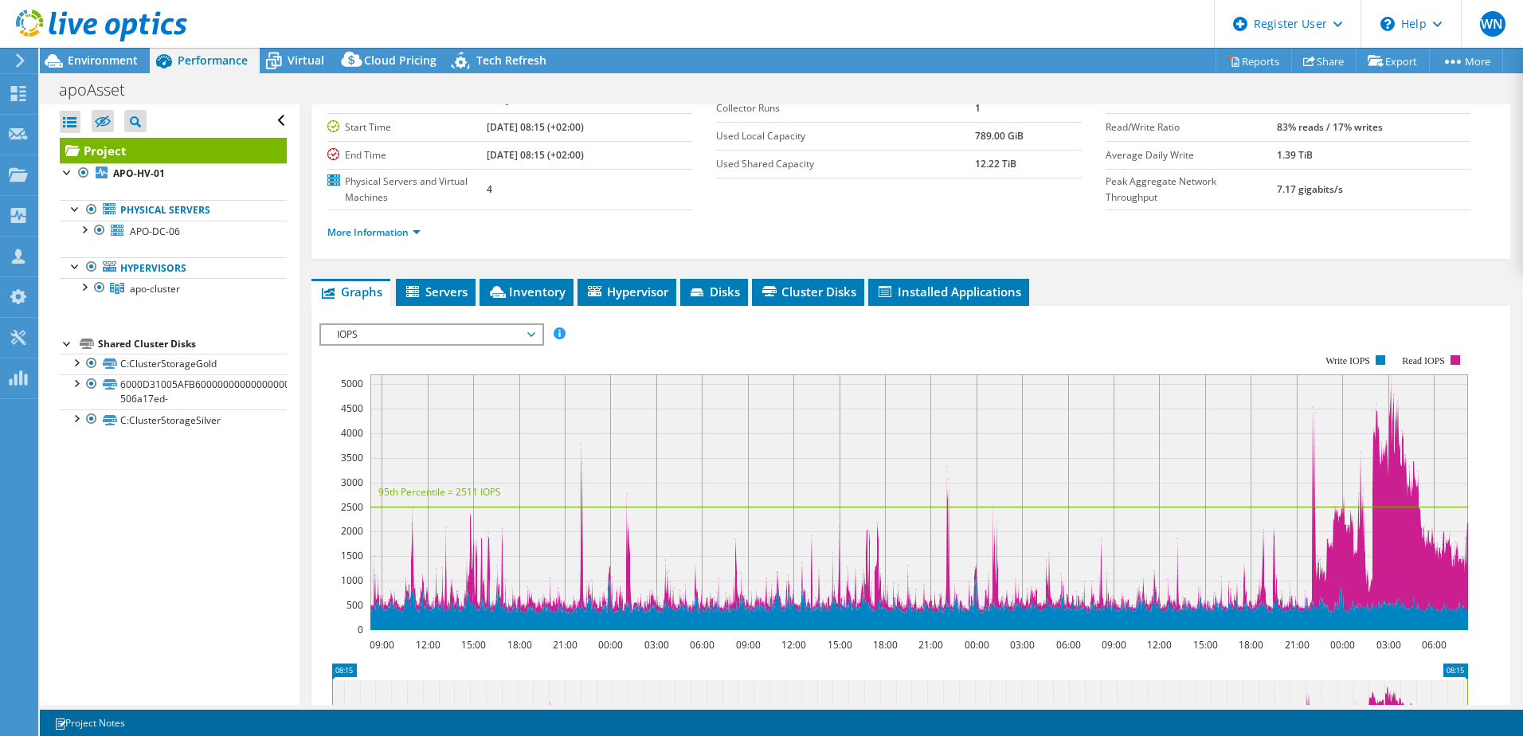
click at [534, 336] on span "IOPS" at bounding box center [431, 334] width 205 height 19
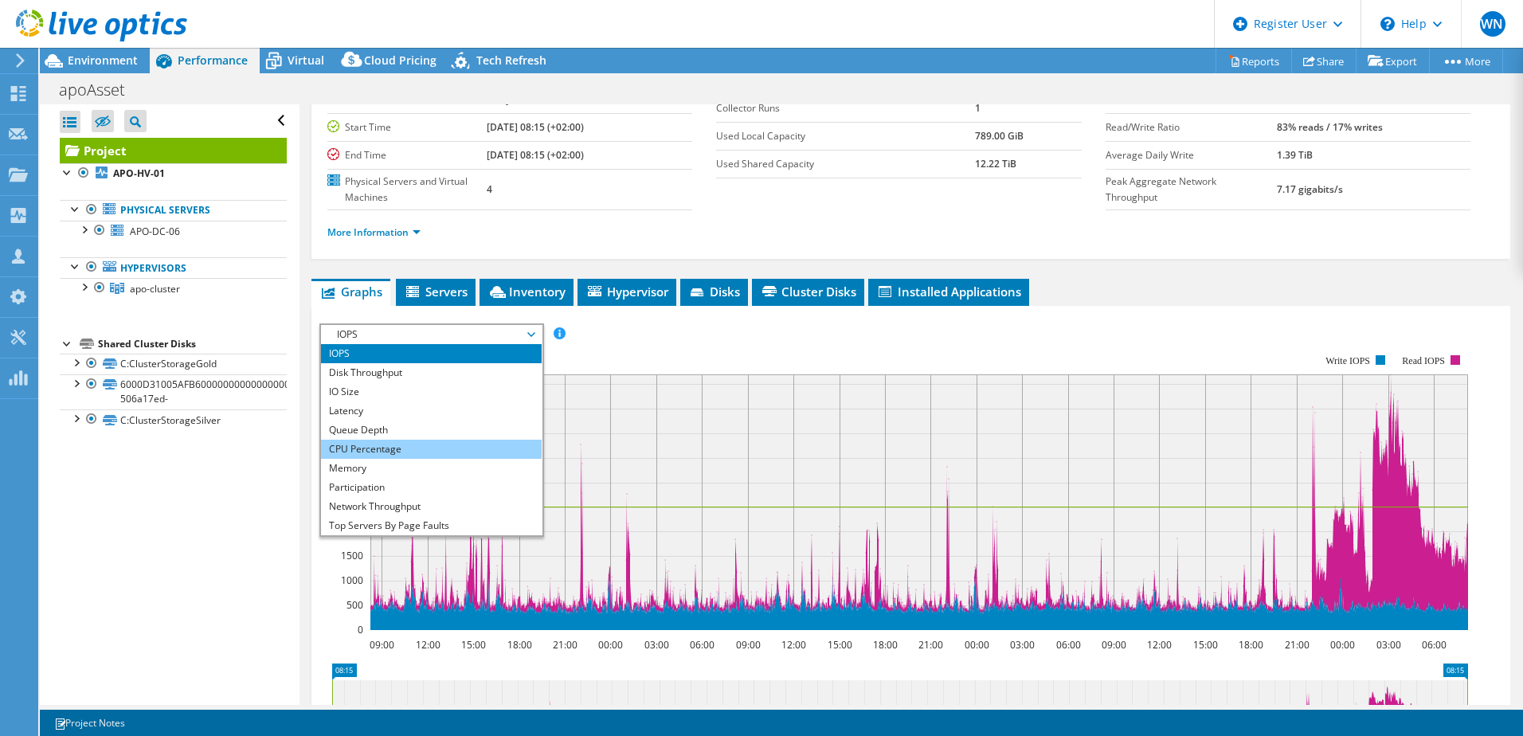
click at [486, 448] on li "CPU Percentage" at bounding box center [431, 449] width 221 height 19
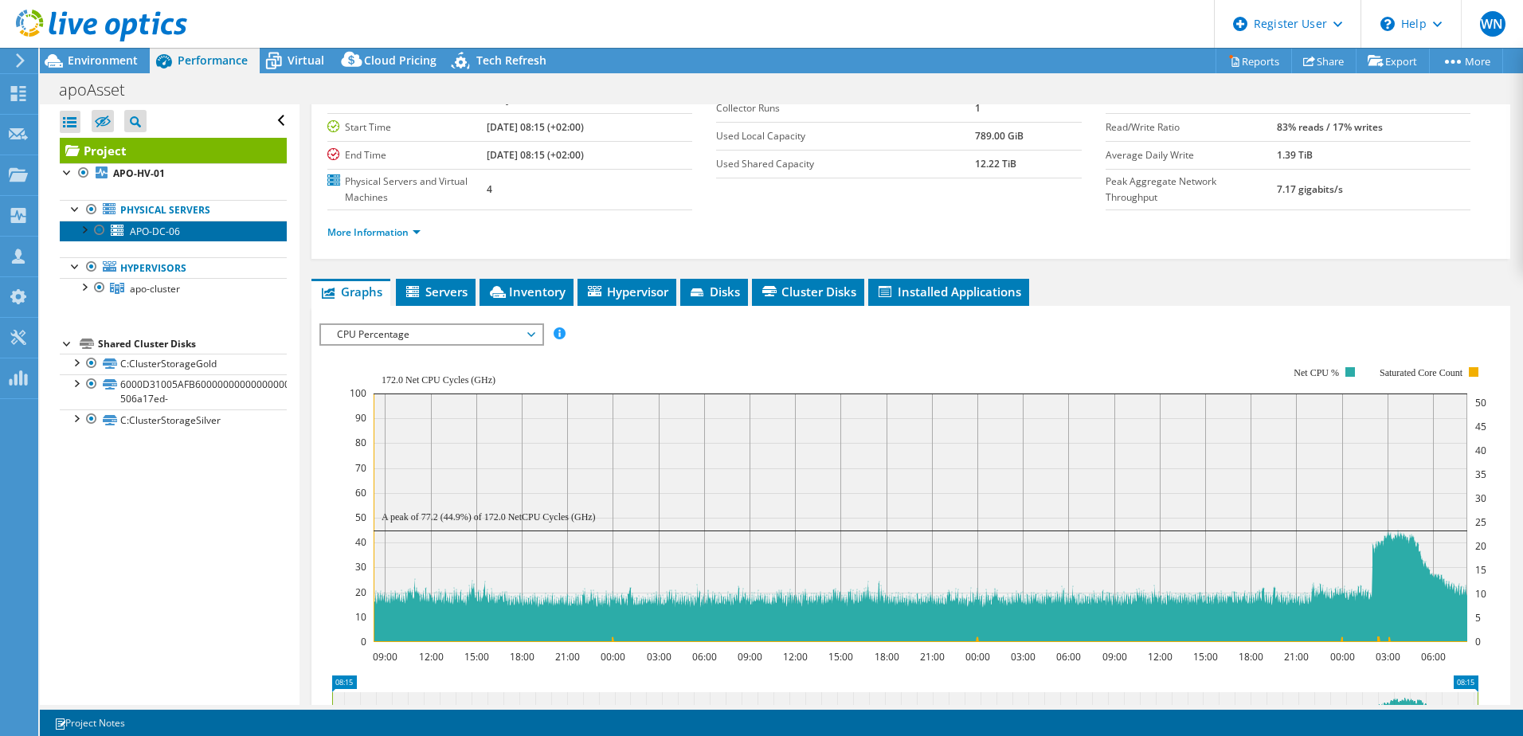
click at [152, 230] on span "APO-DC-06" at bounding box center [155, 232] width 50 height 14
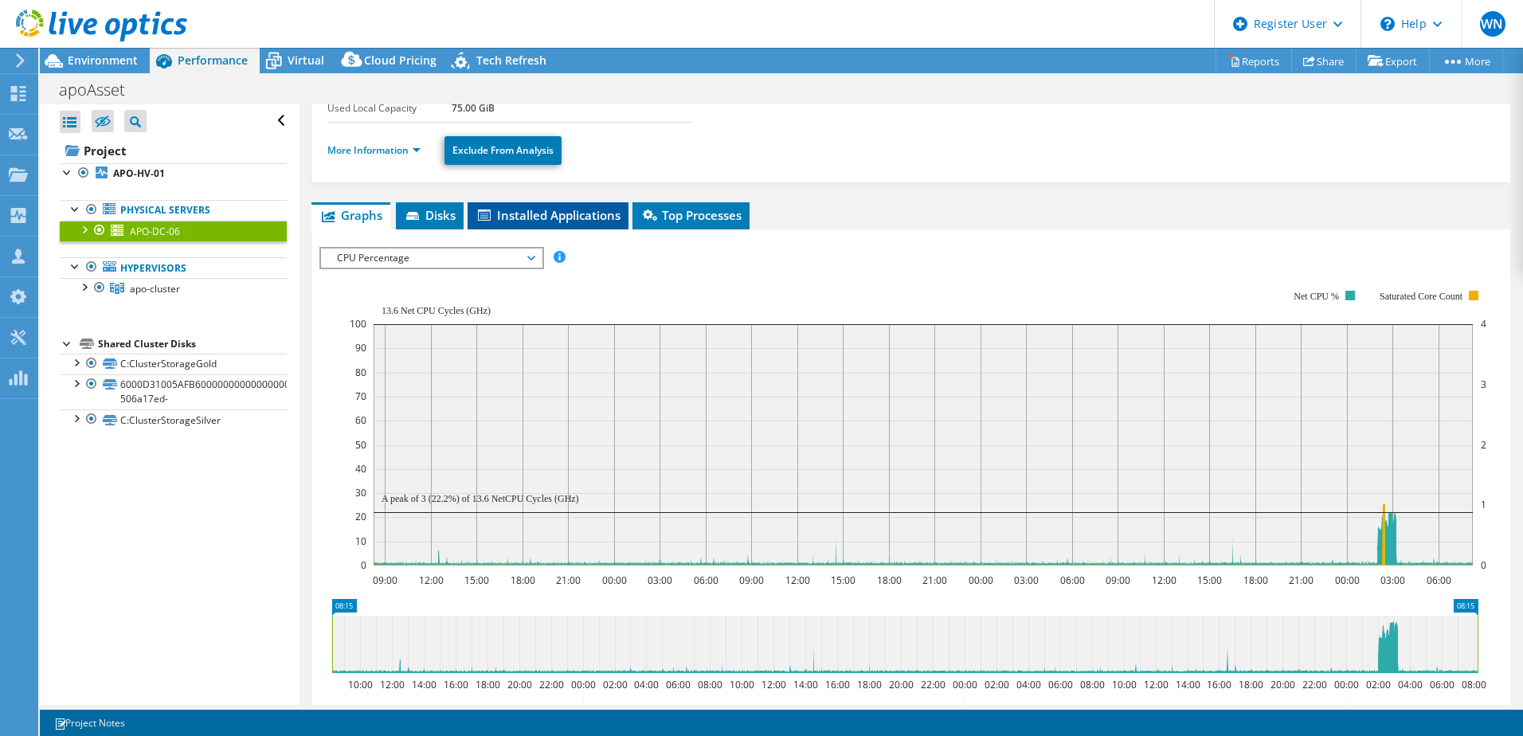
click at [555, 205] on li "Installed Applications" at bounding box center [547, 215] width 161 height 27
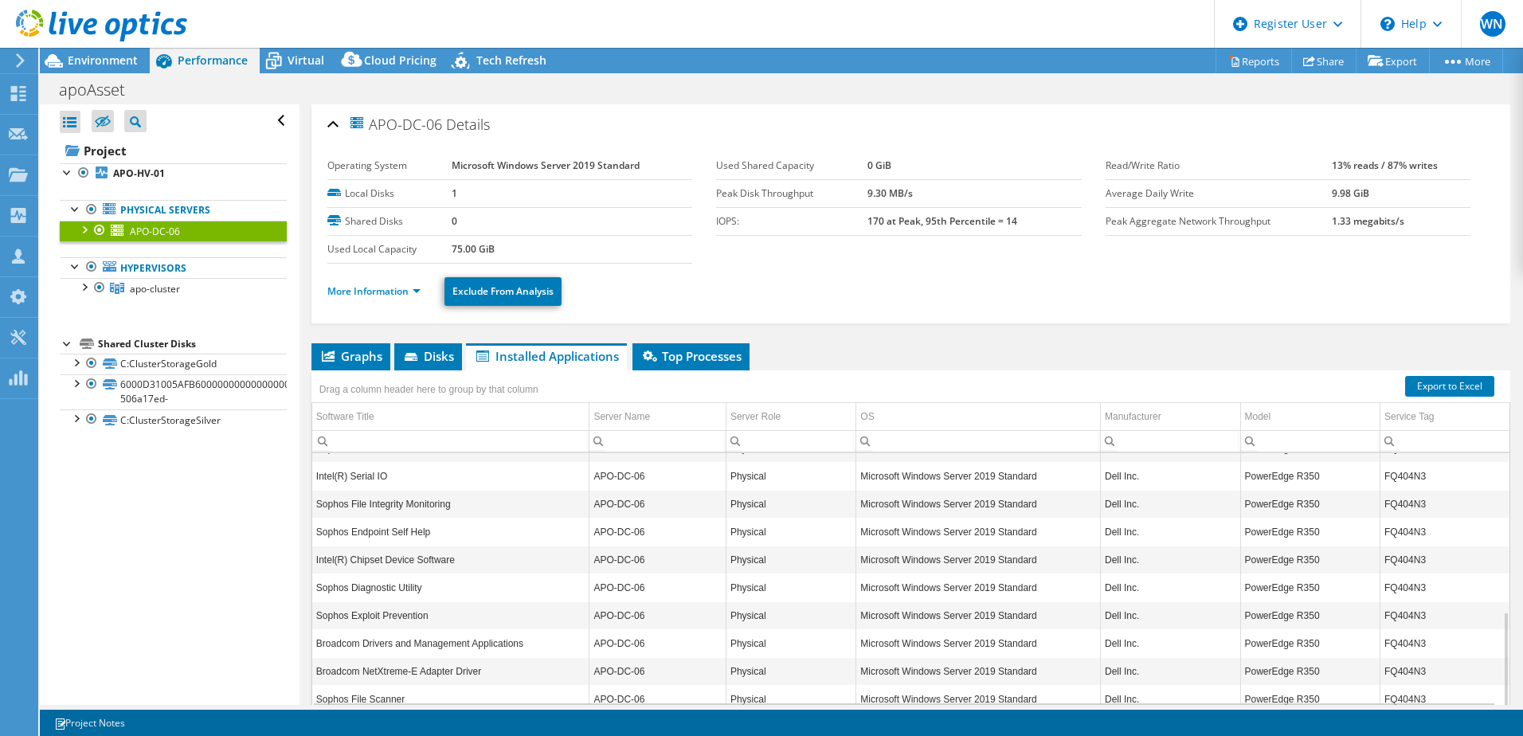
scroll to position [65, 0]
